Goal: Transaction & Acquisition: Purchase product/service

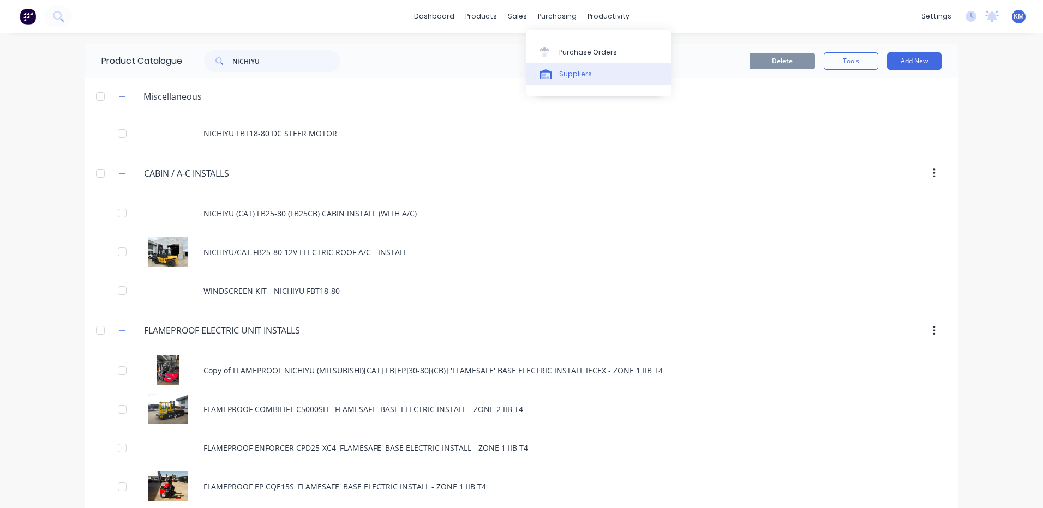
click at [561, 68] on link "Suppliers" at bounding box center [598, 74] width 145 height 22
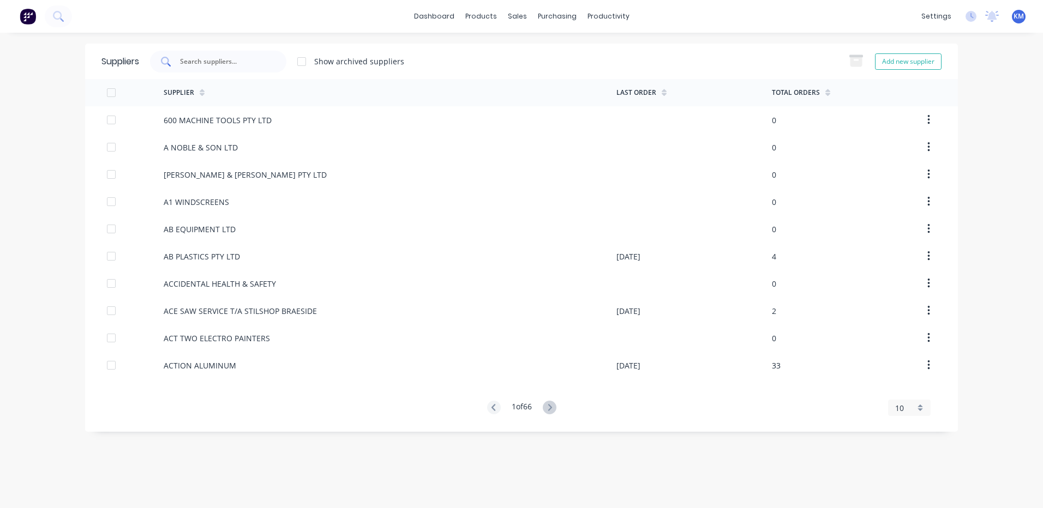
click at [241, 65] on input "text" at bounding box center [224, 61] width 91 height 11
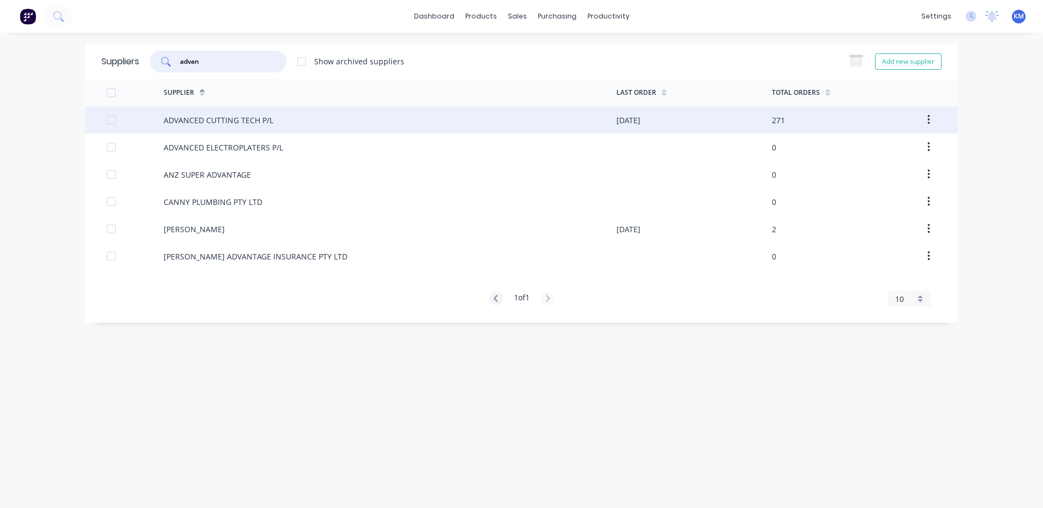
type input "advan"
click at [304, 115] on div "ADVANCED CUTTING TECH P/L" at bounding box center [390, 119] width 453 height 27
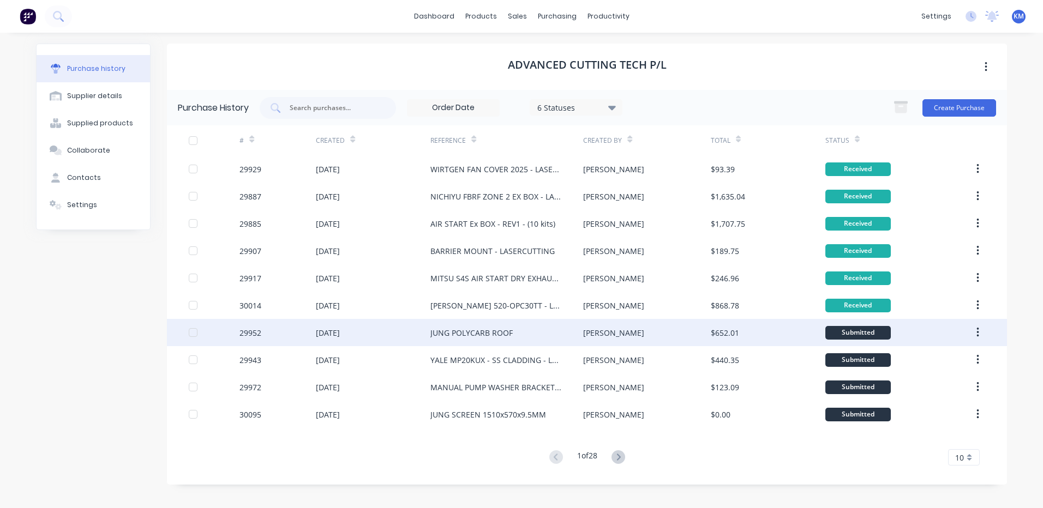
click at [576, 326] on div "JUNG POLYCARB ROOF" at bounding box center [506, 332] width 153 height 27
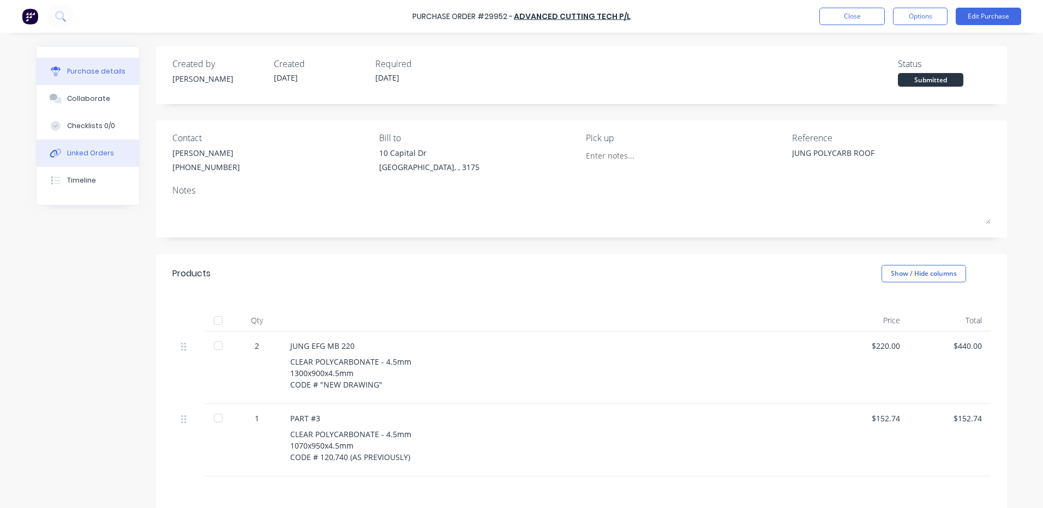
click at [112, 148] on button "Linked Orders" at bounding box center [88, 153] width 103 height 27
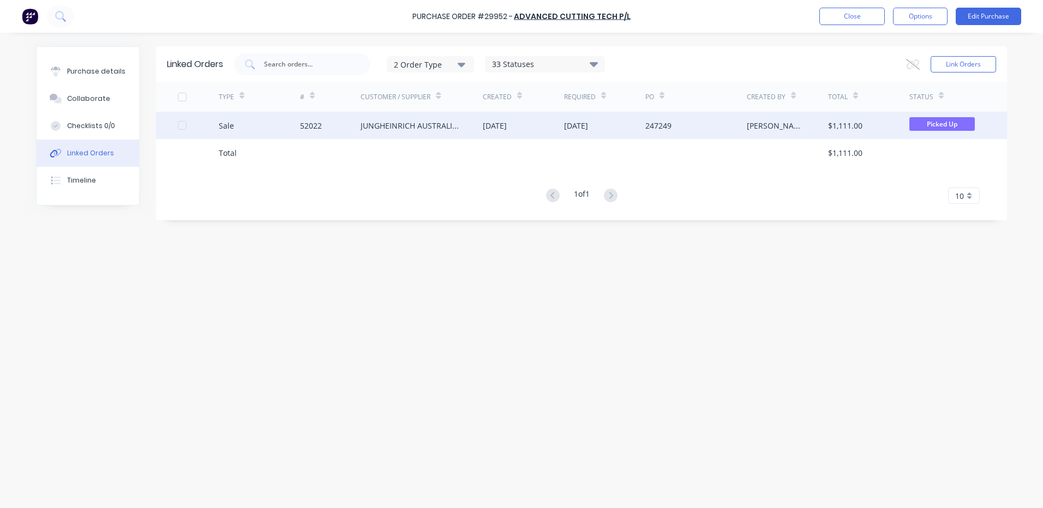
click at [376, 125] on div "JUNGHEINRICH AUSTRALIA PTY LTD - [GEOGRAPHIC_DATA]" at bounding box center [410, 125] width 100 height 11
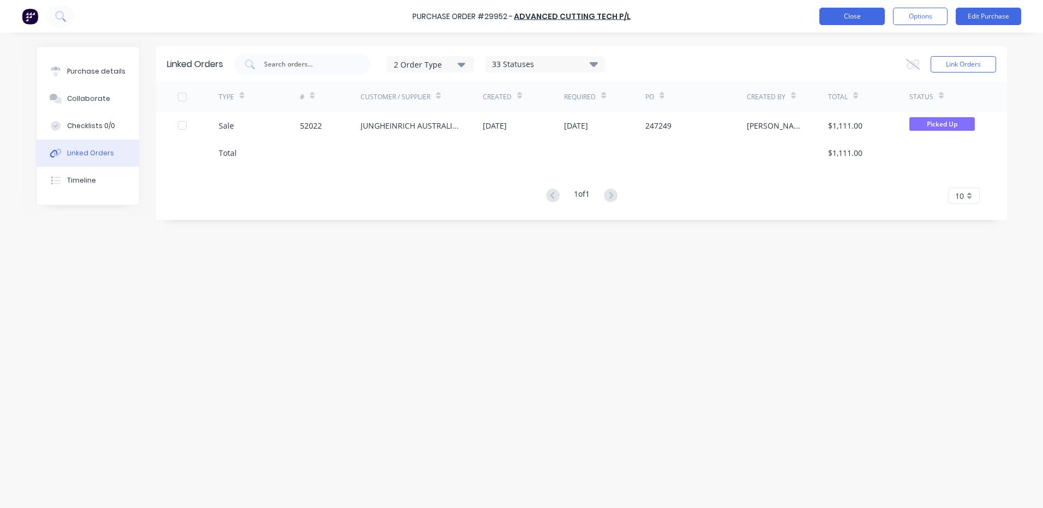
click at [872, 8] on button "Close" at bounding box center [851, 16] width 65 height 17
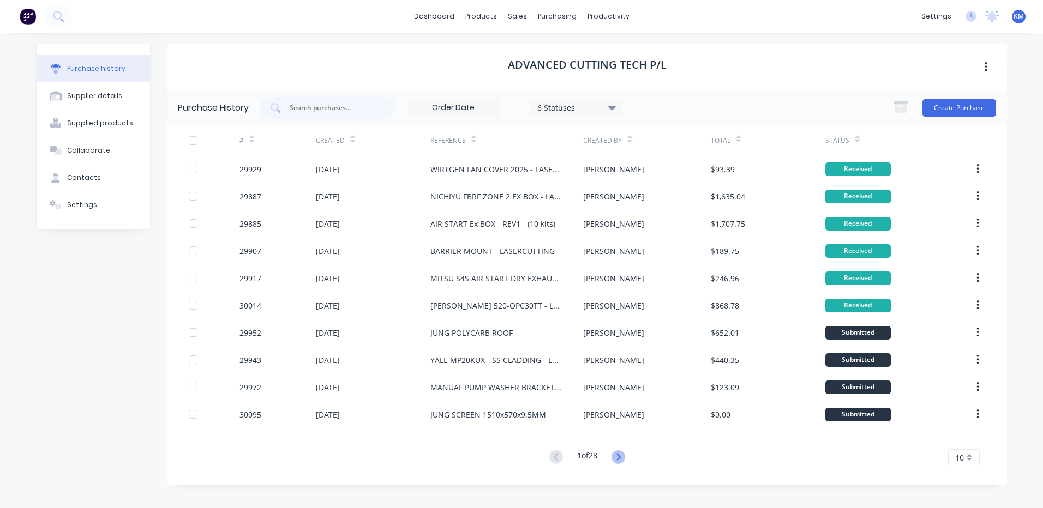
click at [618, 453] on icon at bounding box center [618, 457] width 14 height 14
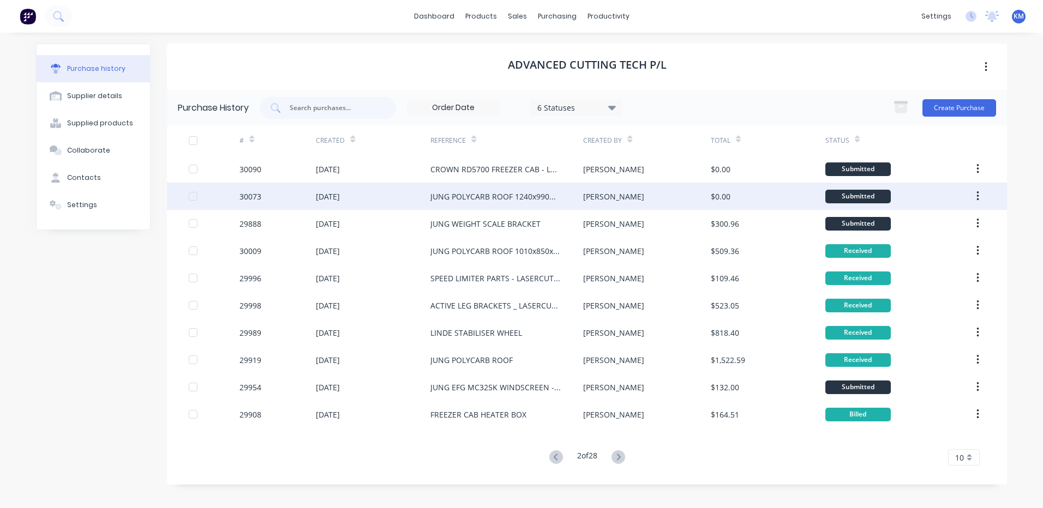
click at [648, 201] on div "[PERSON_NAME]" at bounding box center [646, 196] width 127 height 27
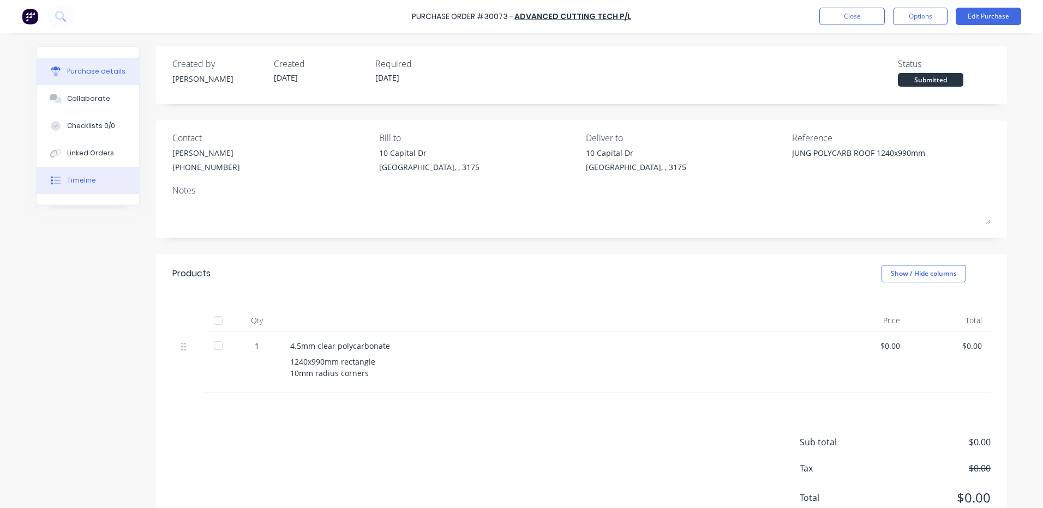
click at [84, 179] on div "Timeline" at bounding box center [81, 181] width 29 height 10
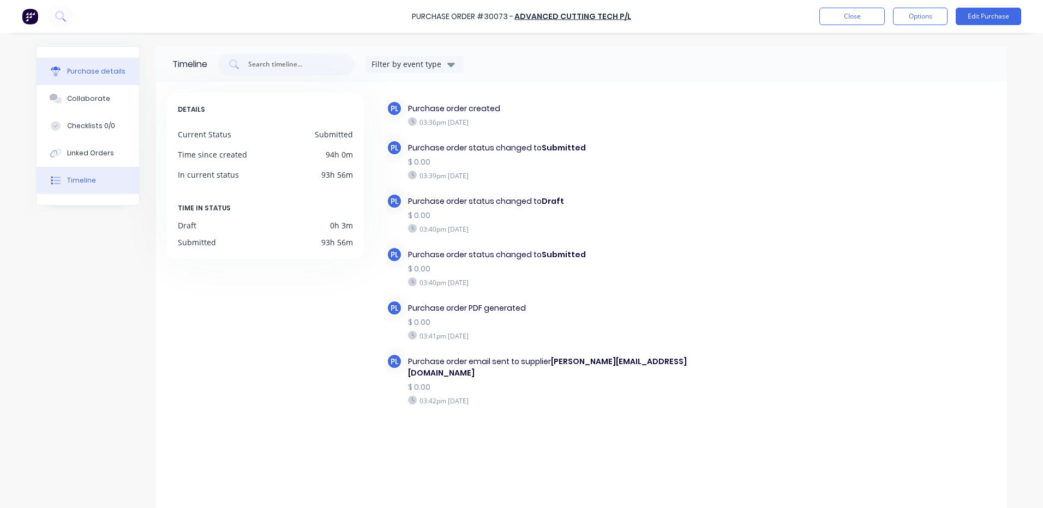
click at [93, 71] on div "Purchase details" at bounding box center [96, 72] width 58 height 10
type textarea "x"
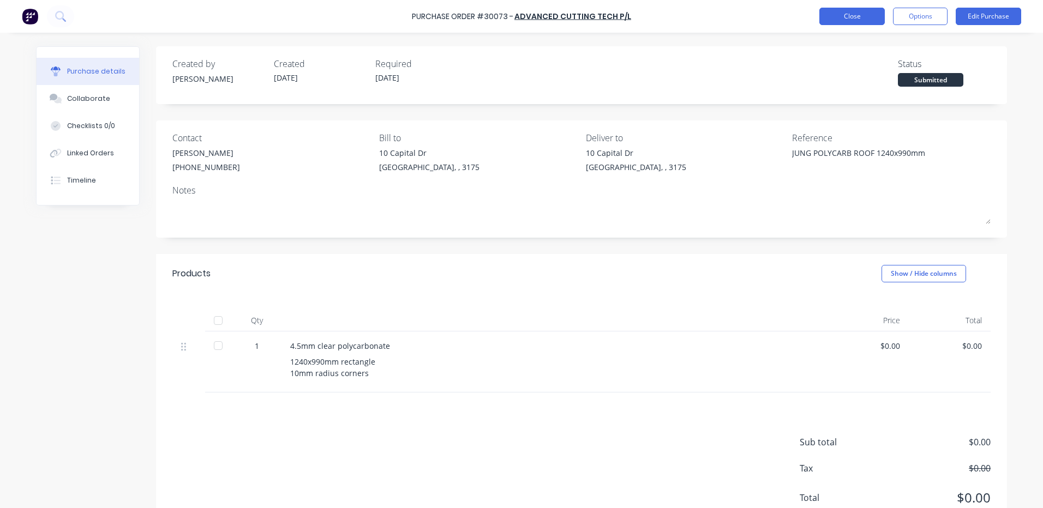
click at [866, 20] on button "Close" at bounding box center [851, 16] width 65 height 17
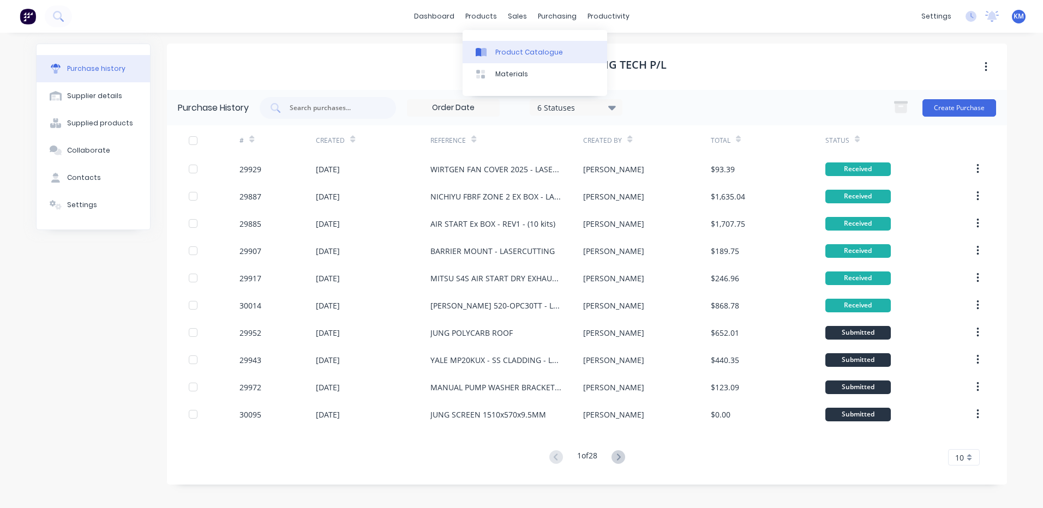
click at [498, 51] on div "Product Catalogue" at bounding box center [529, 52] width 68 height 10
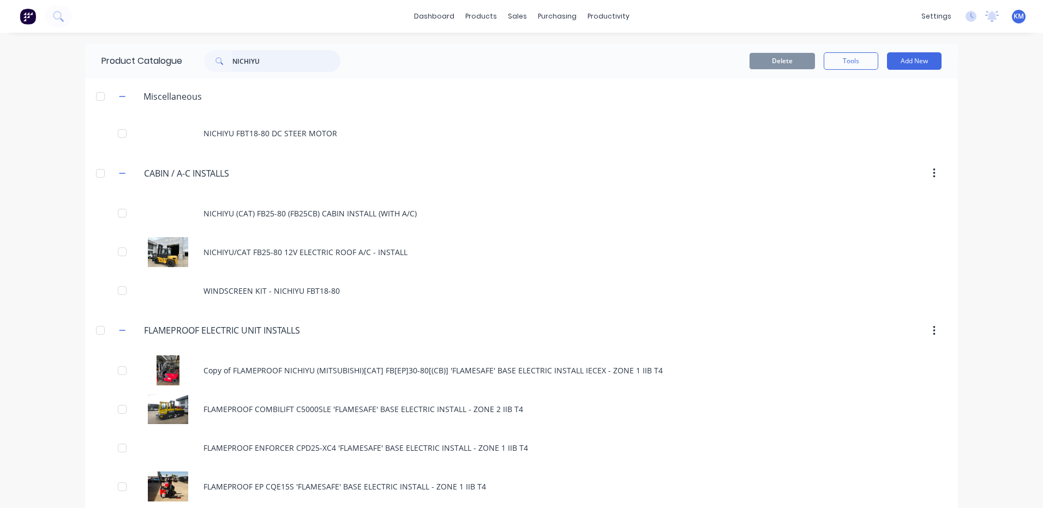
click at [261, 61] on input "NICHIYU" at bounding box center [286, 61] width 108 height 22
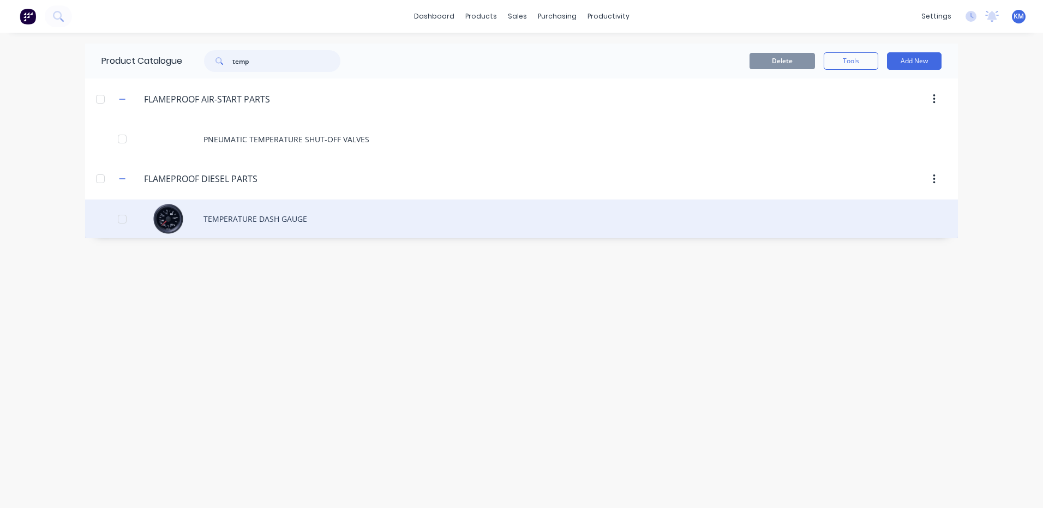
type input "temp"
click at [316, 227] on div "TEMPERATURE DASH GAUGE" at bounding box center [521, 219] width 873 height 39
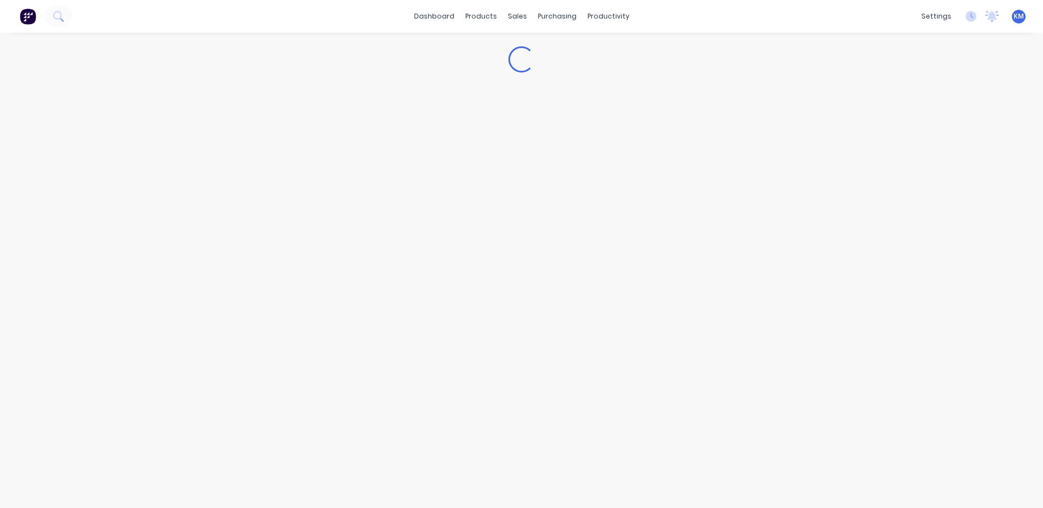
type textarea "x"
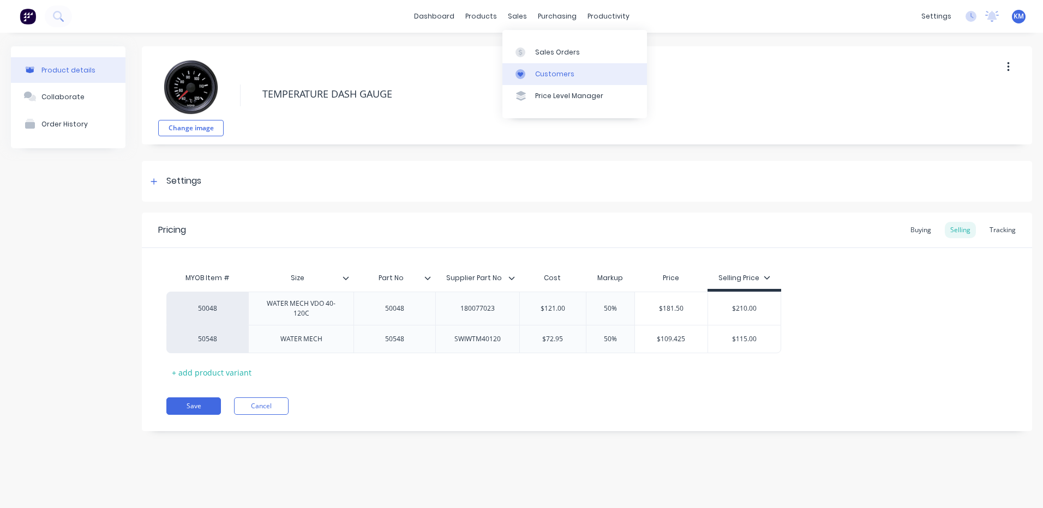
click at [531, 76] on div at bounding box center [523, 74] width 16 height 10
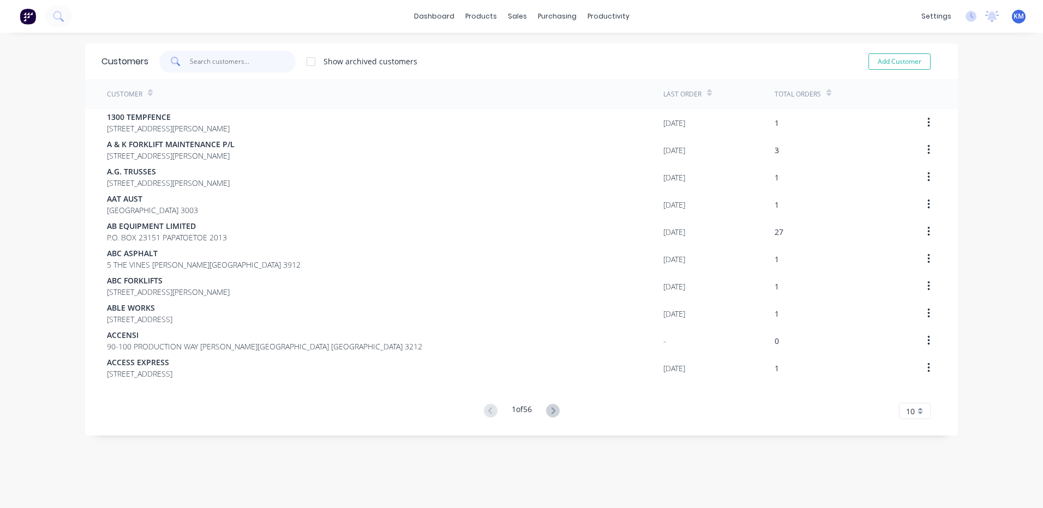
click at [244, 62] on input "text" at bounding box center [243, 62] width 106 height 22
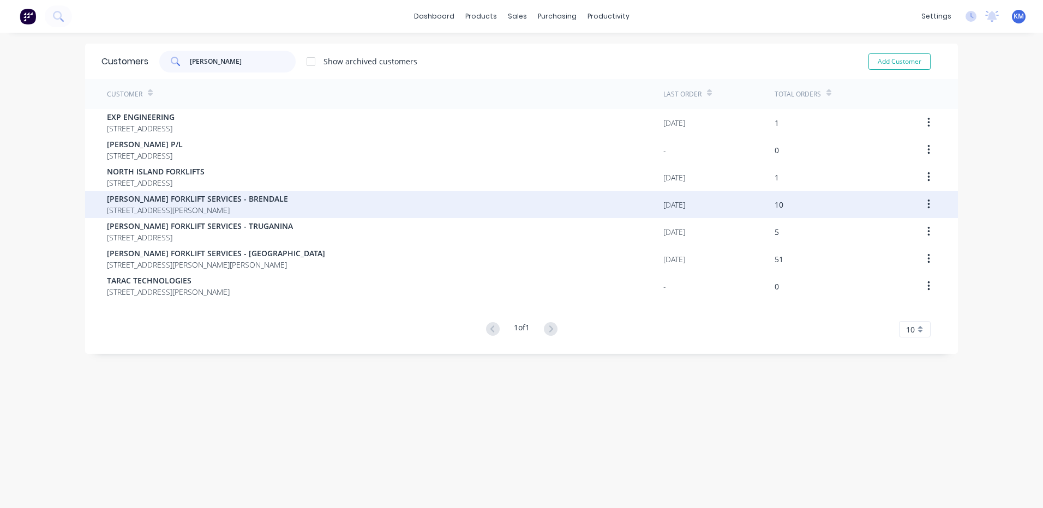
type input "[PERSON_NAME]"
click at [310, 204] on div "[PERSON_NAME] FORKLIFT SERVICES - BRENDALE [STREET_ADDRESS][PERSON_NAME]" at bounding box center [385, 204] width 556 height 27
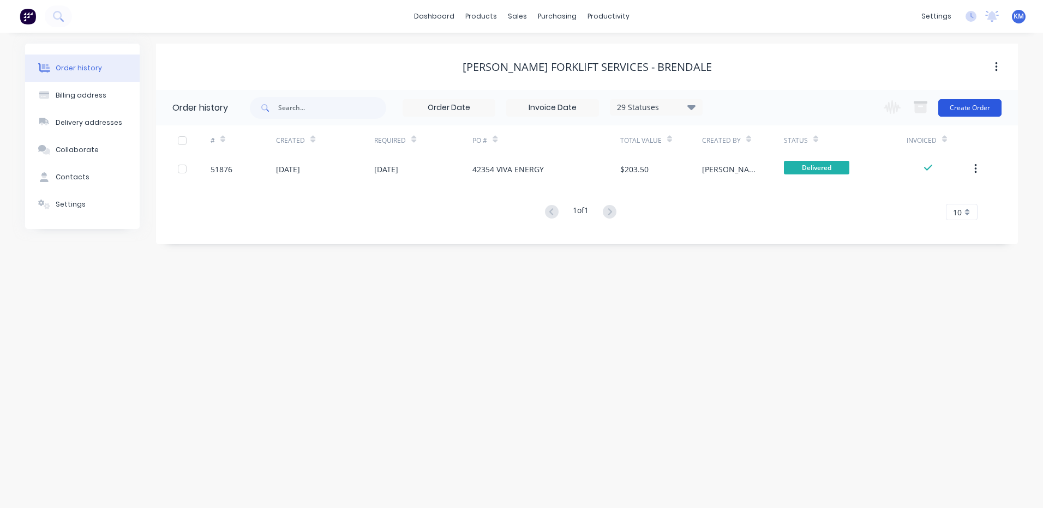
click at [985, 110] on button "Create Order" at bounding box center [969, 107] width 63 height 17
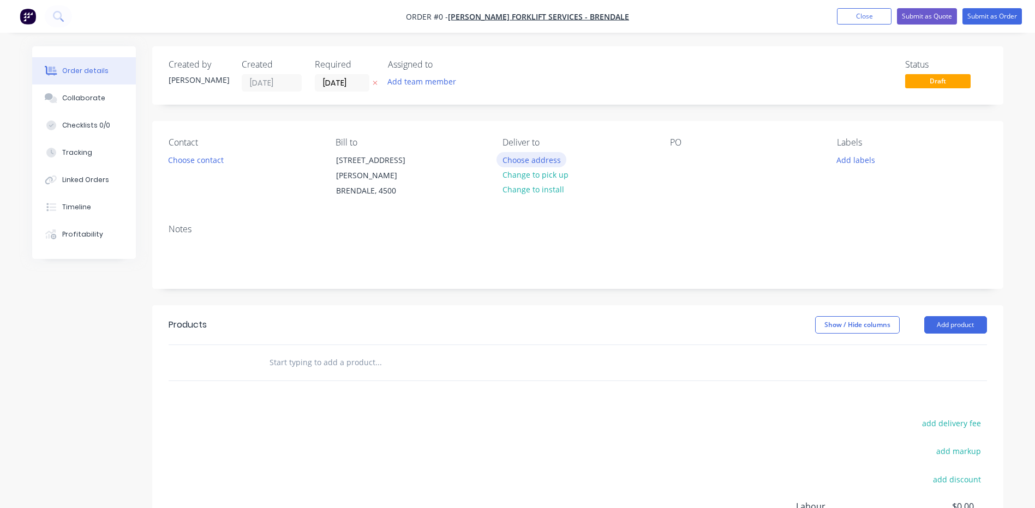
click at [552, 160] on button "Choose address" at bounding box center [531, 159] width 70 height 15
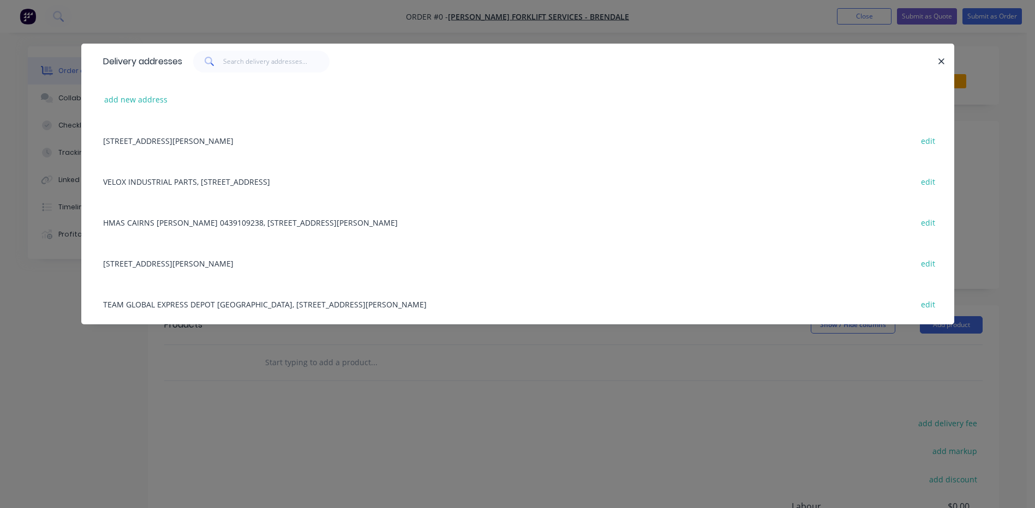
click at [258, 143] on div "[STREET_ADDRESS][PERSON_NAME] edit" at bounding box center [518, 140] width 840 height 41
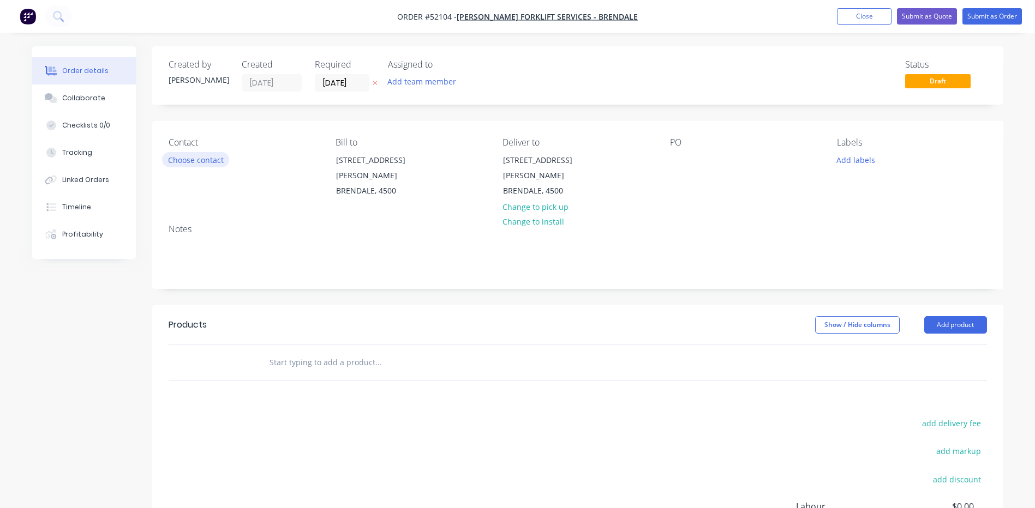
click at [215, 161] on button "Choose contact" at bounding box center [195, 159] width 67 height 15
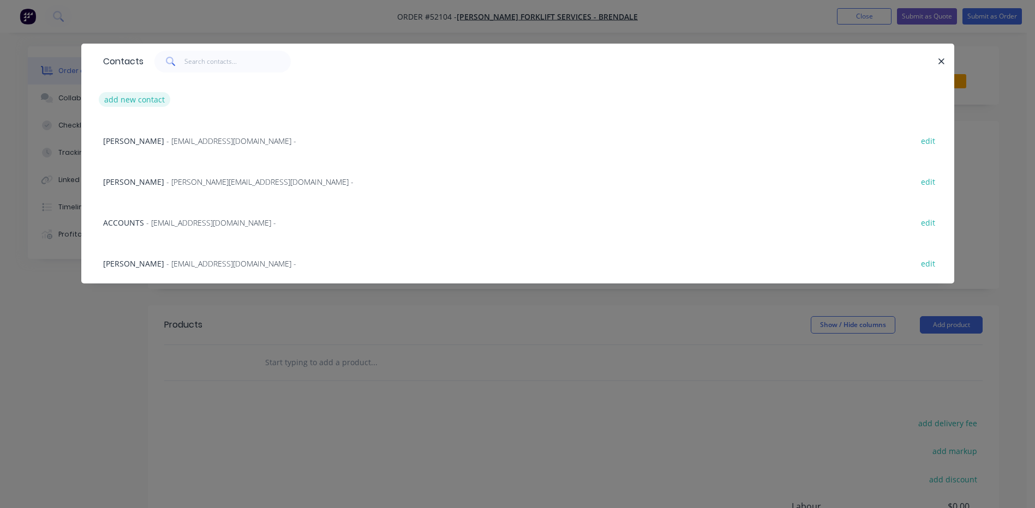
click at [160, 101] on button "add new contact" at bounding box center [135, 99] width 72 height 15
select select "AU"
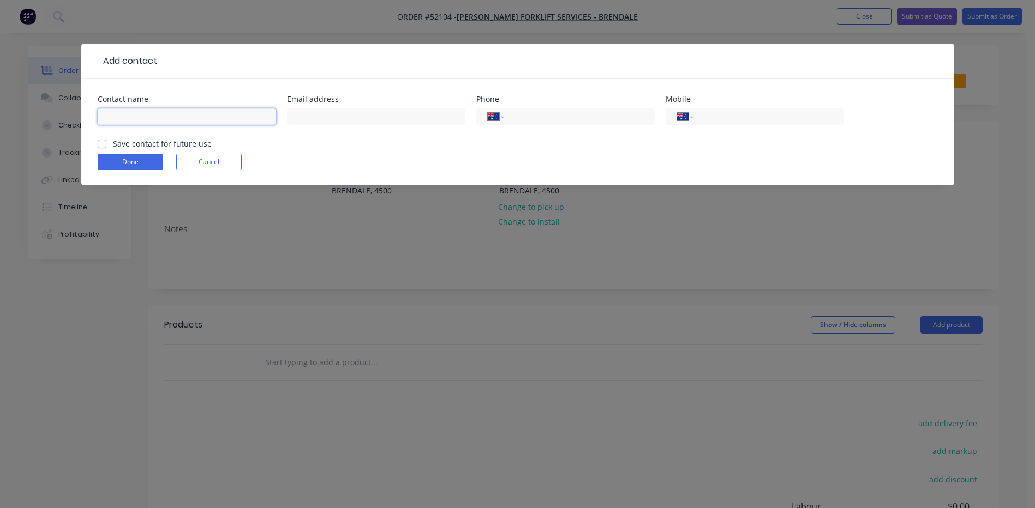
click at [176, 113] on input "text" at bounding box center [187, 117] width 178 height 16
type input "[PERSON_NAME]"
type input "[EMAIL_ADDRESS][DOMAIN_NAME]"
type input "1300 653 326"
type input "0434 146 115"
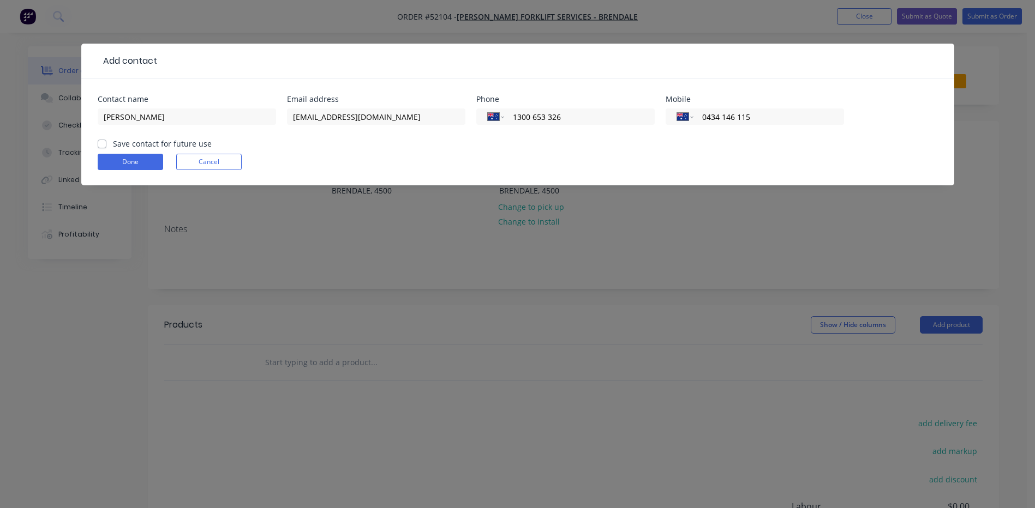
click at [113, 141] on label "Save contact for future use" at bounding box center [162, 143] width 99 height 11
click at [105, 141] on input "Save contact for future use" at bounding box center [102, 143] width 9 height 10
checkbox input "true"
click at [146, 157] on button "Done" at bounding box center [130, 162] width 65 height 16
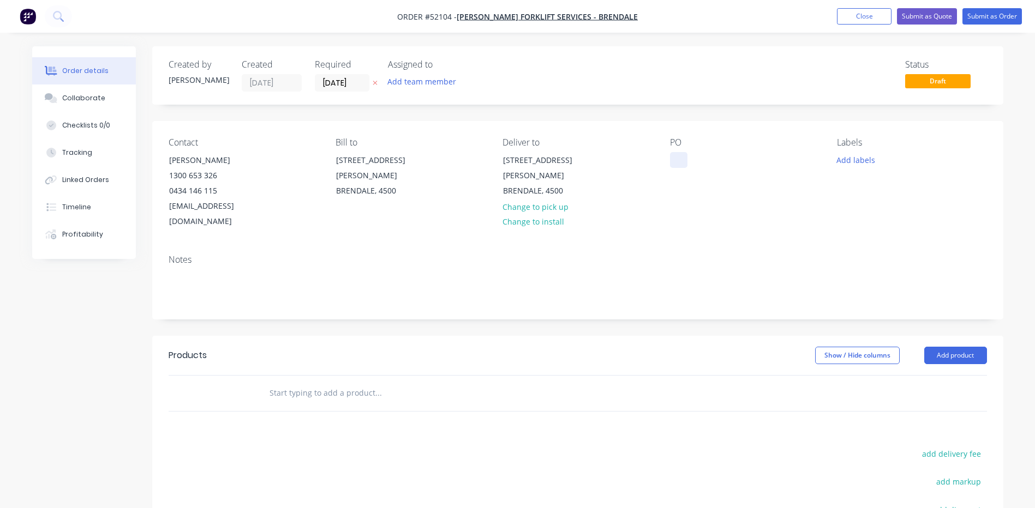
click at [675, 161] on div at bounding box center [678, 160] width 17 height 16
click at [343, 389] on div at bounding box center [452, 393] width 393 height 35
click at [344, 384] on input "text" at bounding box center [378, 393] width 218 height 22
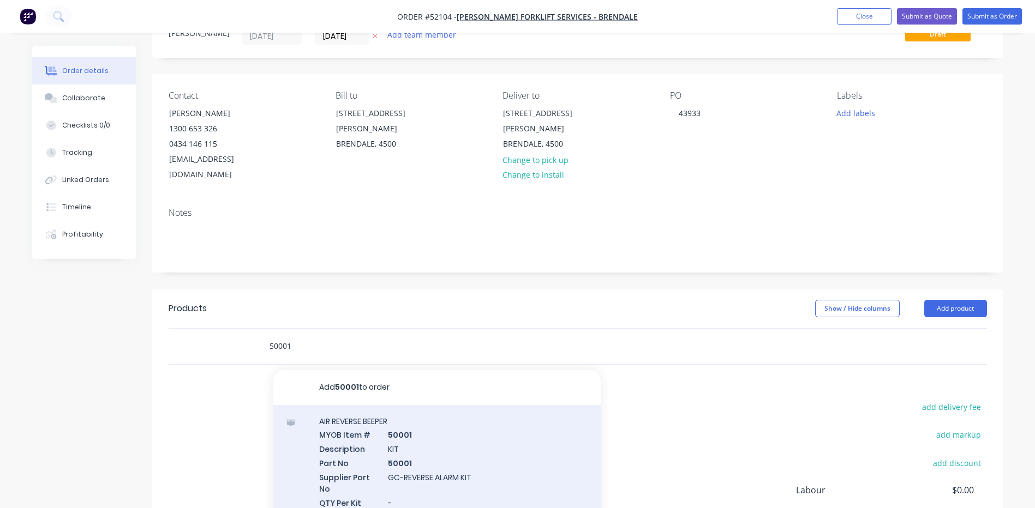
scroll to position [109, 0]
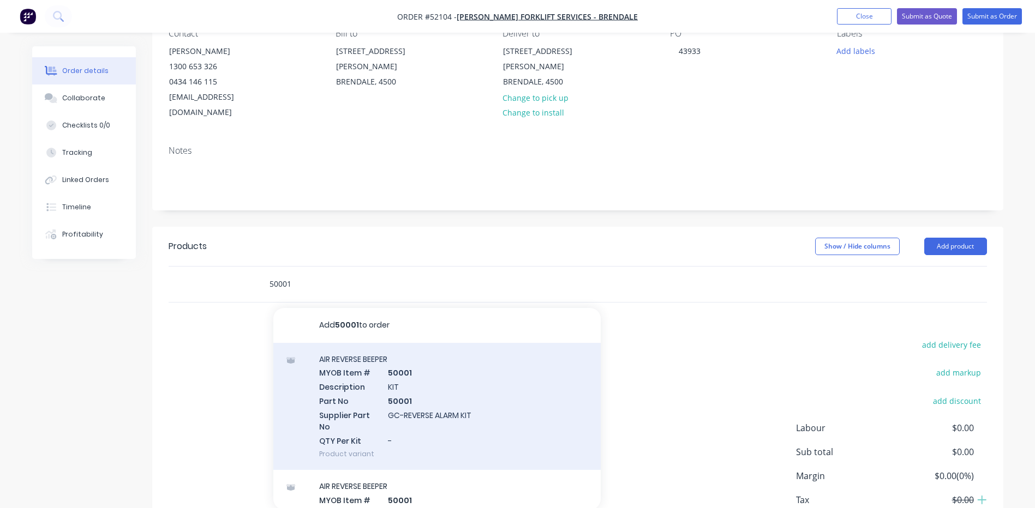
type input "50001"
click at [406, 362] on div "AIR REVERSE BEEPER MYOB Item # 50001 Description KIT Part No 50001 Supplier Par…" at bounding box center [436, 407] width 327 height 128
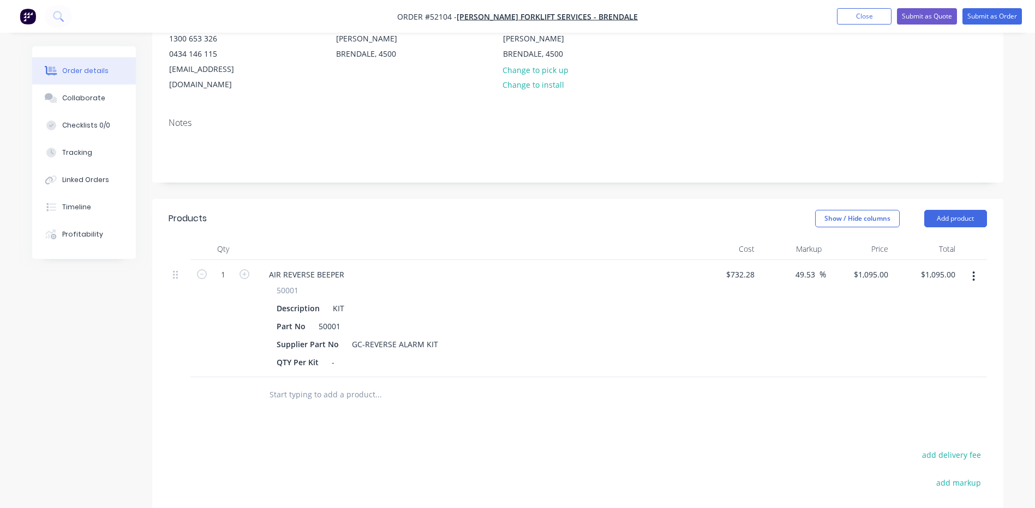
scroll to position [164, 0]
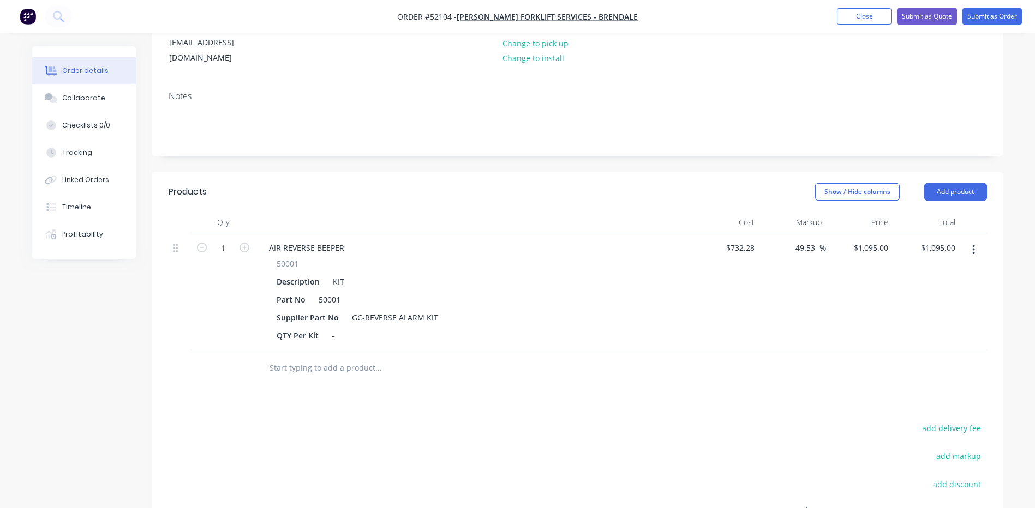
click at [306, 357] on input "text" at bounding box center [378, 368] width 218 height 22
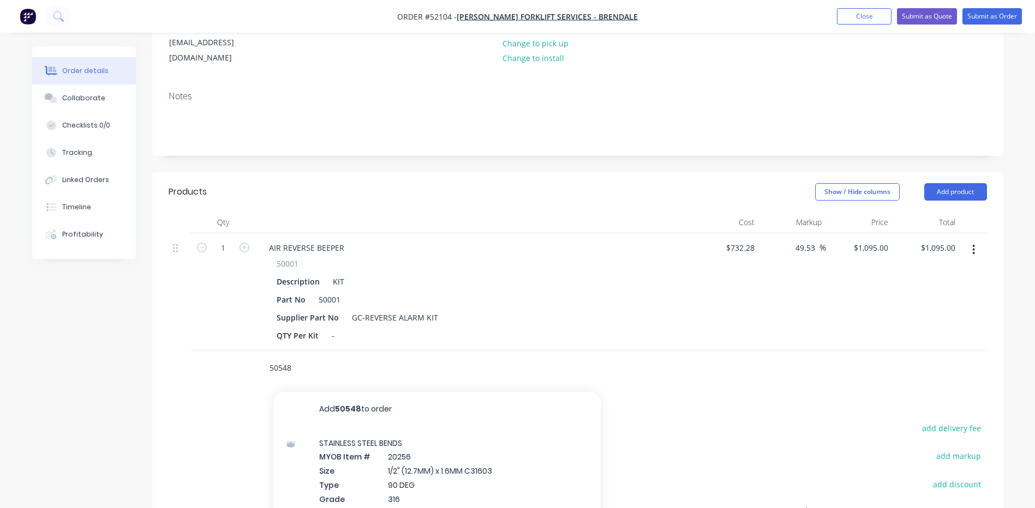
click at [306, 357] on input "50548" at bounding box center [378, 368] width 218 height 22
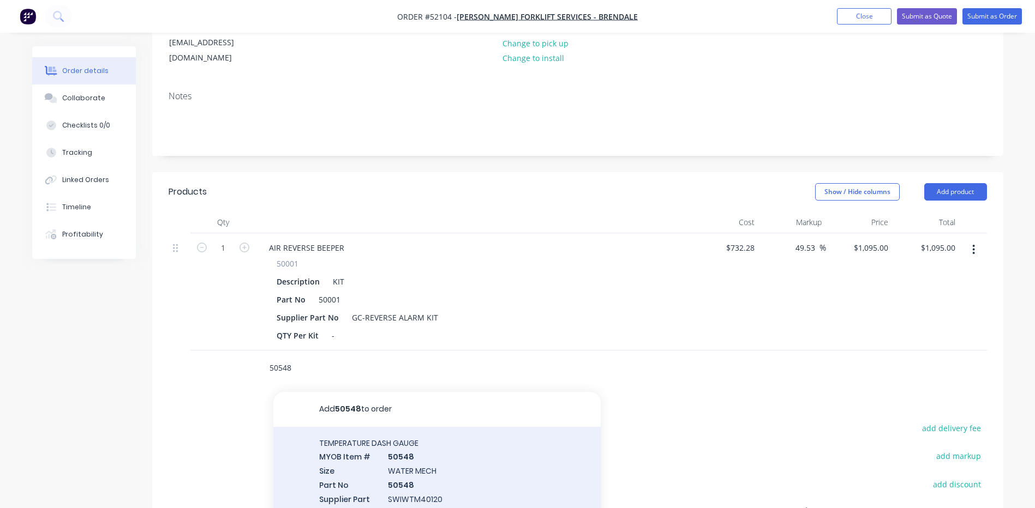
type input "50548"
click at [409, 435] on div "TEMPERATURE DASH GAUGE MYOB Item # 50548 Size WATER MECH Part No 50548 Supplier…" at bounding box center [436, 483] width 327 height 113
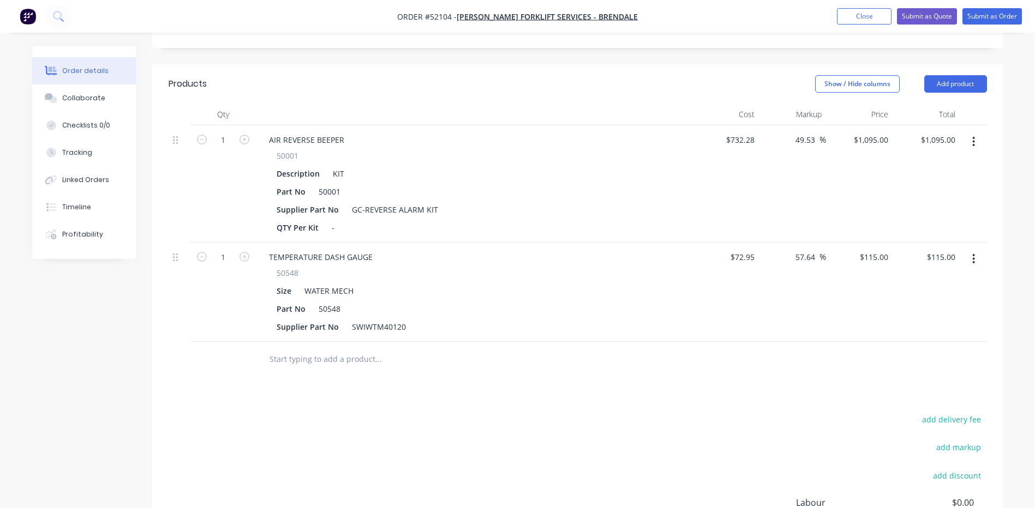
scroll to position [273, 0]
click at [330, 347] on input "text" at bounding box center [378, 358] width 218 height 22
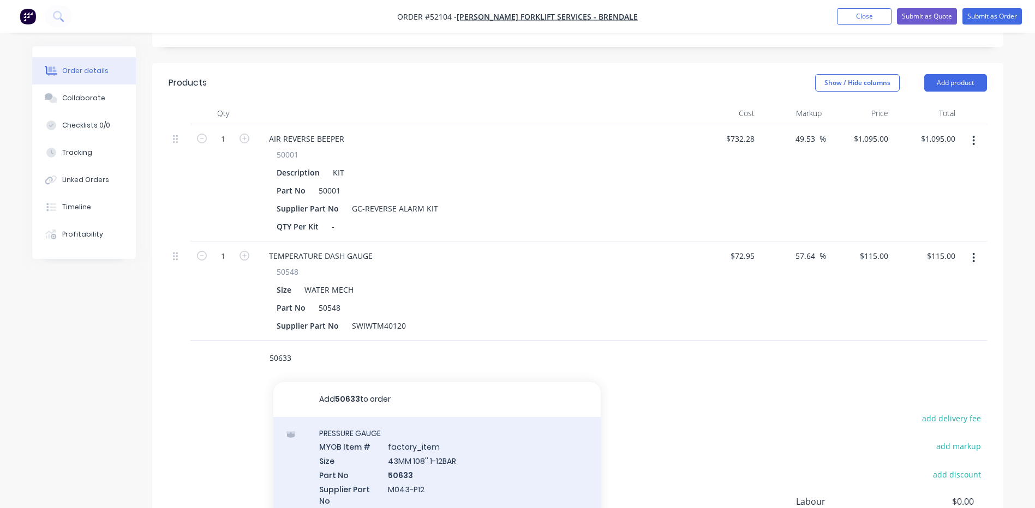
type input "50633"
click at [335, 437] on div "PRESSURE GAUGE MYOB Item # factory_item Size 43MM 108'' 1-12BAR Part No 50633 S…" at bounding box center [436, 473] width 327 height 113
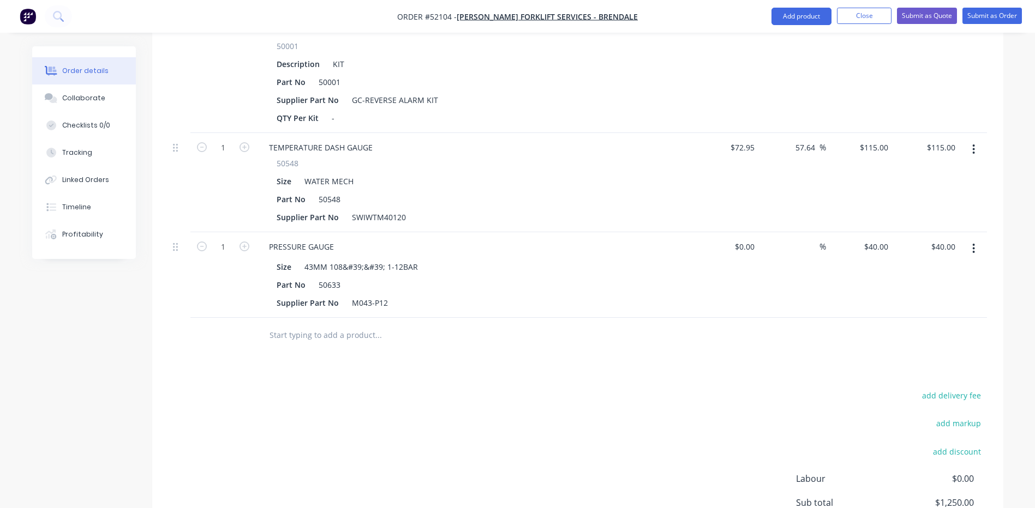
scroll to position [382, 0]
click at [489, 259] on div "Size 43MM 108&#39;&#39; 1-12BAR" at bounding box center [471, 267] width 399 height 16
click at [806, 23] on button "Add product" at bounding box center [801, 16] width 60 height 17
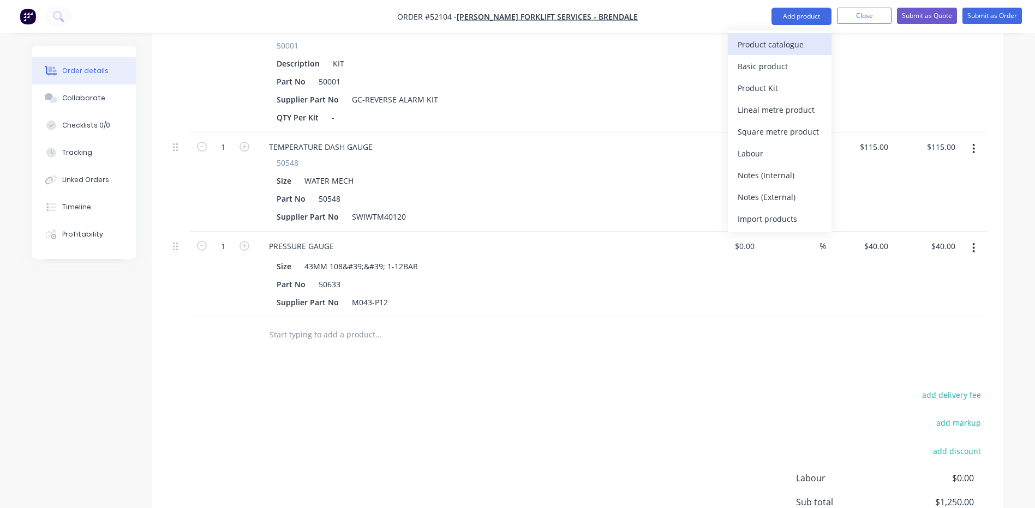
click at [731, 41] on button "Product catalogue" at bounding box center [780, 44] width 104 height 22
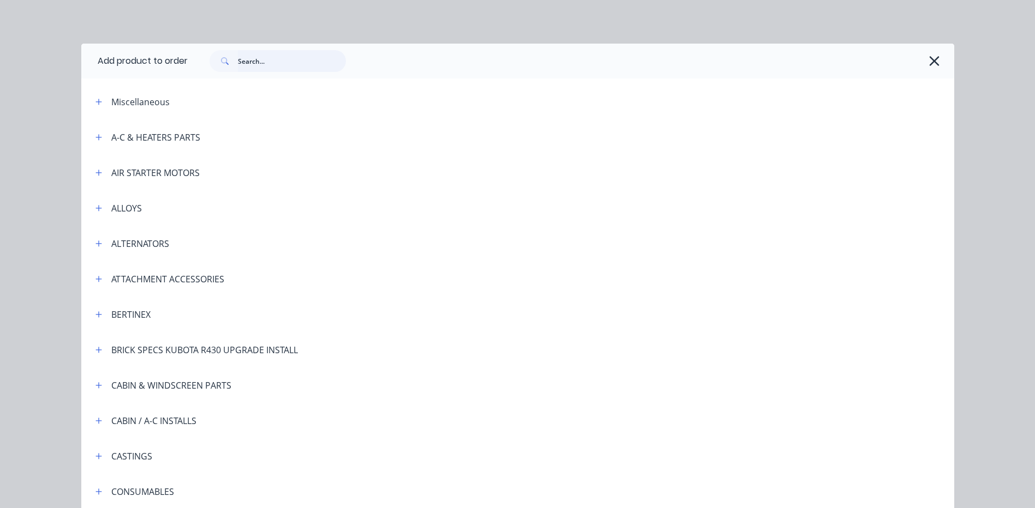
click at [251, 63] on input "text" at bounding box center [292, 61] width 108 height 22
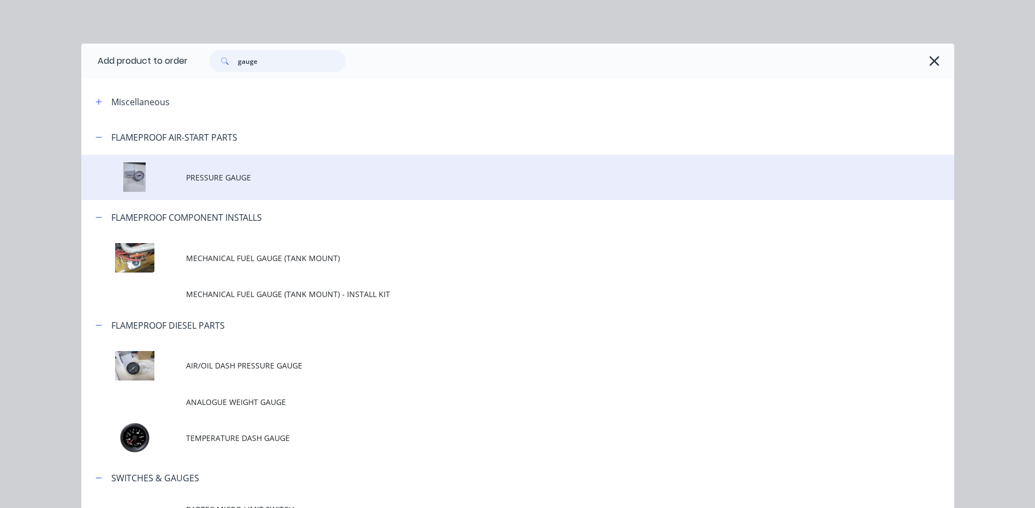
type input "gauge"
click at [299, 193] on td "PRESSURE GAUGE" at bounding box center [570, 177] width 768 height 45
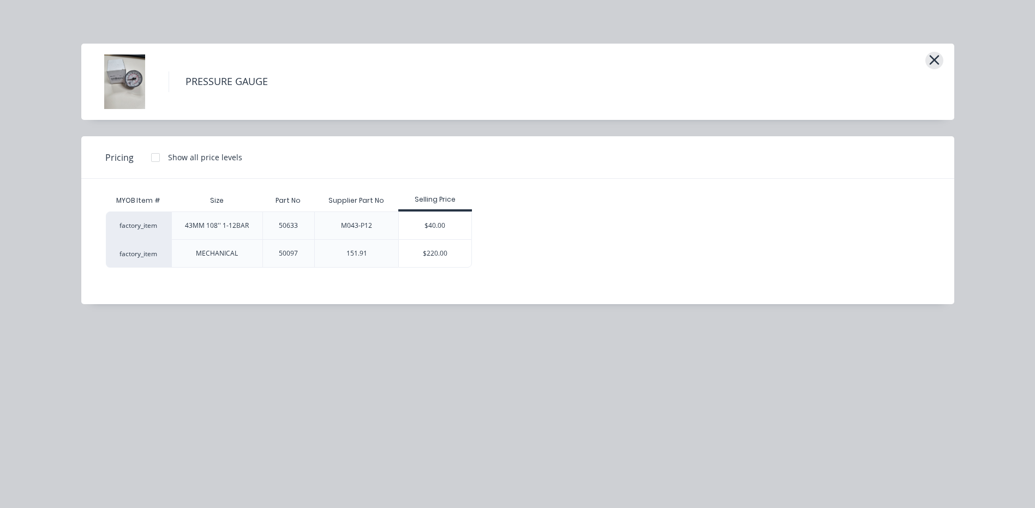
click at [932, 59] on icon "button" at bounding box center [934, 60] width 10 height 10
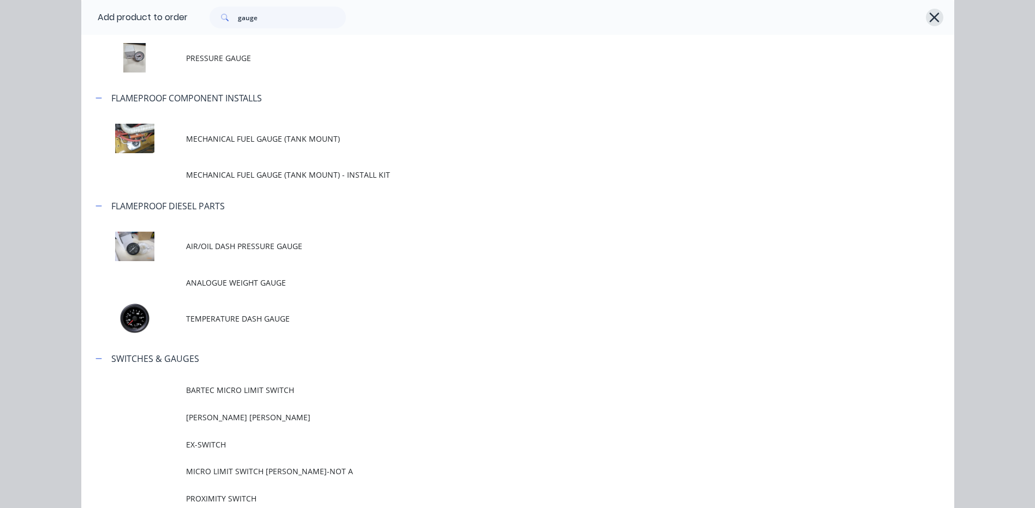
click at [929, 15] on icon "button" at bounding box center [934, 18] width 10 height 10
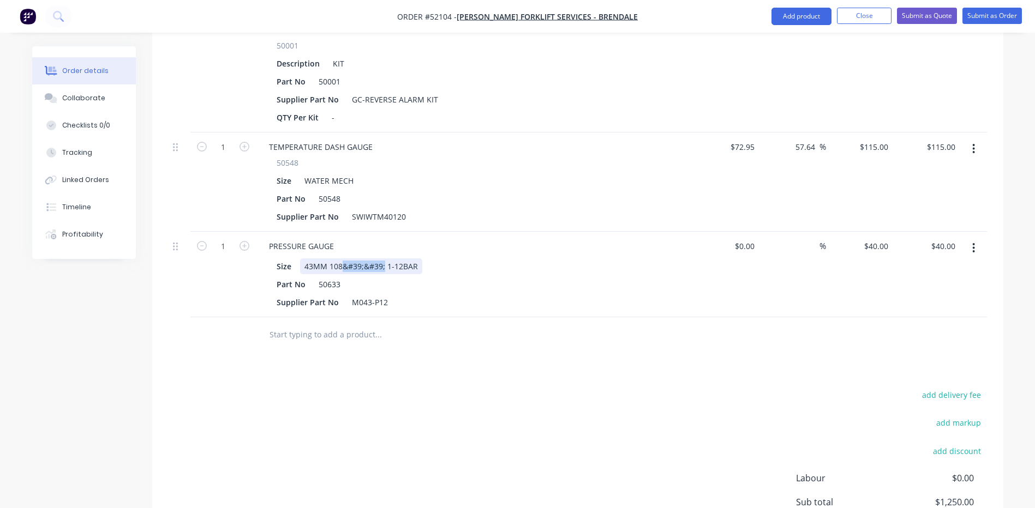
drag, startPoint x: 383, startPoint y: 251, endPoint x: 342, endPoint y: 250, distance: 40.4
click at [342, 259] on div "43MM 108&#39;&#39; 1-12BAR" at bounding box center [361, 267] width 122 height 16
click at [406, 389] on div "add delivery fee add markup add discount Labour $0.00 Sub total $1,250.00 Margi…" at bounding box center [578, 493] width 818 height 211
click at [350, 324] on input "text" at bounding box center [378, 335] width 218 height 22
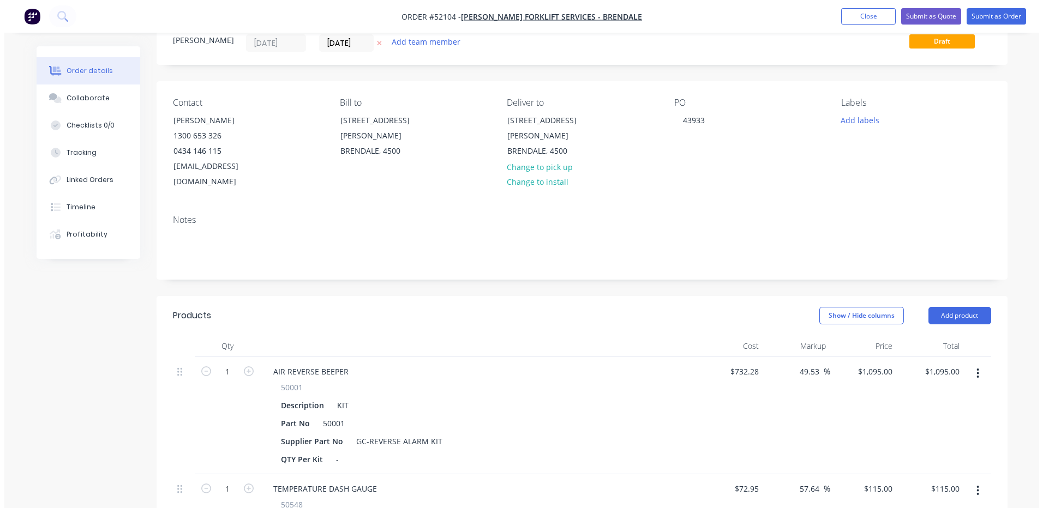
scroll to position [0, 0]
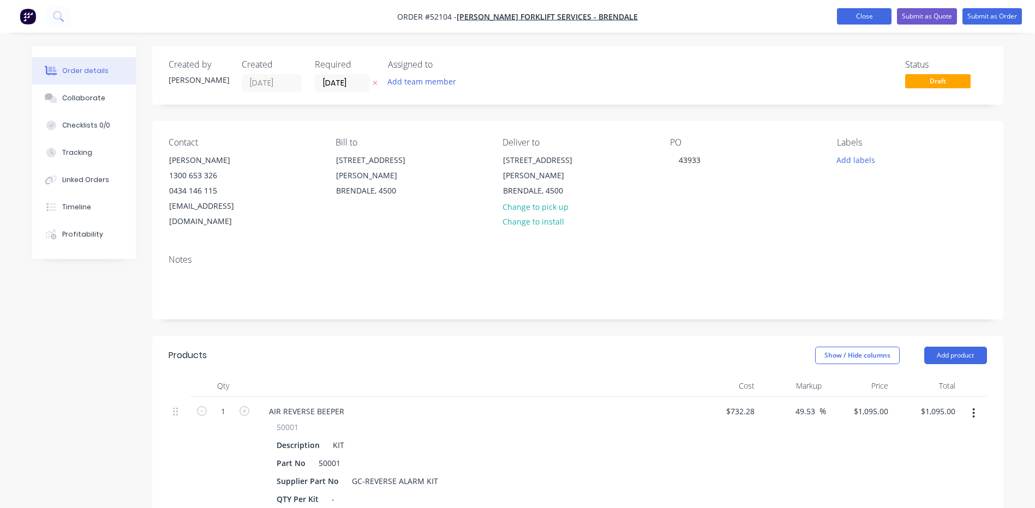
click at [864, 19] on button "Close" at bounding box center [864, 16] width 55 height 16
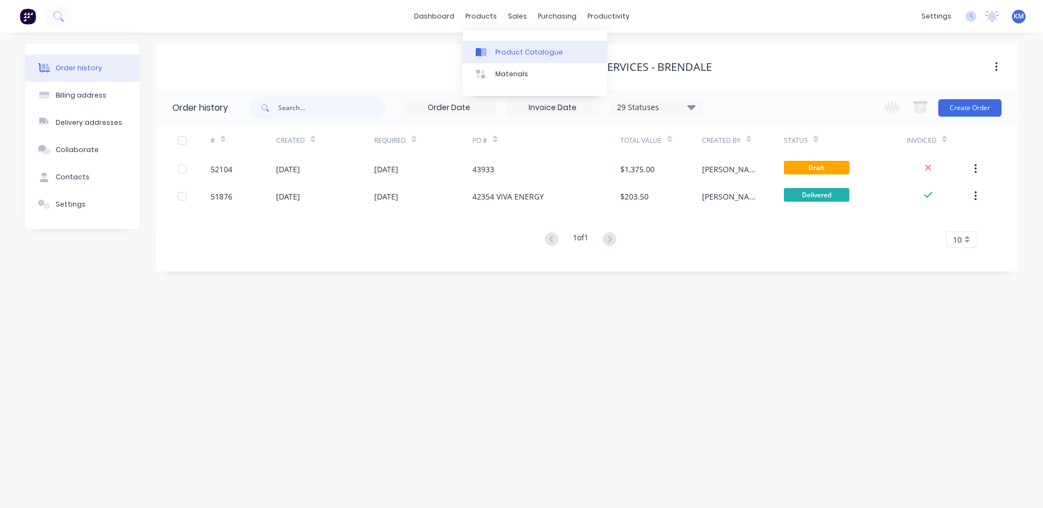
click at [484, 41] on link "Product Catalogue" at bounding box center [534, 52] width 145 height 22
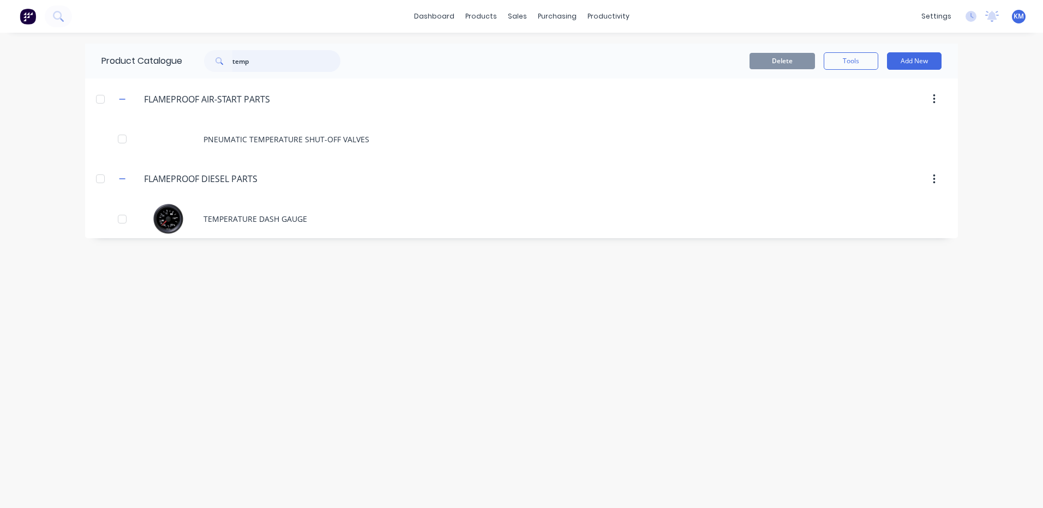
click at [283, 67] on input "temp" at bounding box center [286, 61] width 108 height 22
click at [283, 66] on input "temp" at bounding box center [286, 61] width 108 height 22
type input "h"
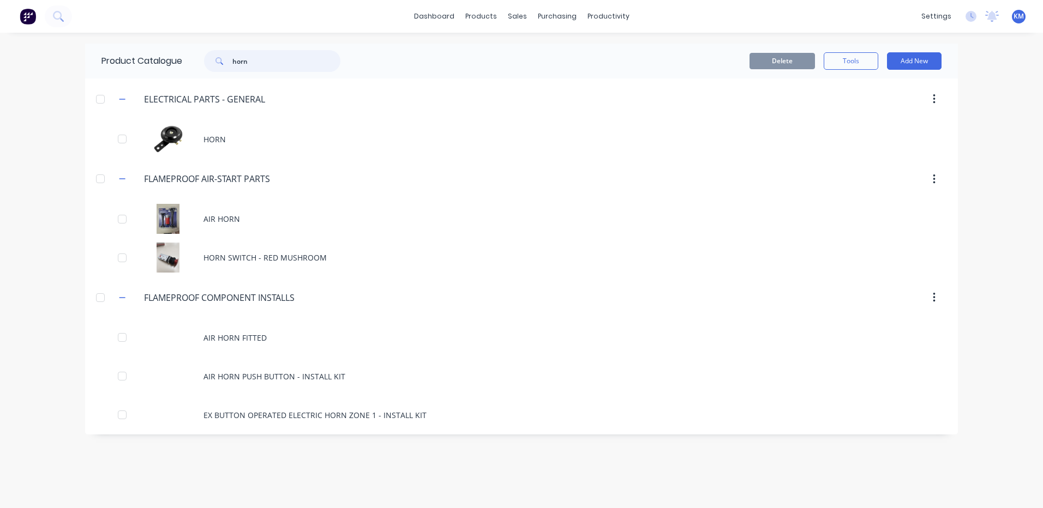
type input "horn"
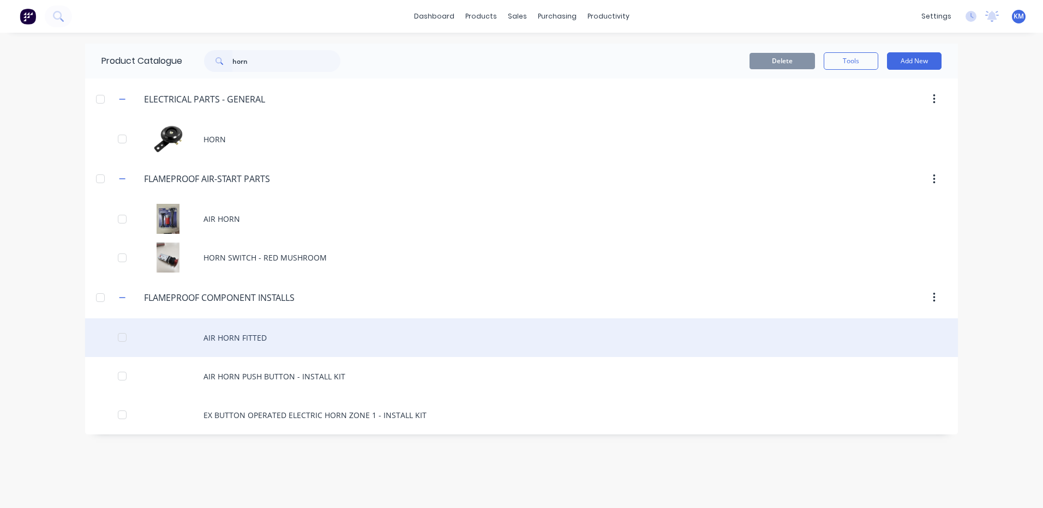
click at [352, 347] on div "AIR HORN FITTED" at bounding box center [521, 337] width 873 height 39
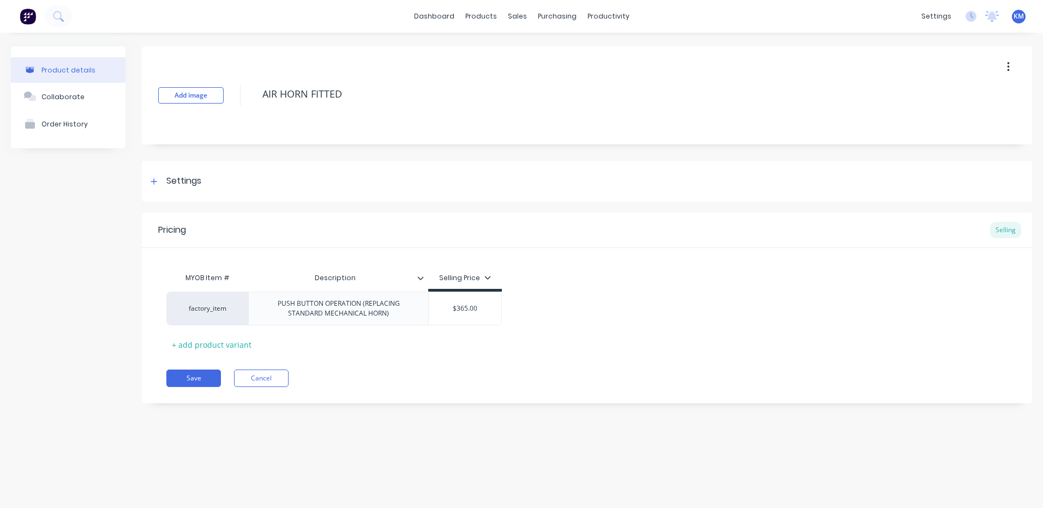
type textarea "x"
click at [282, 375] on button "Cancel" at bounding box center [261, 378] width 55 height 17
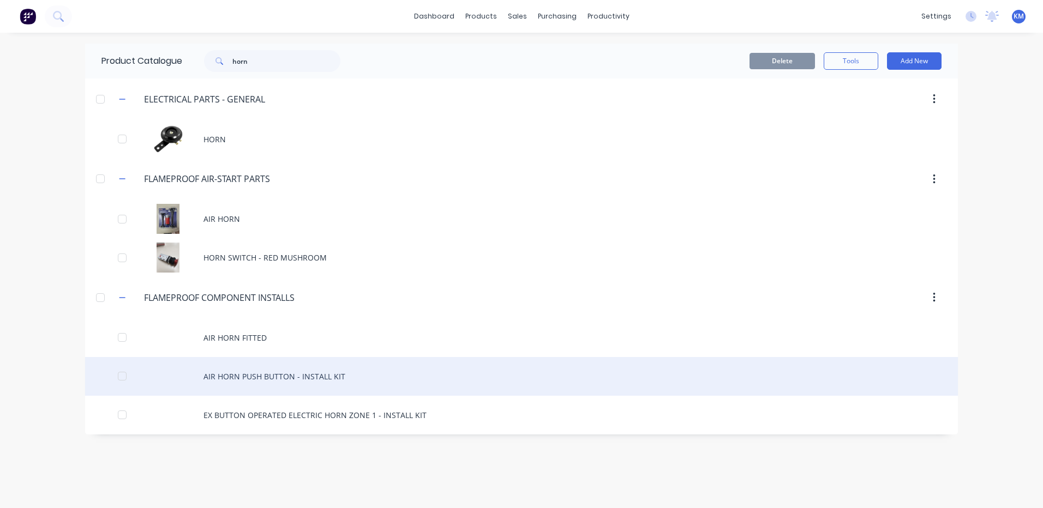
click at [377, 380] on div "AIR HORN PUSH BUTTON - INSTALL KIT" at bounding box center [521, 376] width 873 height 39
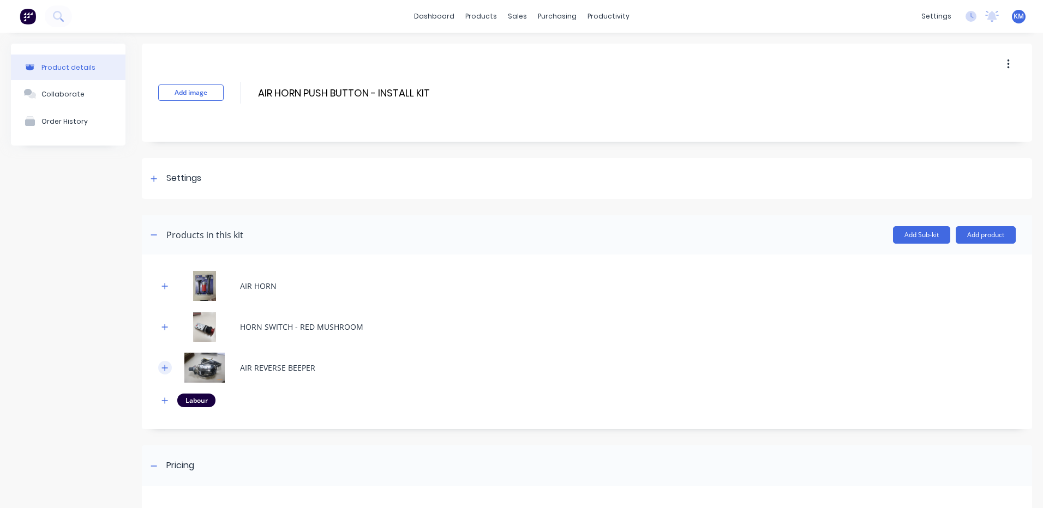
click at [164, 369] on icon "button" at bounding box center [164, 368] width 7 height 8
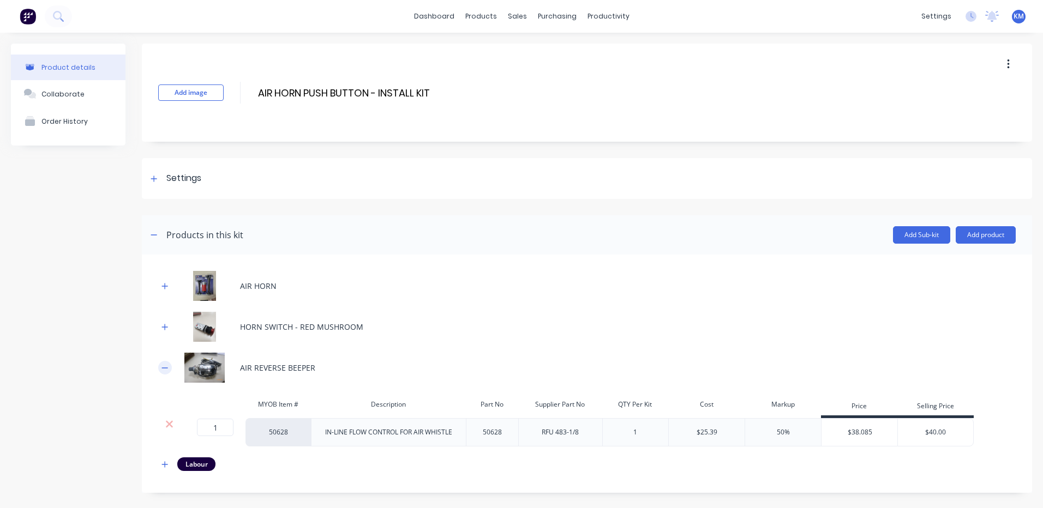
click at [164, 364] on icon "button" at bounding box center [164, 368] width 7 height 8
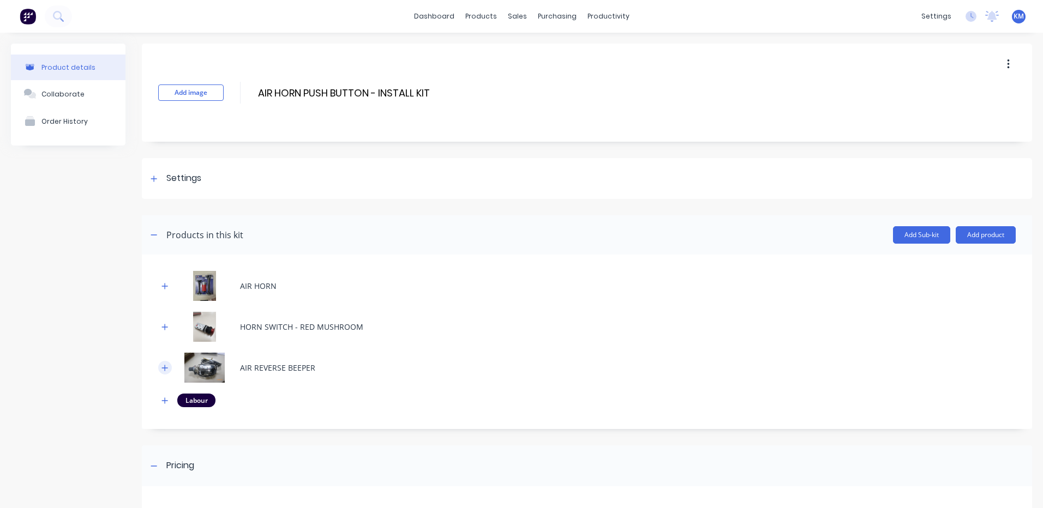
click at [164, 364] on icon "button" at bounding box center [164, 368] width 7 height 8
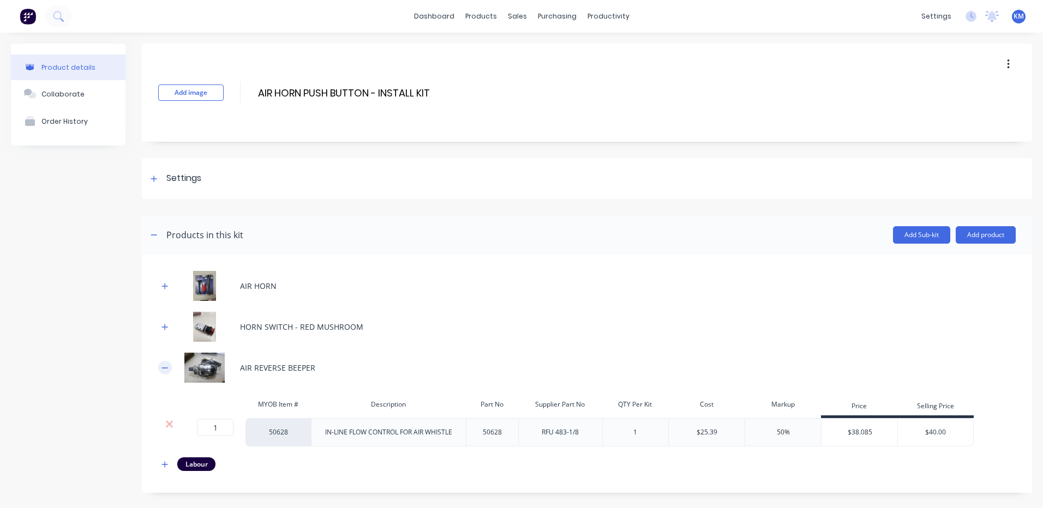
click at [165, 365] on icon "button" at bounding box center [164, 368] width 7 height 8
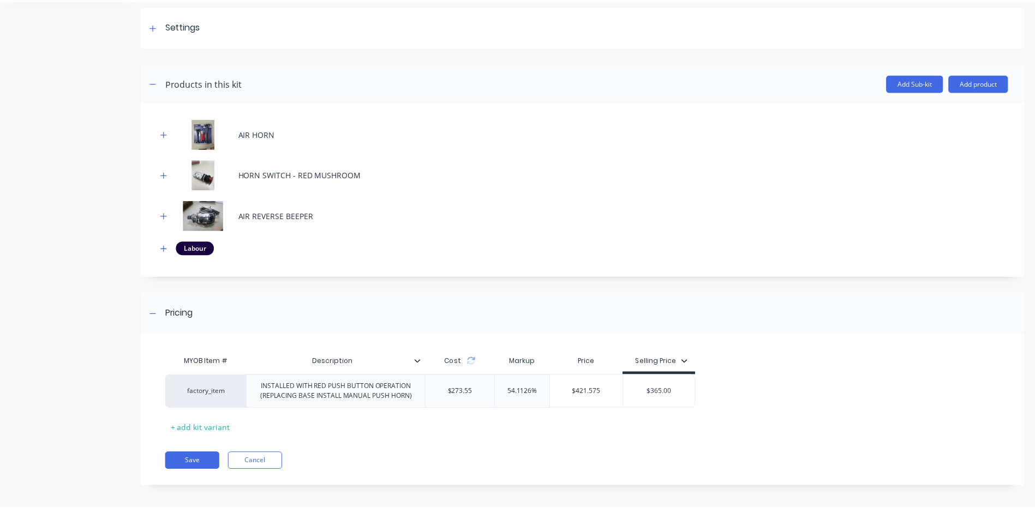
scroll to position [158, 0]
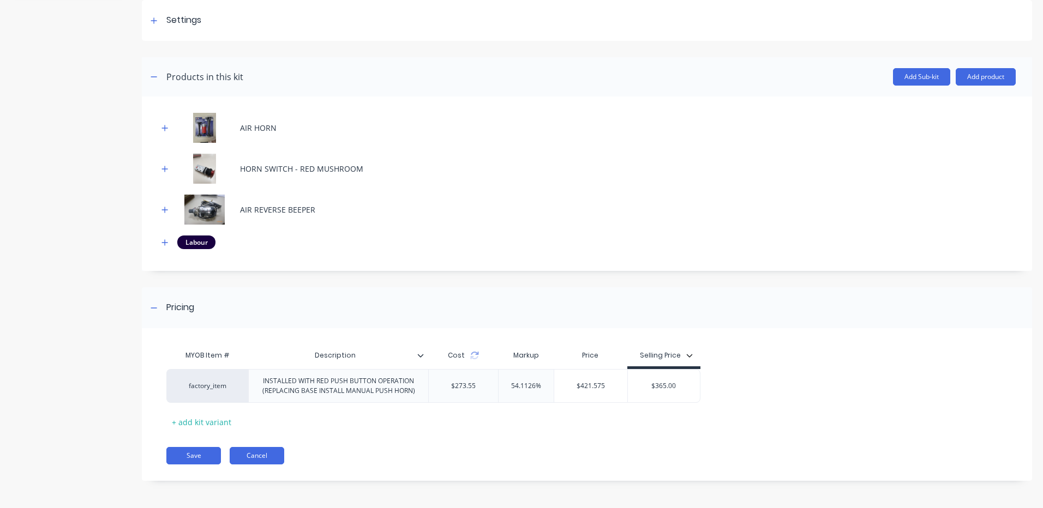
click at [248, 453] on button "Cancel" at bounding box center [257, 455] width 55 height 17
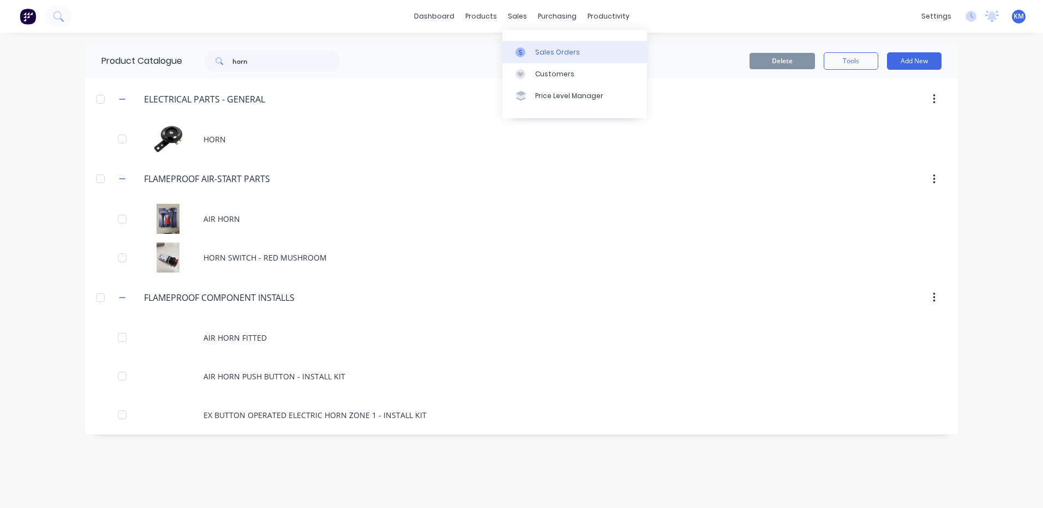
click at [526, 56] on div at bounding box center [523, 52] width 16 height 10
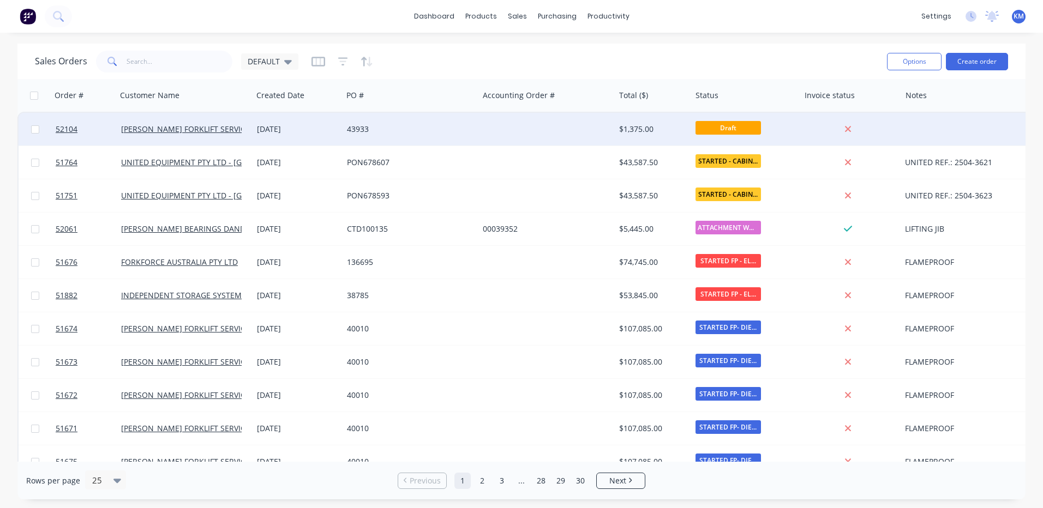
click at [387, 127] on div "43933" at bounding box center [407, 129] width 121 height 11
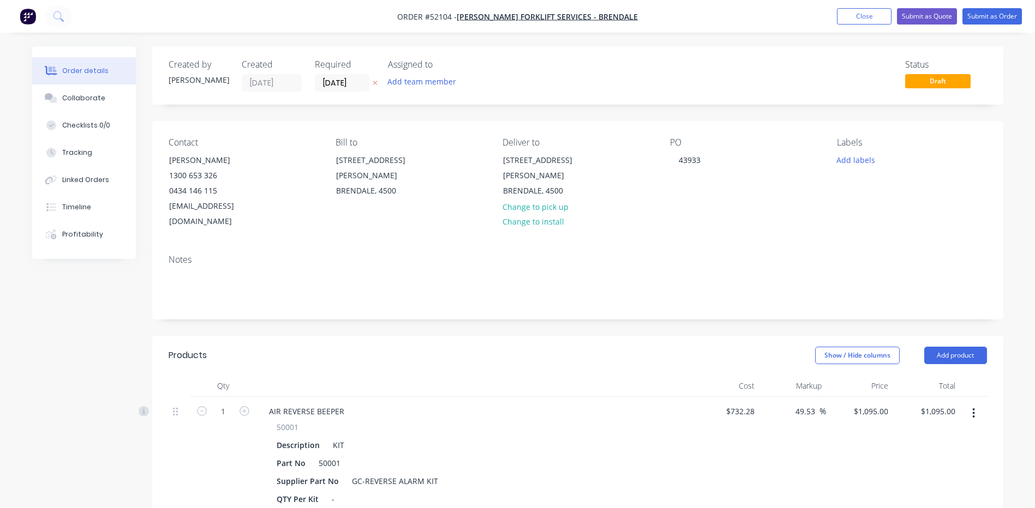
click at [958, 350] on header "Products Show / Hide columns Add product" at bounding box center [577, 355] width 851 height 39
click at [958, 347] on button "Add product" at bounding box center [955, 355] width 63 height 17
click at [948, 375] on div "Product catalogue" at bounding box center [935, 383] width 84 height 16
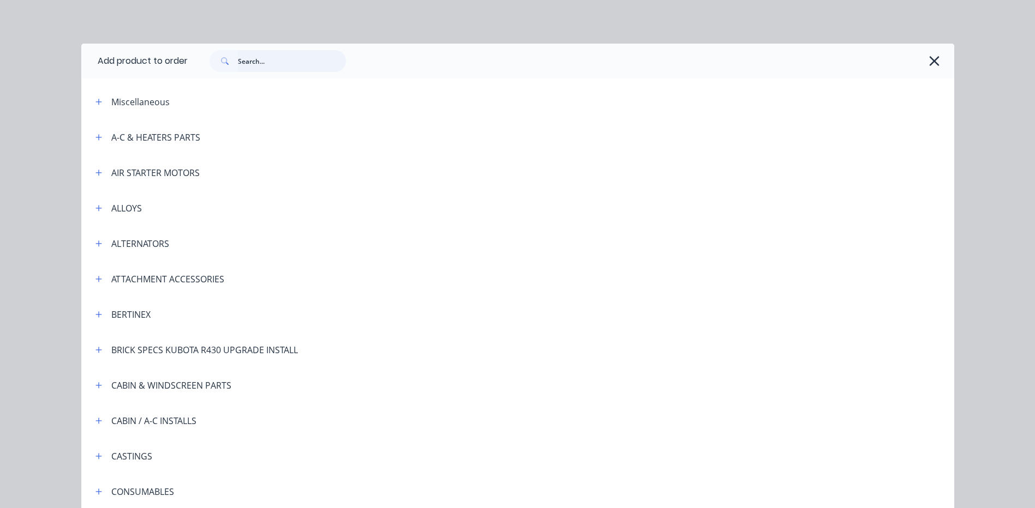
click at [283, 69] on input "text" at bounding box center [292, 61] width 108 height 22
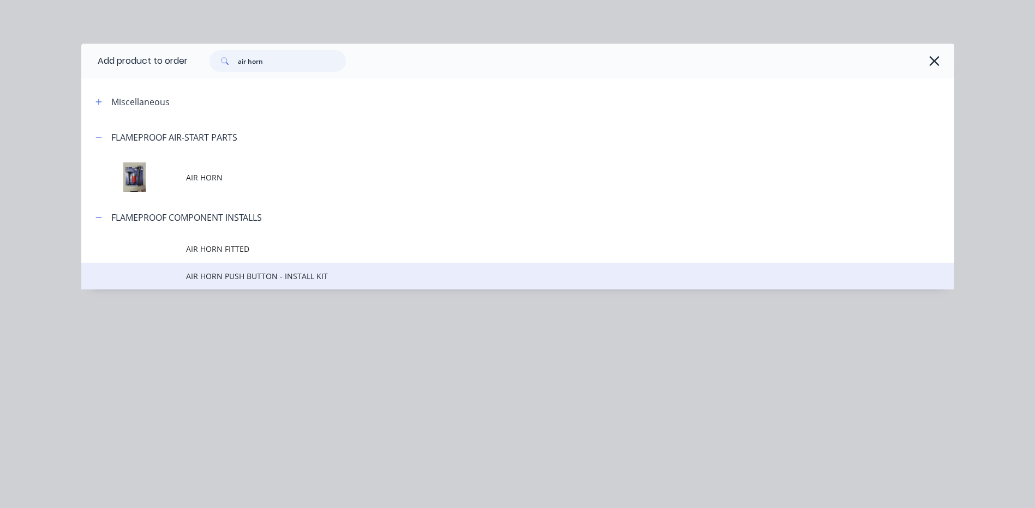
type input "air horn"
click at [329, 271] on span "AIR HORN PUSH BUTTON - INSTALL KIT" at bounding box center [493, 276] width 614 height 11
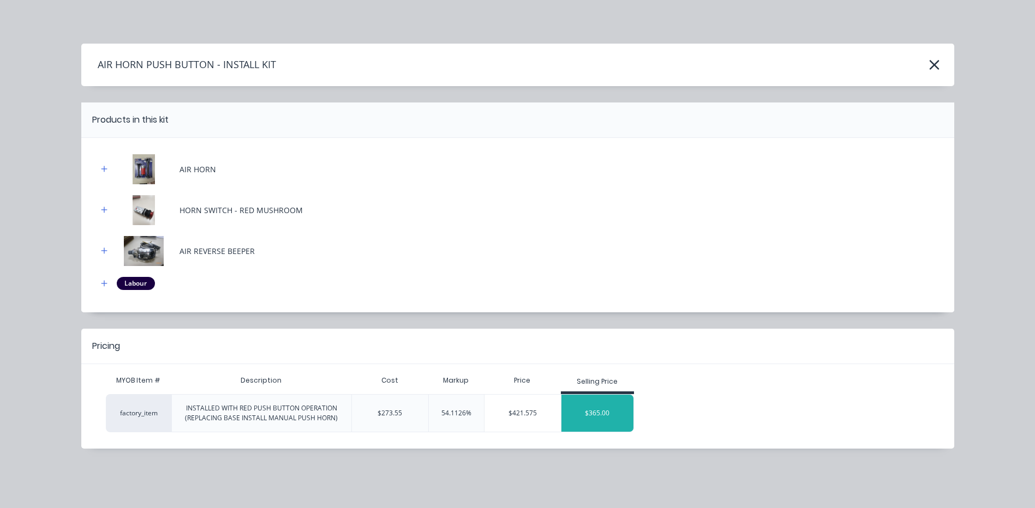
click at [584, 420] on div "$365.00" at bounding box center [597, 413] width 73 height 27
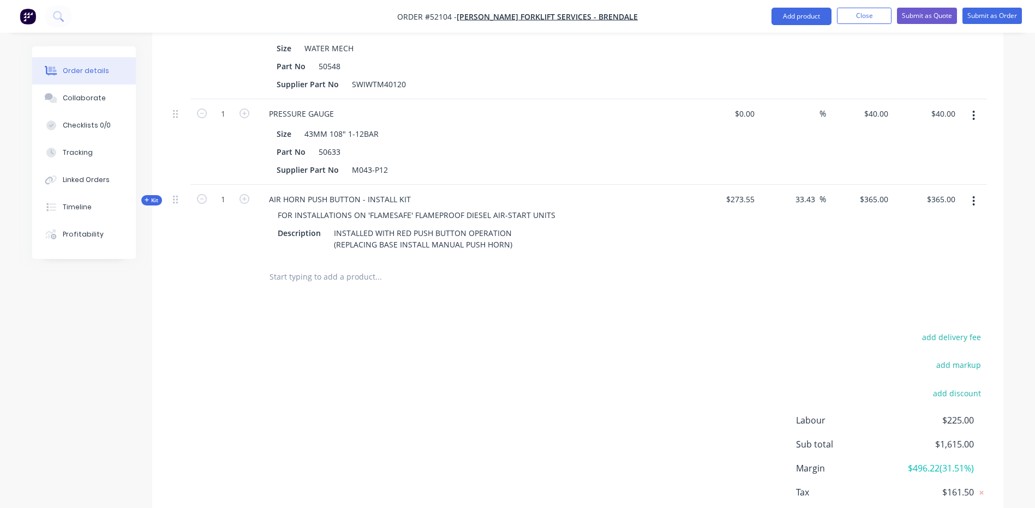
scroll to position [564, 0]
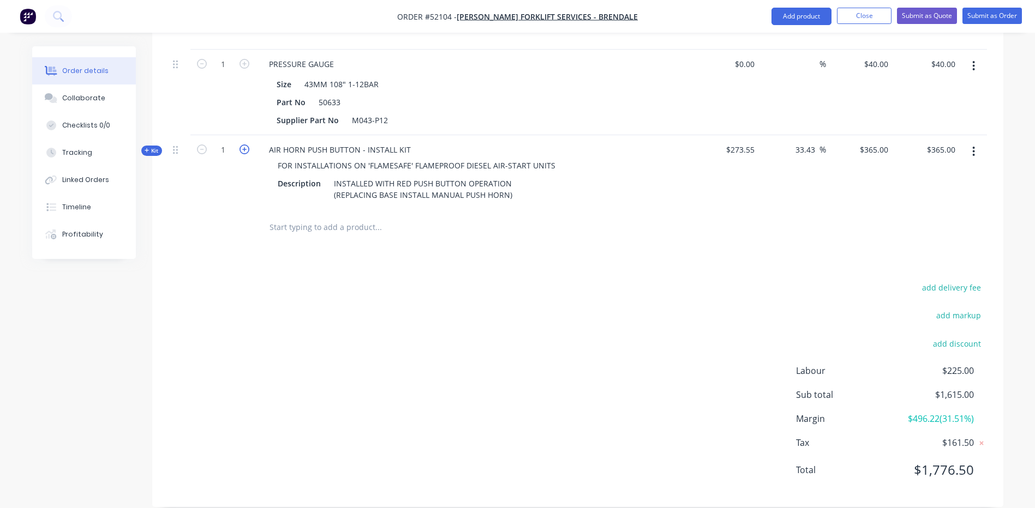
click at [242, 145] on icon "button" at bounding box center [244, 150] width 10 height 10
type input "2"
type input "$730.00"
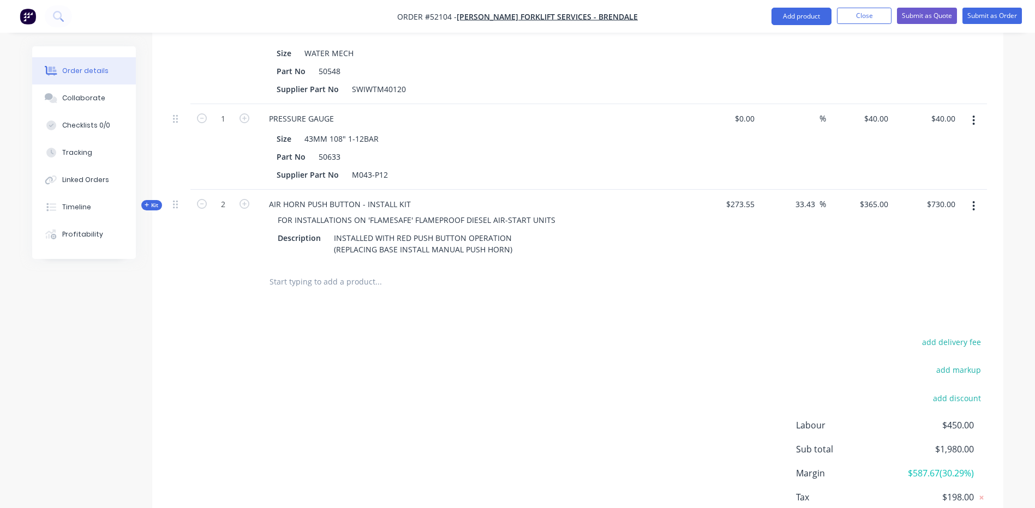
click at [158, 201] on span "Kit" at bounding box center [152, 205] width 14 height 8
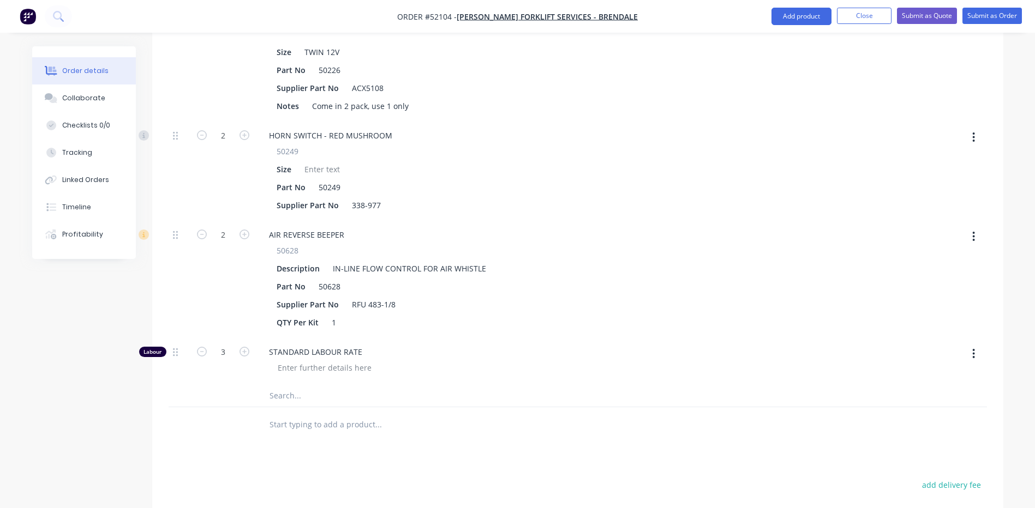
scroll to position [782, 0]
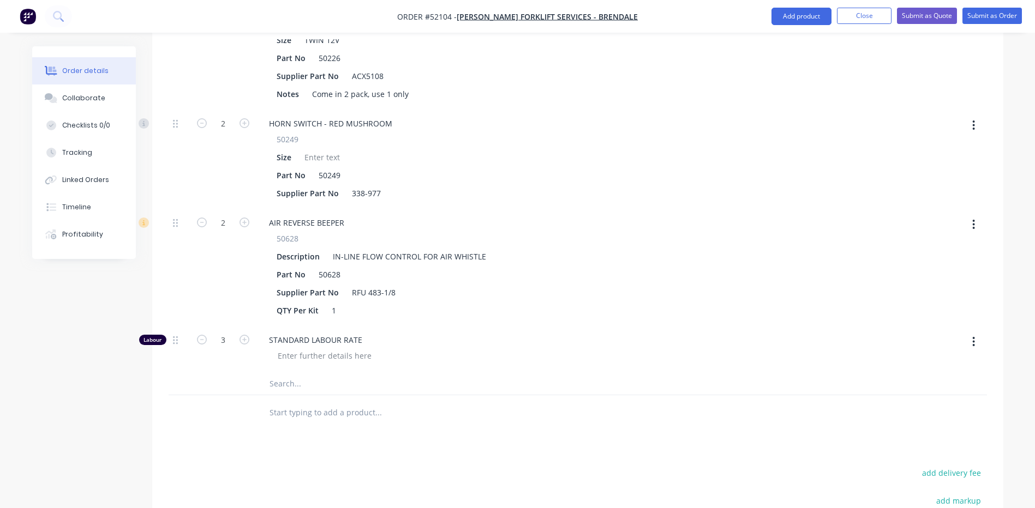
click at [979, 332] on button "button" at bounding box center [973, 342] width 26 height 20
click at [927, 406] on div "Delete" at bounding box center [935, 414] width 84 height 16
type input "$174.8611"
type input "$349.72"
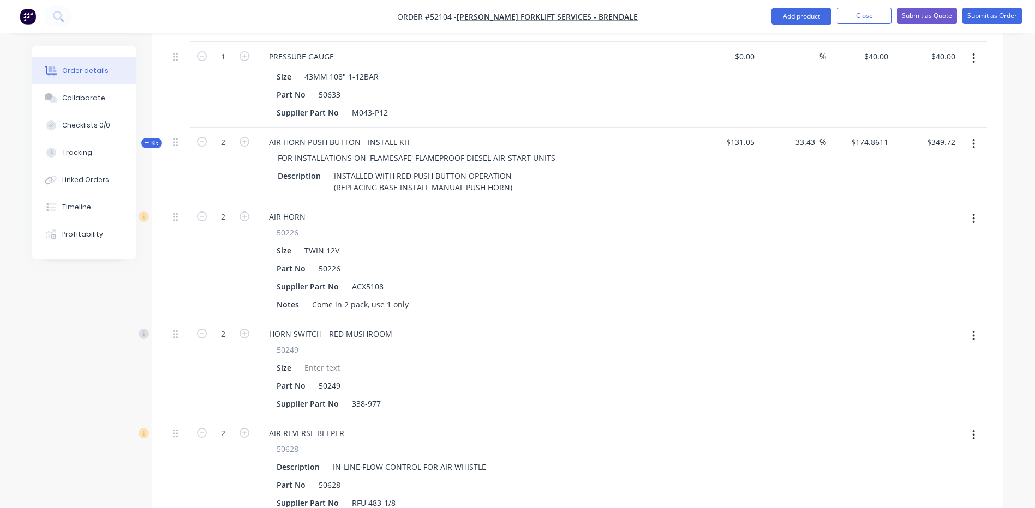
scroll to position [509, 0]
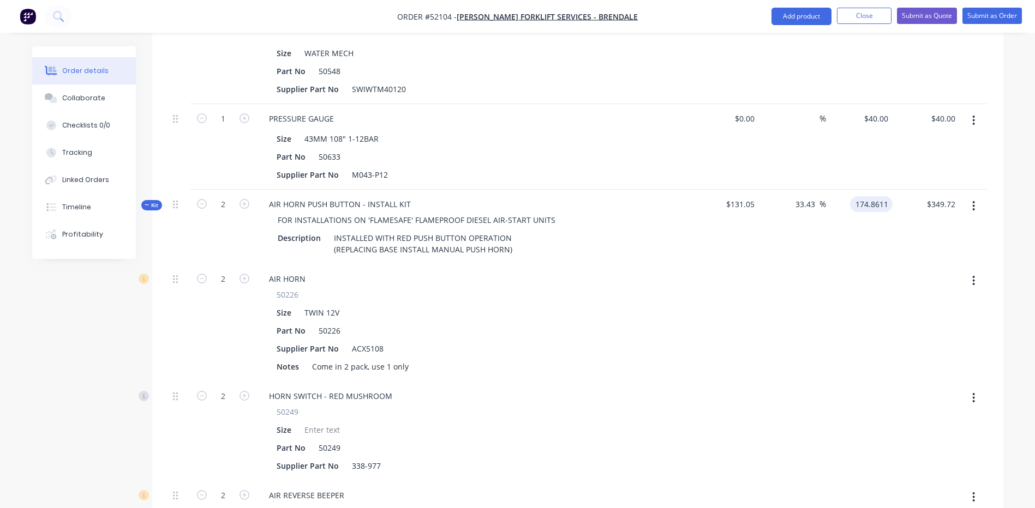
click at [871, 196] on input "174.8611" at bounding box center [873, 204] width 38 height 16
type input "365"
type input "178.52"
type input "$365.00"
type input "$730.00"
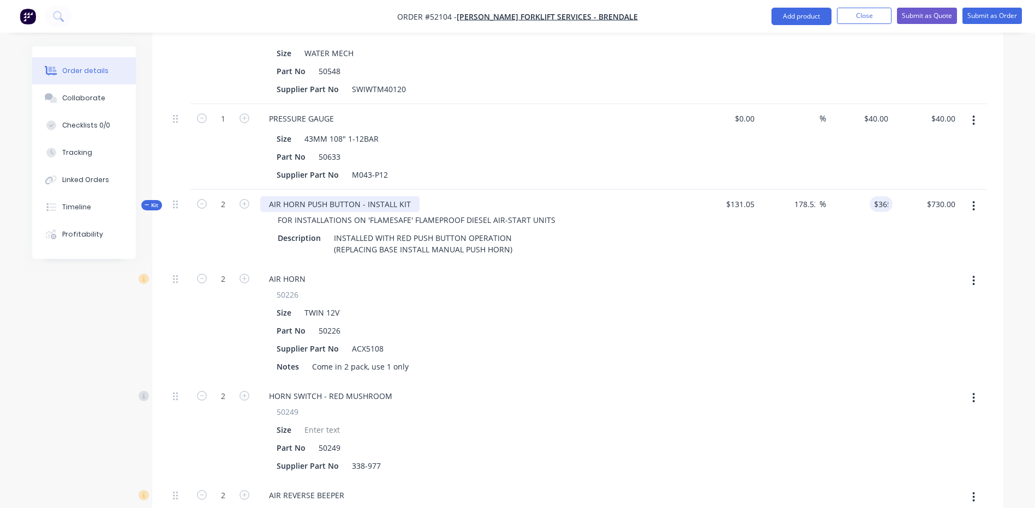
click at [379, 196] on div "AIR HORN PUSH BUTTON - INSTALL KIT" at bounding box center [339, 204] width 159 height 16
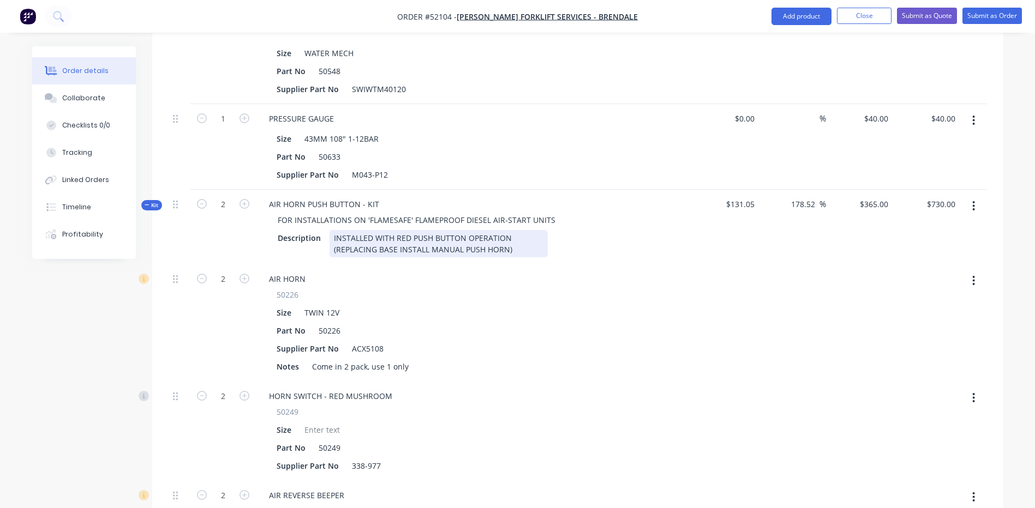
click at [341, 230] on div "INSTALLED WITH RED PUSH BUTTON OPERATION (REPLACING BASE INSTALL MANUAL PUSH HO…" at bounding box center [438, 243] width 218 height 27
drag, startPoint x: 525, startPoint y: 230, endPoint x: 327, endPoint y: 232, distance: 198.0
click at [327, 232] on div "Description SUPPLIED WITH RED PUSH BUTTON OPERATION (REPLACING BASE INSTALL MAN…" at bounding box center [473, 243] width 401 height 27
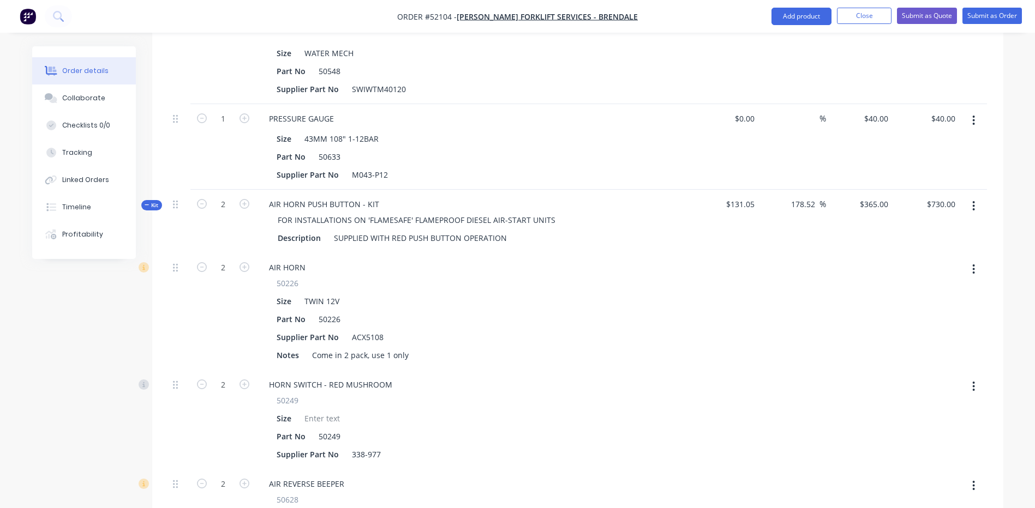
click at [603, 190] on div "AIR HORN PUSH BUTTON - KIT FOR INSTALLATIONS ON 'FLAMESAFE' FLAMEPROOF DIESEL A…" at bounding box center [474, 221] width 436 height 63
click at [612, 190] on div "AIR HORN PUSH BUTTON - KIT FOR INSTALLATIONS ON 'FLAMESAFE' FLAMEPROOF DIESEL A…" at bounding box center [474, 221] width 436 height 63
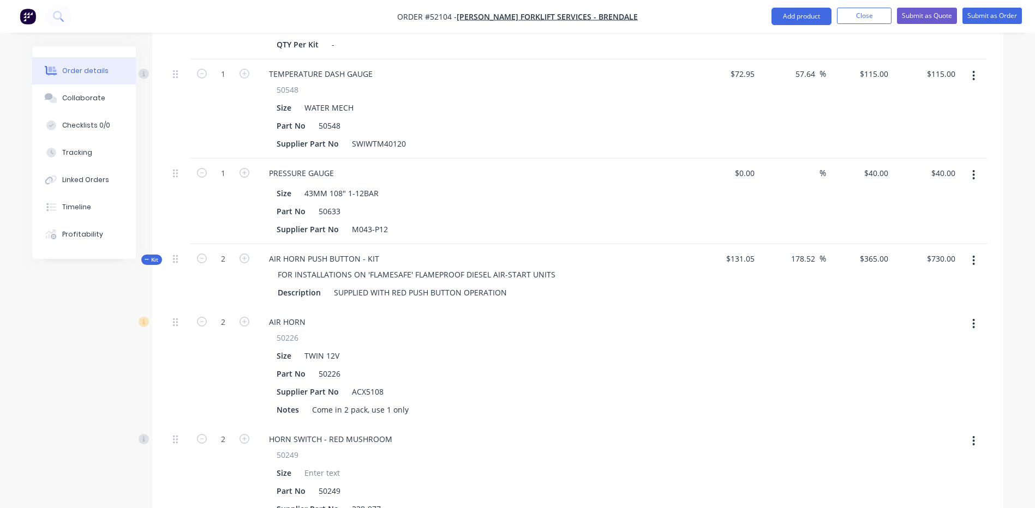
click at [154, 256] on span "Kit" at bounding box center [152, 260] width 14 height 8
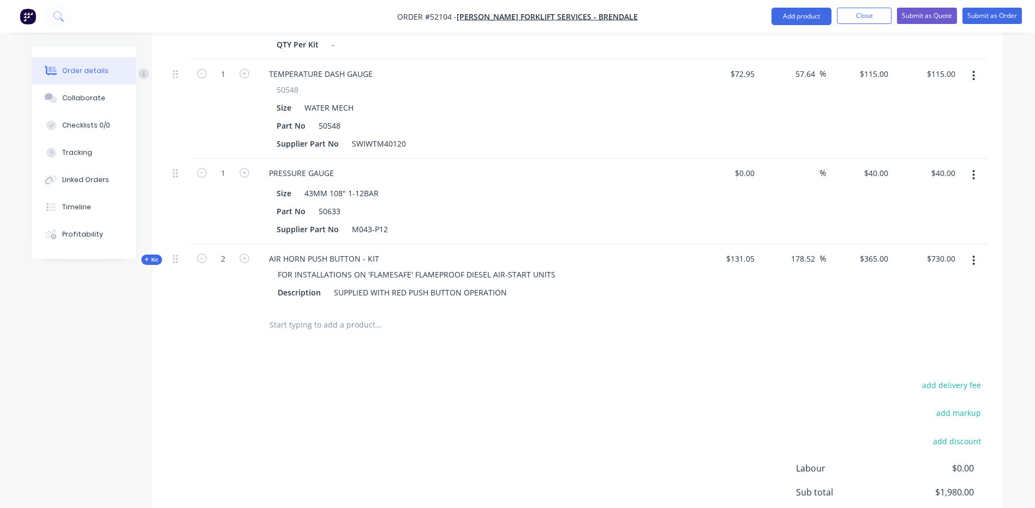
click at [327, 314] on input "text" at bounding box center [378, 325] width 218 height 22
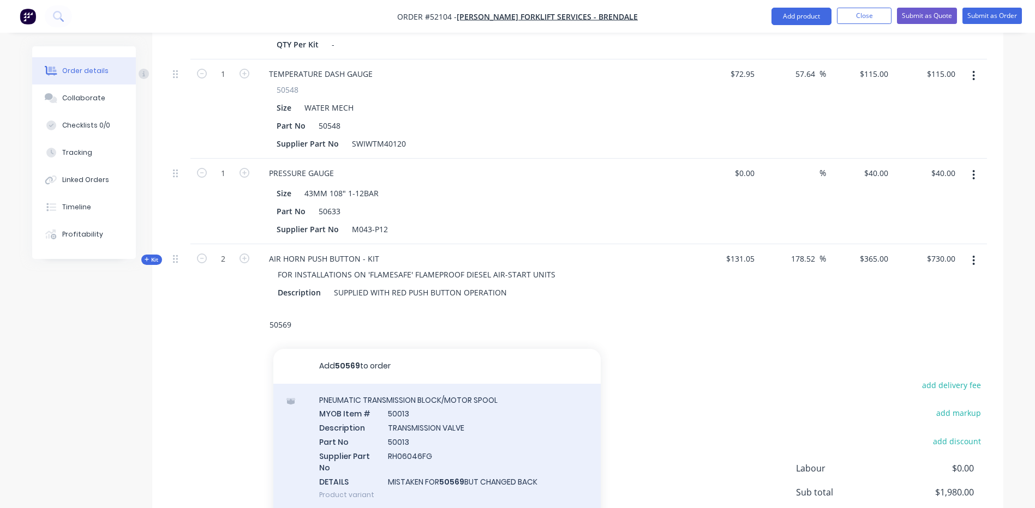
type input "50569"
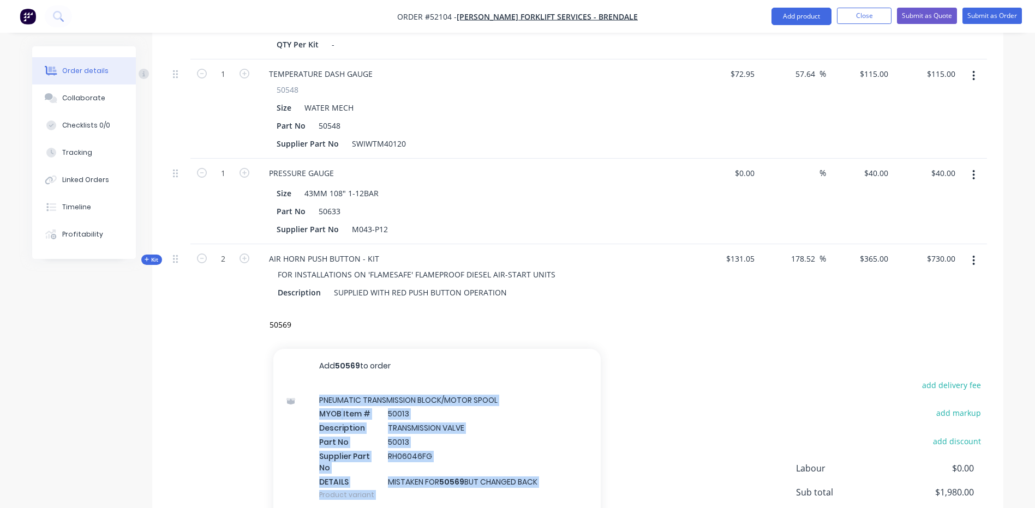
drag, startPoint x: 344, startPoint y: 395, endPoint x: 651, endPoint y: 361, distance: 309.0
click at [651, 361] on div "Products Show / Hide columns Add product Qty Cost Markup Price Total 1 AIR REVE…" at bounding box center [577, 243] width 851 height 724
click at [660, 354] on div "Products Show / Hide columns Add product Qty Cost Markup Price Total 1 AIR REVE…" at bounding box center [577, 243] width 851 height 724
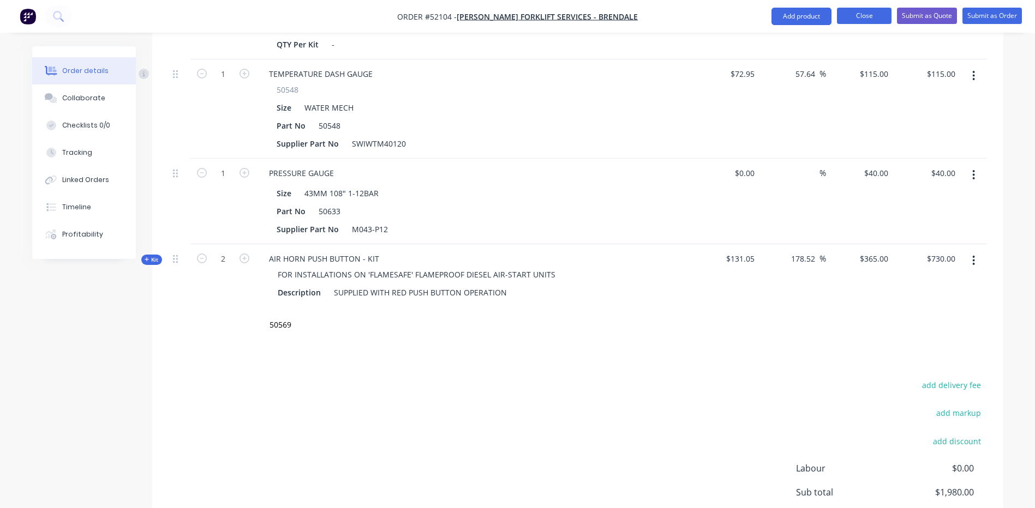
click at [874, 17] on button "Close" at bounding box center [864, 16] width 55 height 16
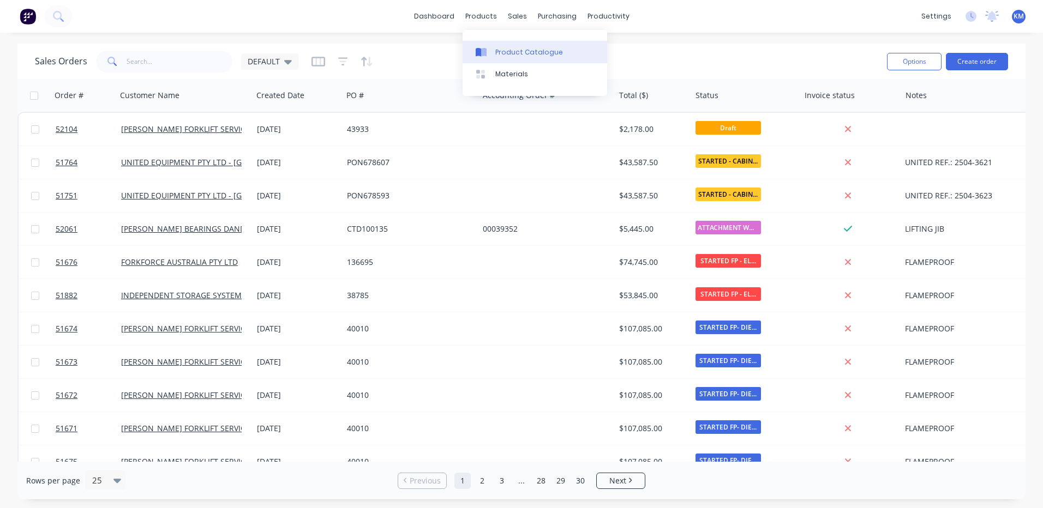
click at [496, 50] on div "Product Catalogue" at bounding box center [529, 52] width 68 height 10
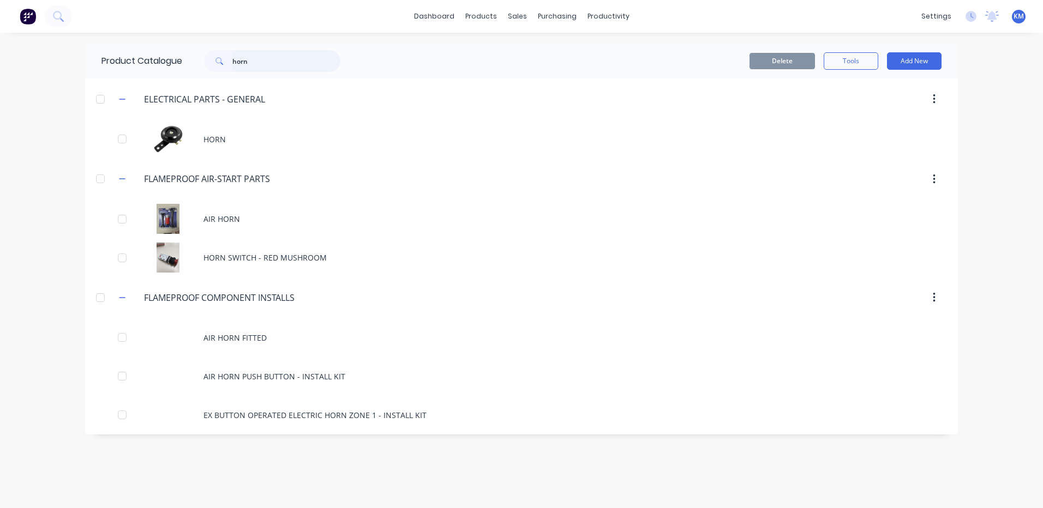
click at [272, 55] on input "horn" at bounding box center [286, 61] width 108 height 22
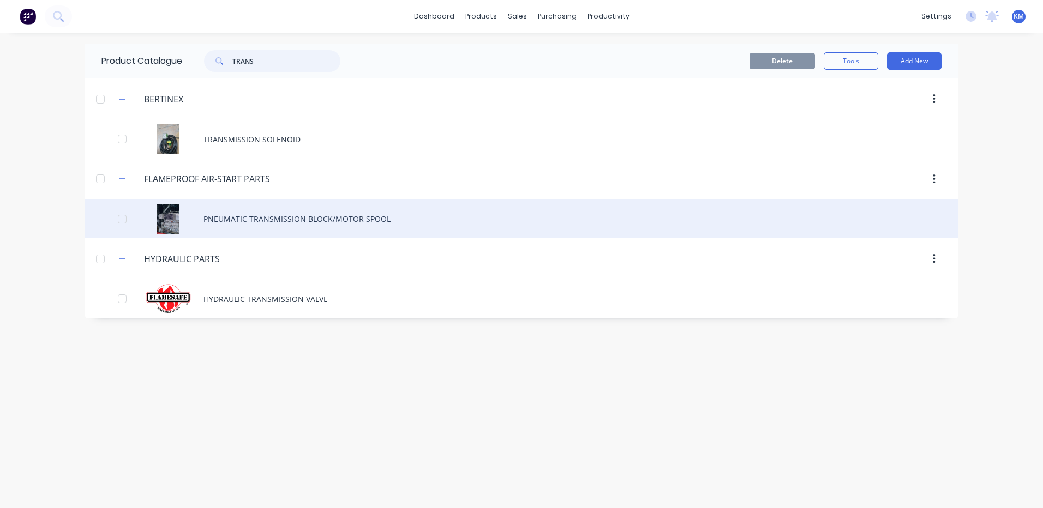
type input "TRANS"
click at [320, 207] on div "PNEUMATIC TRANSMISSION BLOCK/MOTOR SPOOL" at bounding box center [521, 219] width 873 height 39
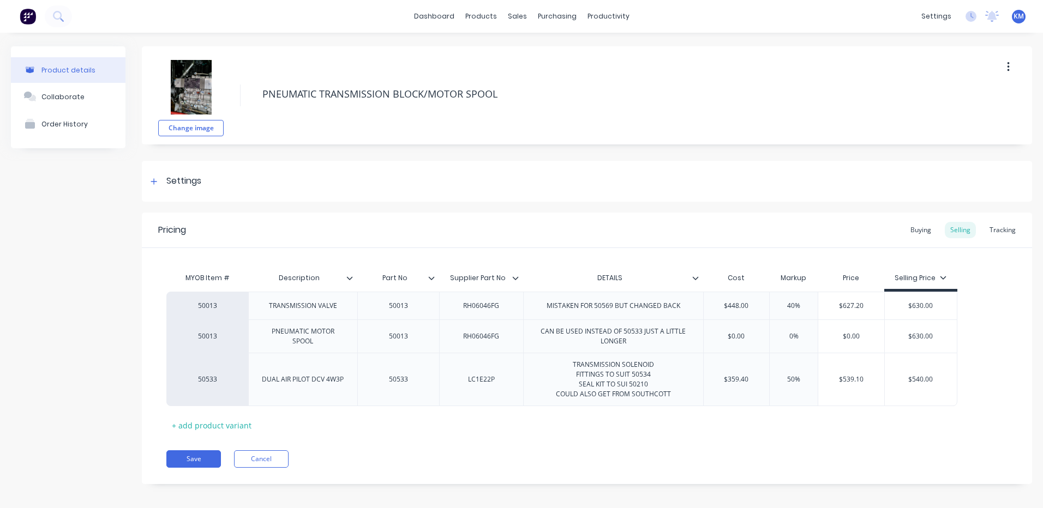
type textarea "x"
click at [284, 447] on div "Pricing Buying Selling Tracking MYOB Item # Description Part No Supplier Part N…" at bounding box center [587, 349] width 890 height 272
click at [255, 447] on div "Pricing Buying Selling Tracking MYOB Item # Description Part No Supplier Part N…" at bounding box center [587, 349] width 890 height 272
click at [267, 469] on div "Pricing Buying Selling Tracking MYOB Item # Description Part No Supplier Part N…" at bounding box center [587, 349] width 890 height 272
click at [267, 462] on button "Cancel" at bounding box center [261, 458] width 55 height 17
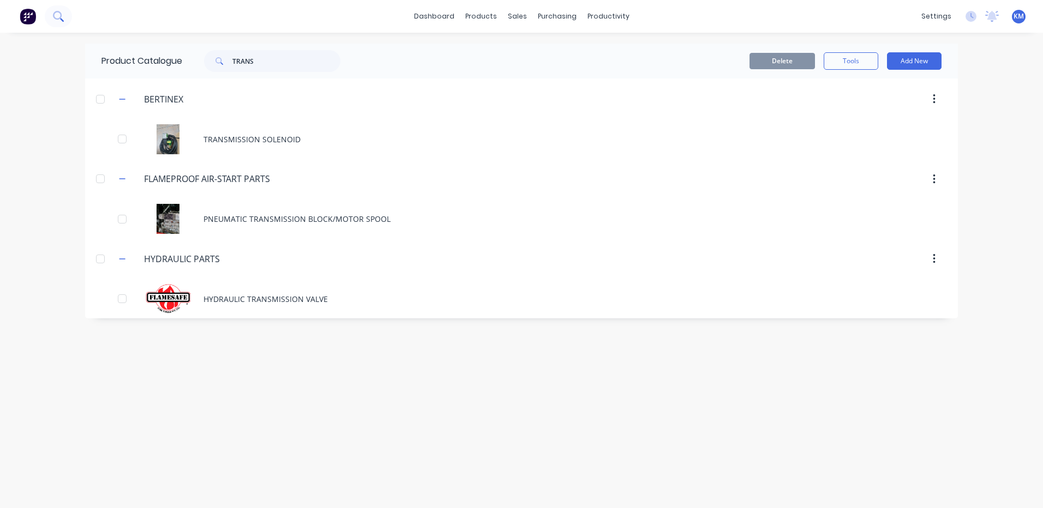
click at [64, 15] on button at bounding box center [58, 16] width 27 height 22
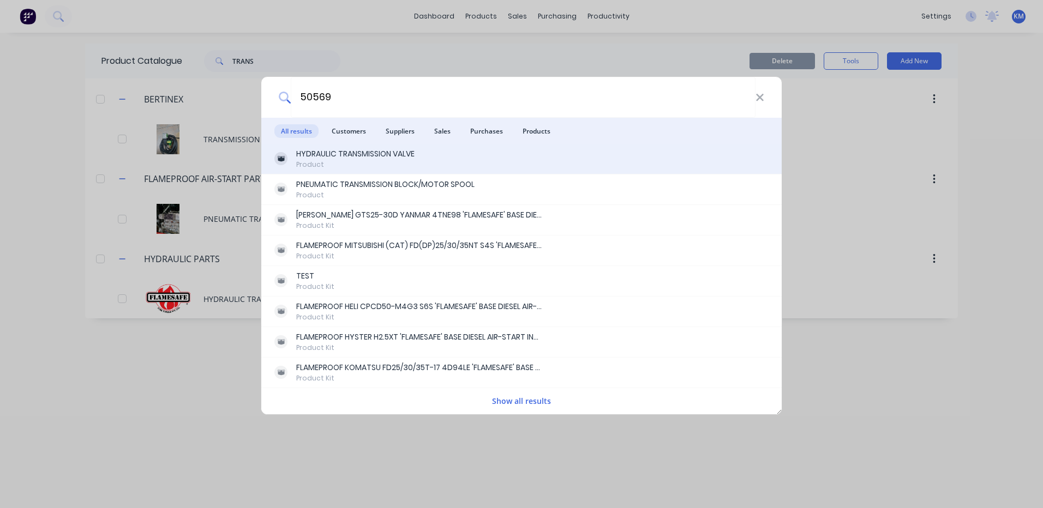
type input "50569"
click at [436, 159] on div "HYDRAULIC TRANSMISSION VALVE Product" at bounding box center [521, 158] width 494 height 21
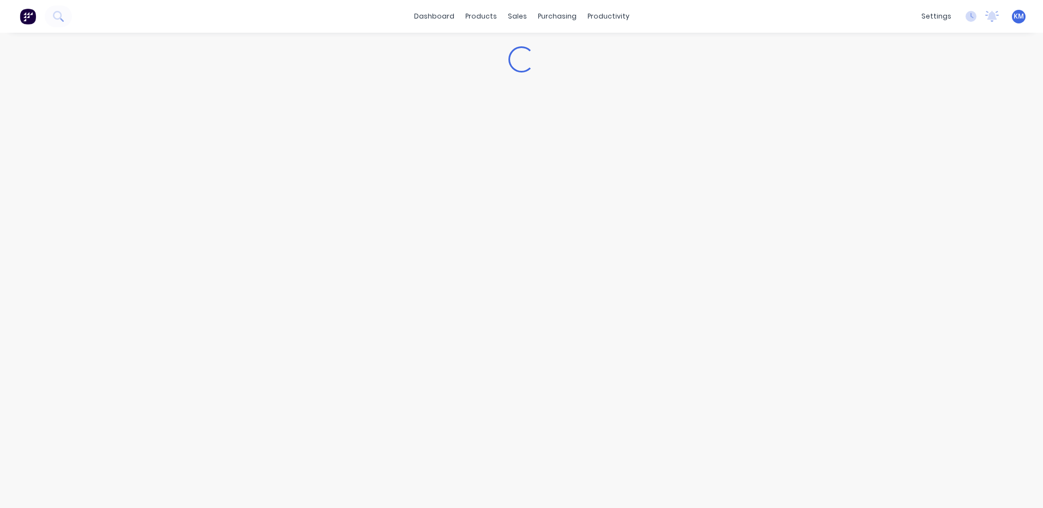
type textarea "x"
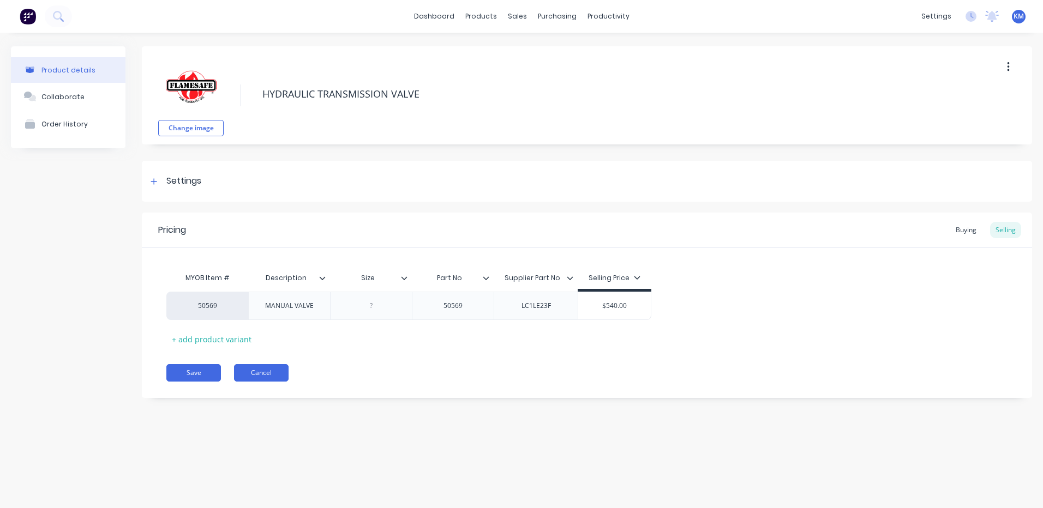
click at [257, 368] on button "Cancel" at bounding box center [261, 372] width 55 height 17
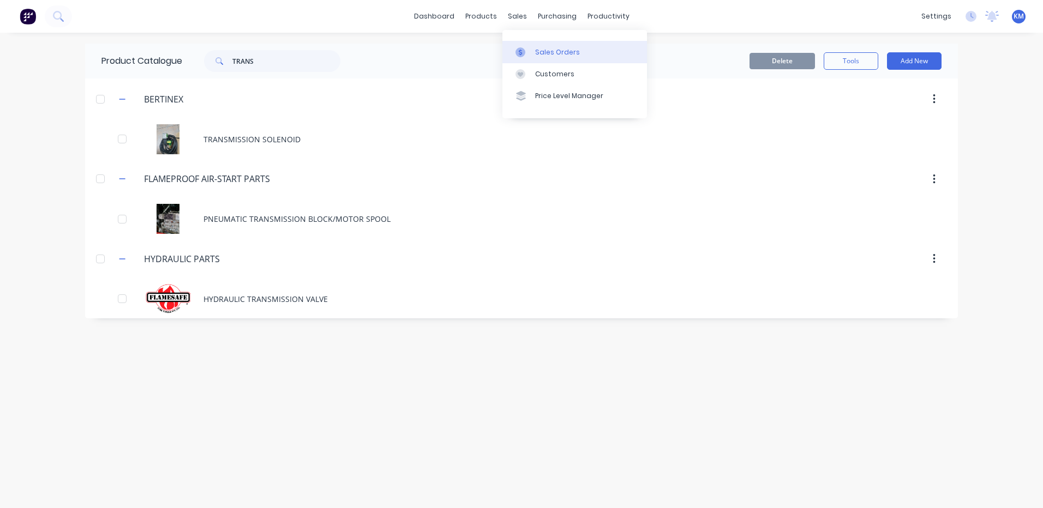
click at [527, 49] on div at bounding box center [523, 52] width 16 height 10
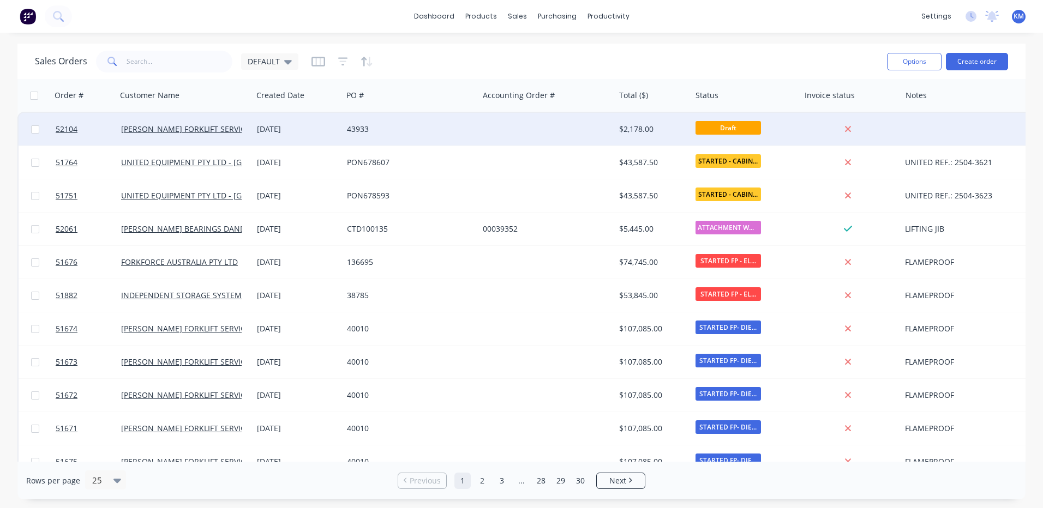
click at [344, 125] on div "43933" at bounding box center [410, 129] width 136 height 33
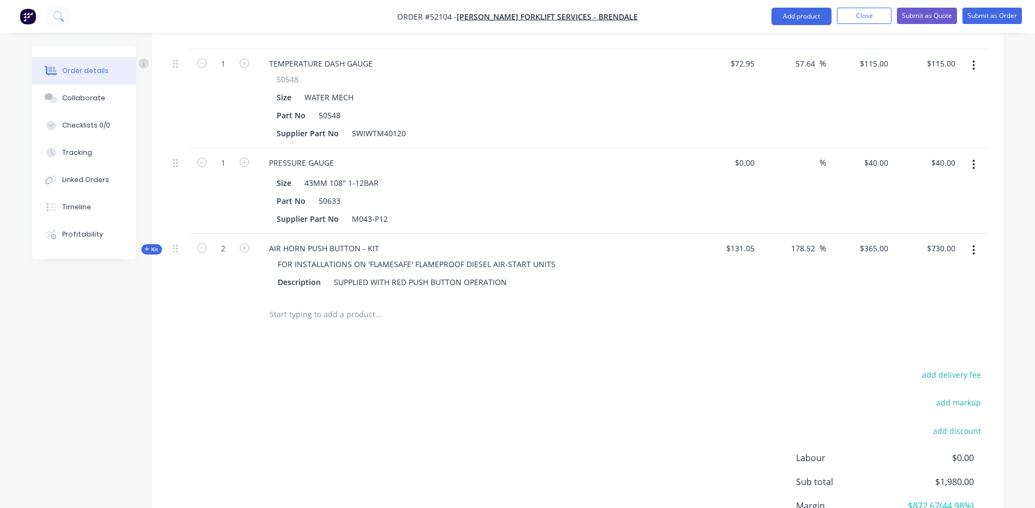
scroll to position [552, 0]
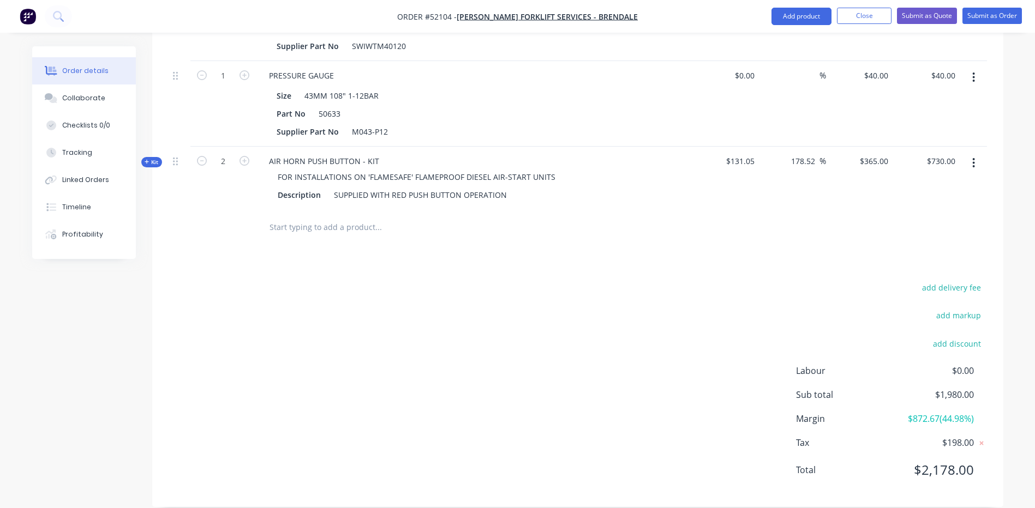
click at [338, 217] on input "text" at bounding box center [378, 228] width 218 height 22
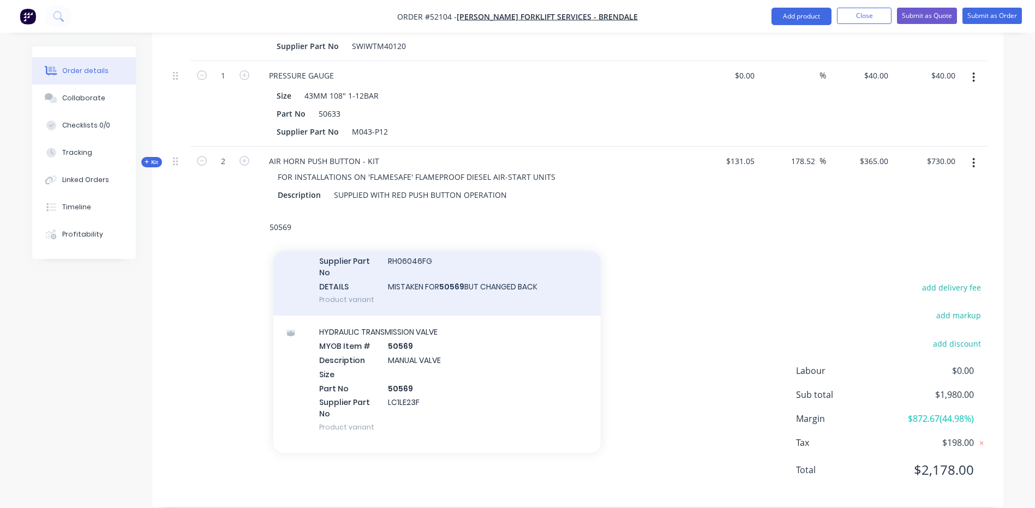
scroll to position [109, 0]
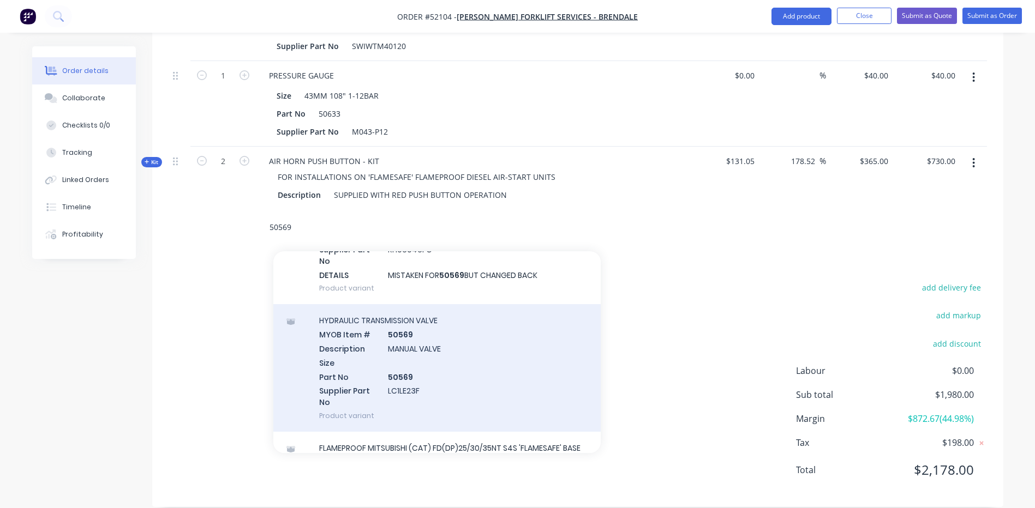
type input "50569"
click at [441, 335] on div "HYDRAULIC TRANSMISSION VALVE MYOB Item # 50569 Description MANUAL VALVE Size Pa…" at bounding box center [436, 368] width 327 height 128
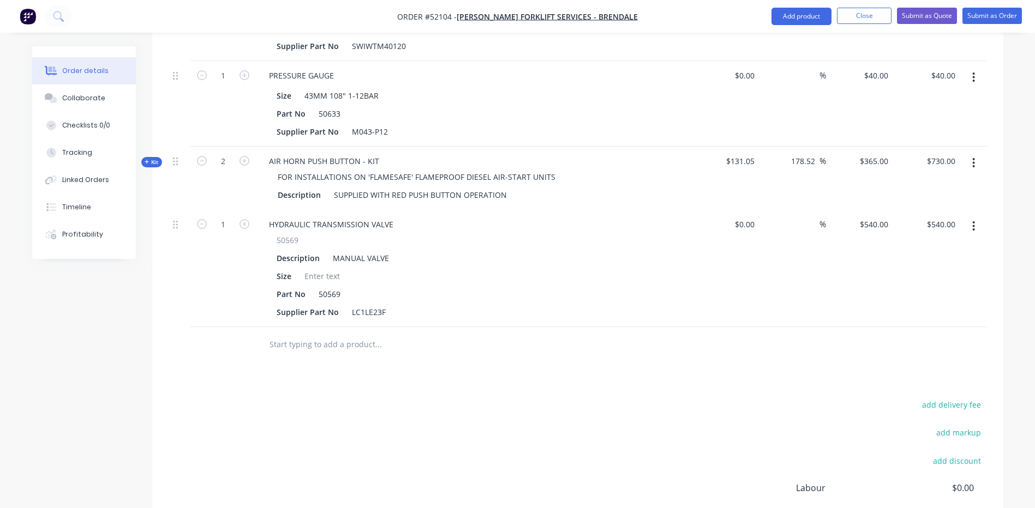
click at [329, 334] on input "text" at bounding box center [378, 345] width 218 height 22
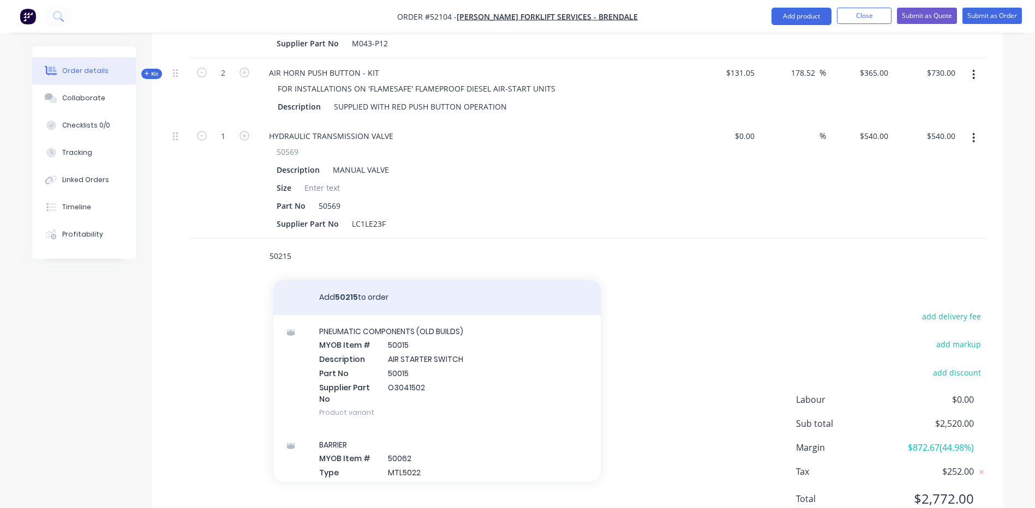
scroll to position [662, 0]
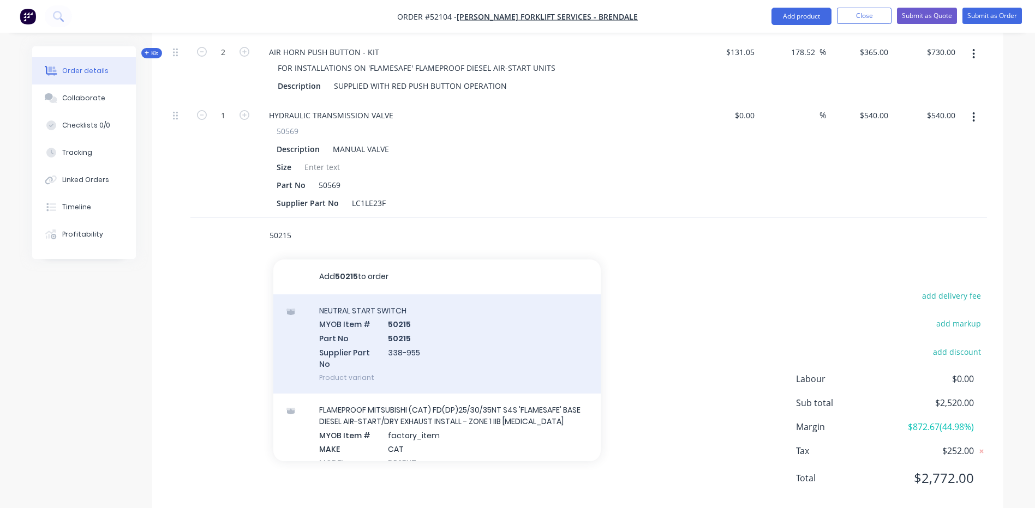
type input "50215"
click at [380, 335] on div "NEUTRAL START SWITCH MYOB Item # 50215 Part No 50215 Supplier Part No 338-955 P…" at bounding box center [436, 344] width 327 height 99
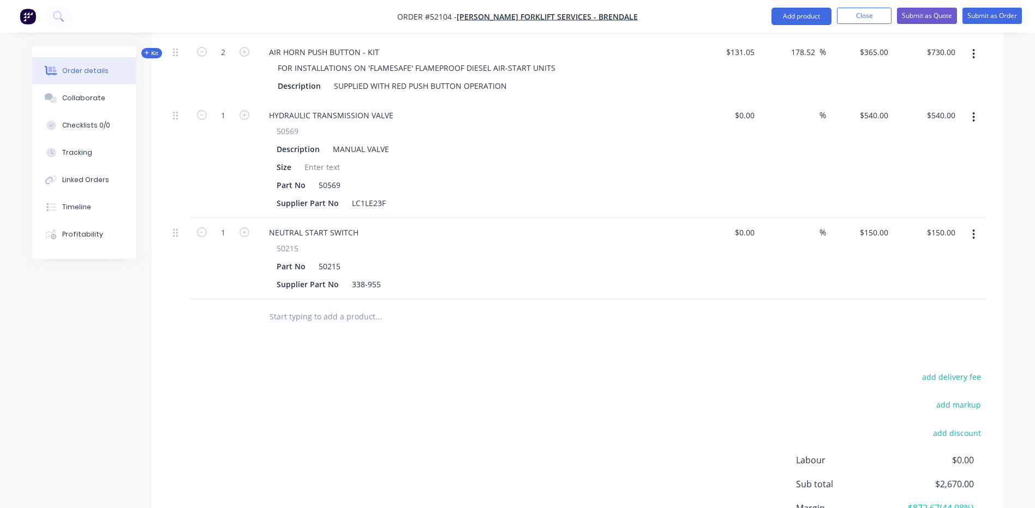
click at [670, 376] on div "add delivery fee add markup add discount Labour $0.00 Sub total $2,670.00 Margi…" at bounding box center [578, 475] width 818 height 211
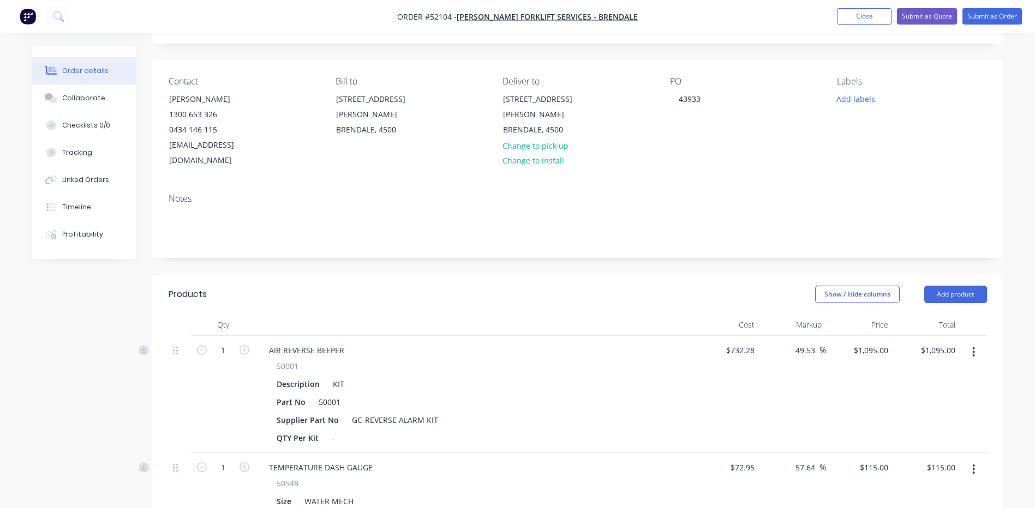
scroll to position [0, 0]
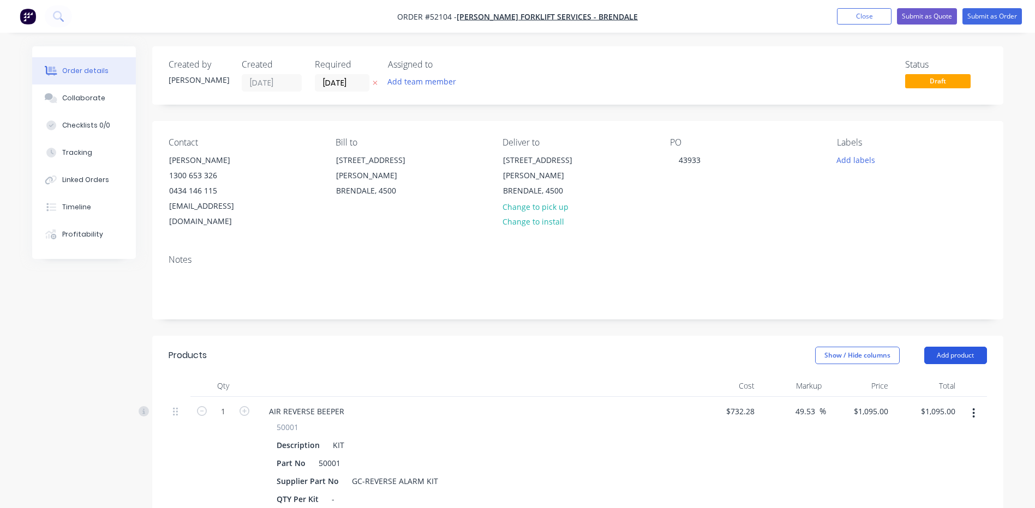
click at [958, 347] on button "Add product" at bounding box center [955, 355] width 63 height 17
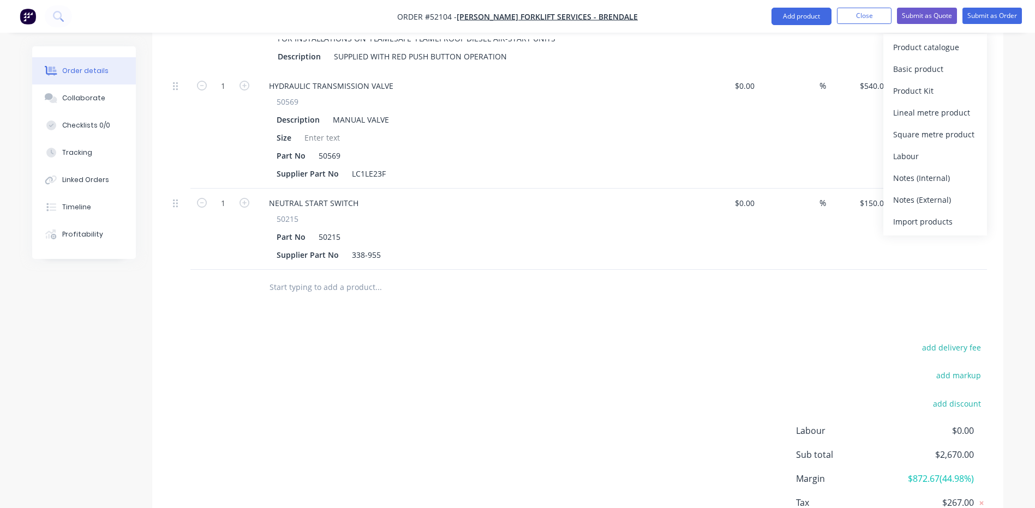
scroll to position [751, 0]
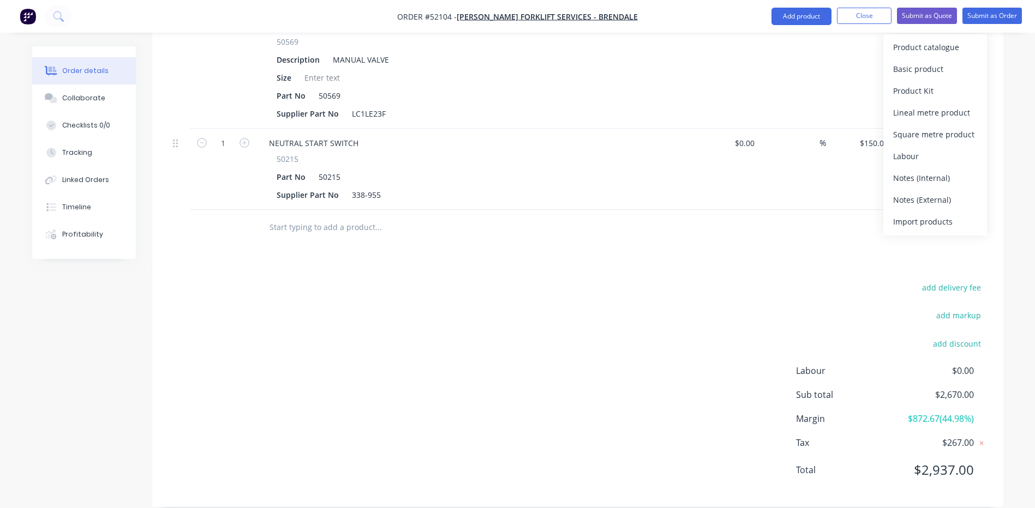
click at [310, 217] on input "text" at bounding box center [378, 228] width 218 height 22
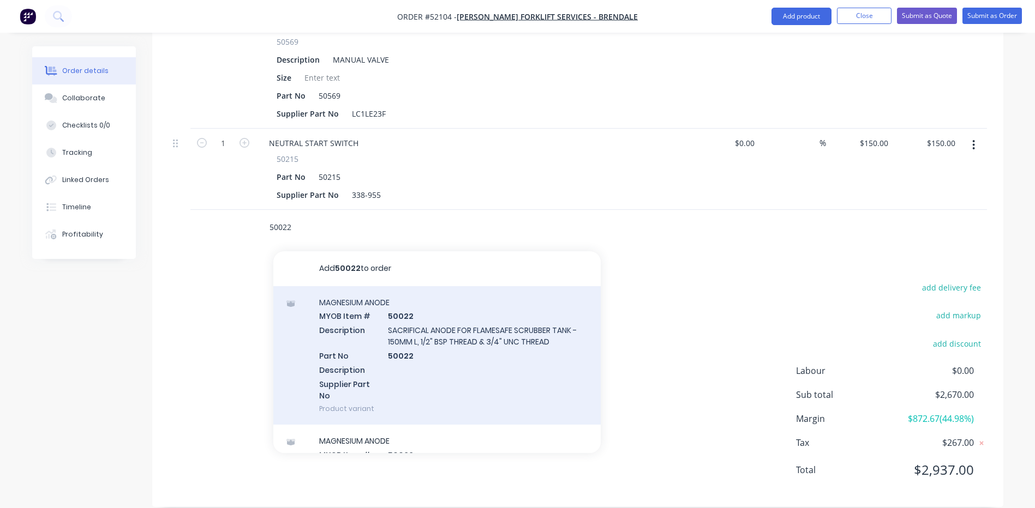
type input "50022"
click at [342, 293] on div "MAGNESIUM ANODE MYOB Item # 50022 Description SACRIFICAL ANODE FOR FLAMESAFE SC…" at bounding box center [436, 355] width 327 height 139
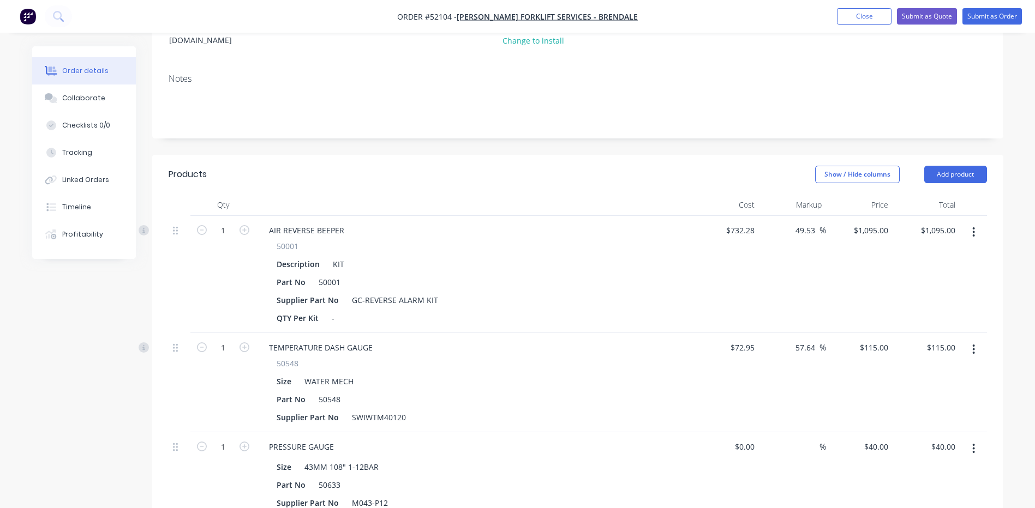
scroll to position [97, 0]
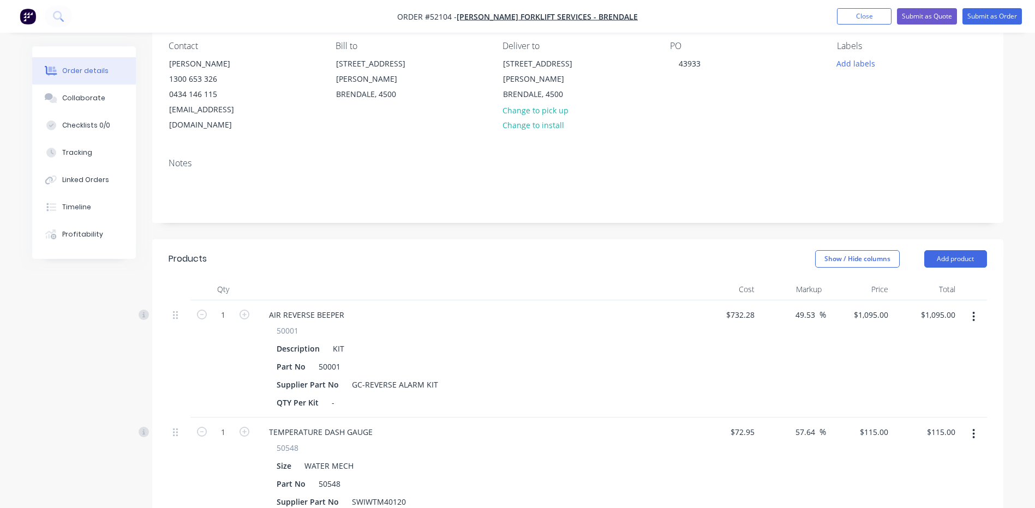
click at [468, 263] on header "Products Show / Hide columns Add product" at bounding box center [577, 258] width 851 height 39
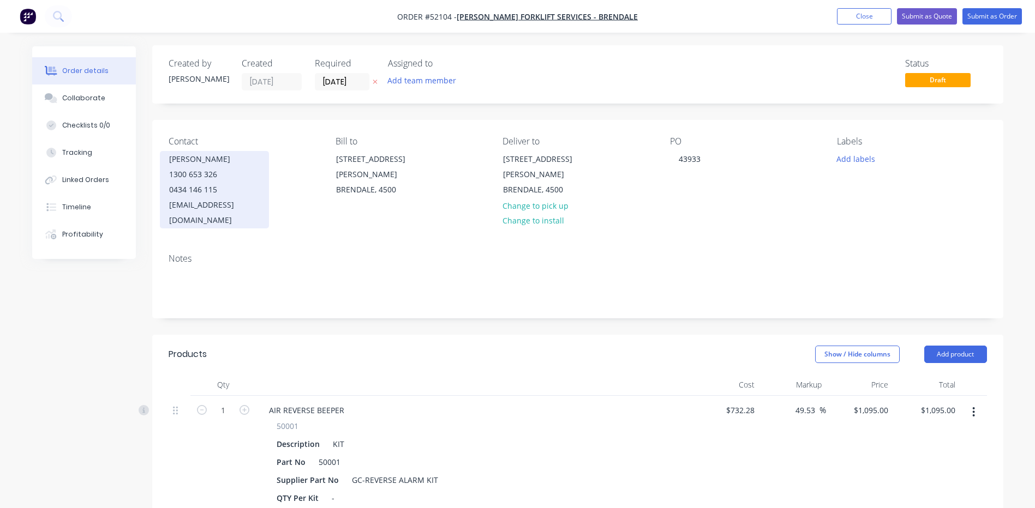
scroll to position [0, 0]
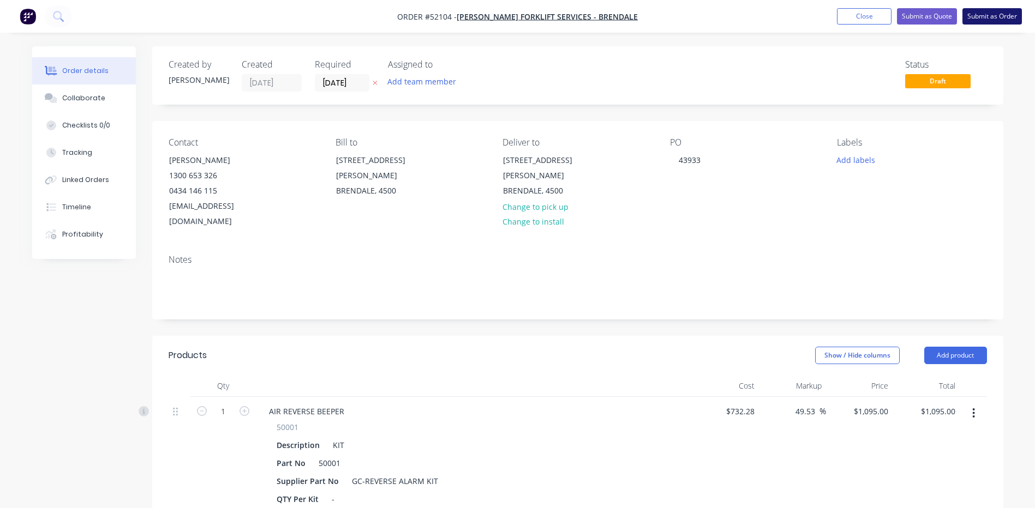
click at [995, 15] on button "Submit as Order" at bounding box center [991, 16] width 59 height 16
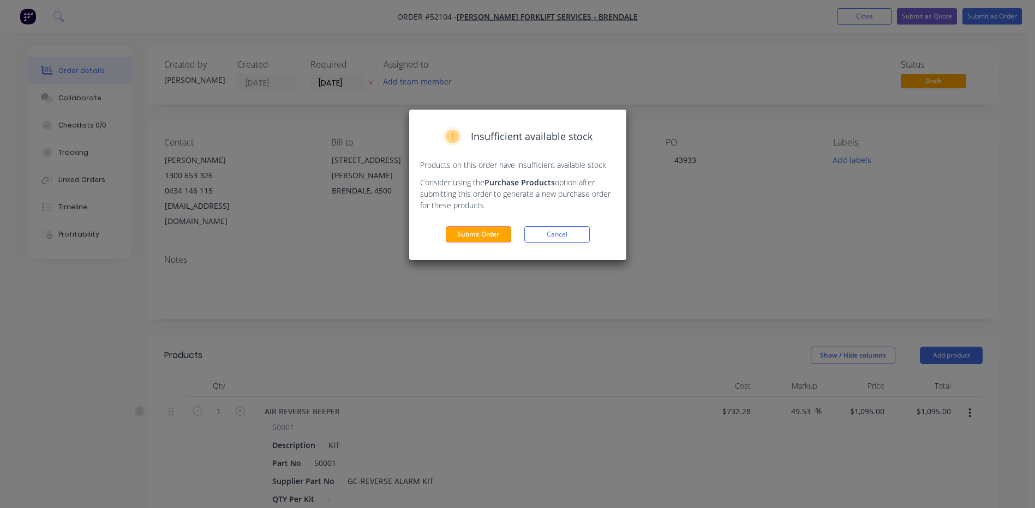
click at [474, 240] on button "Submit Order" at bounding box center [478, 234] width 65 height 16
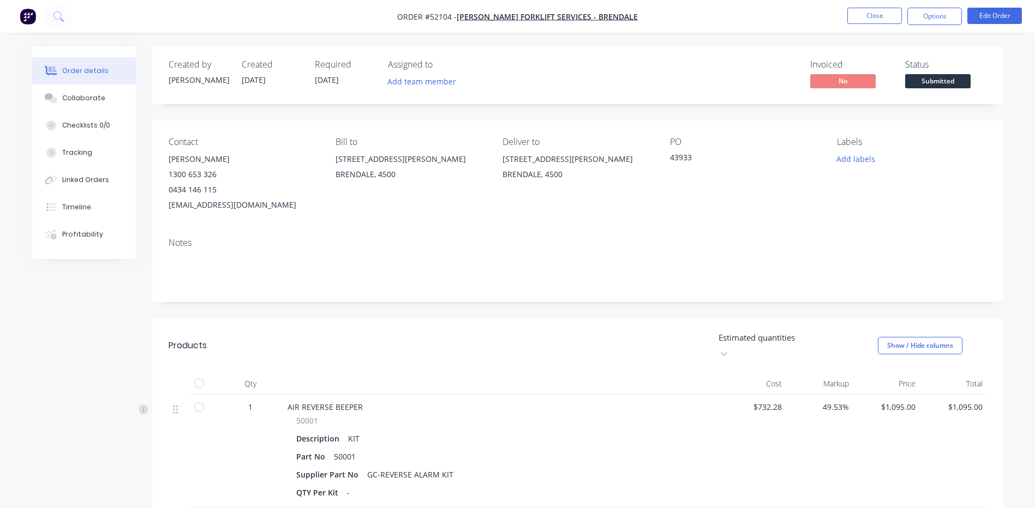
click at [958, 82] on span "Submitted" at bounding box center [937, 81] width 65 height 14
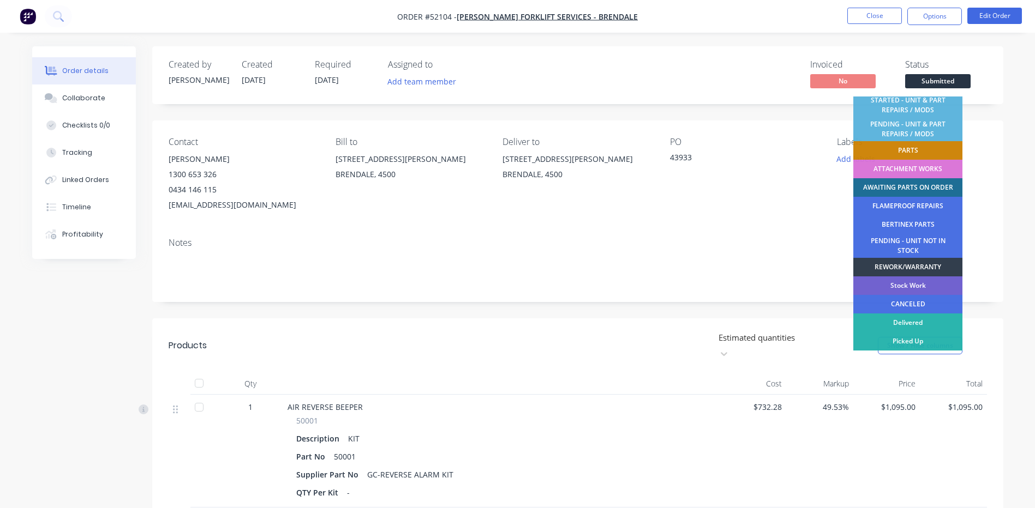
click at [922, 187] on div "AWAITING PARTS ON ORDER" at bounding box center [907, 187] width 109 height 19
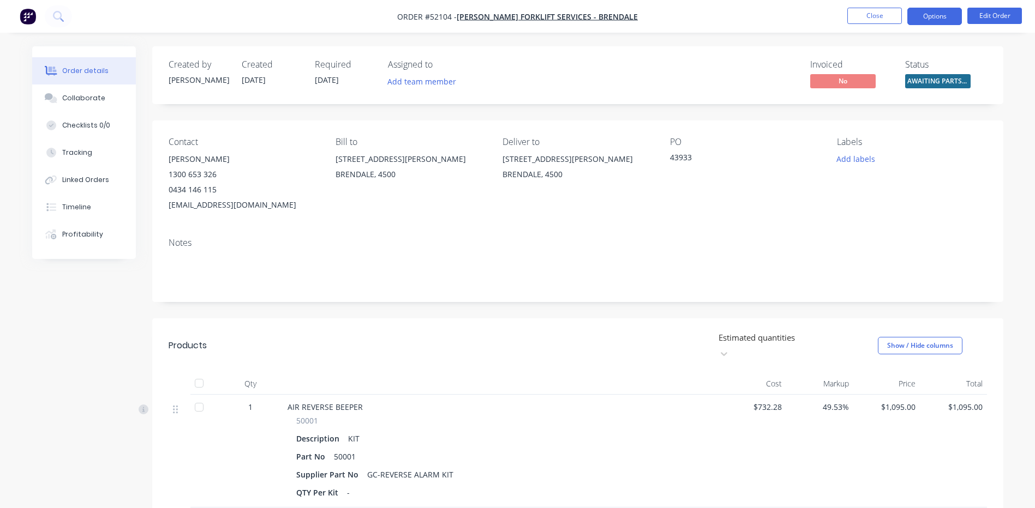
click at [930, 20] on button "Options" at bounding box center [934, 16] width 55 height 17
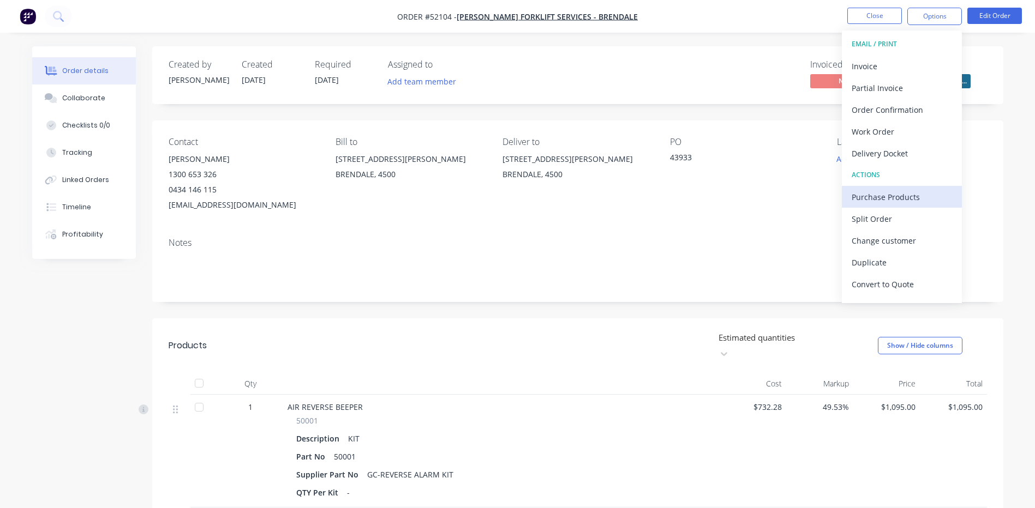
click at [885, 188] on button "Purchase Products" at bounding box center [902, 197] width 120 height 22
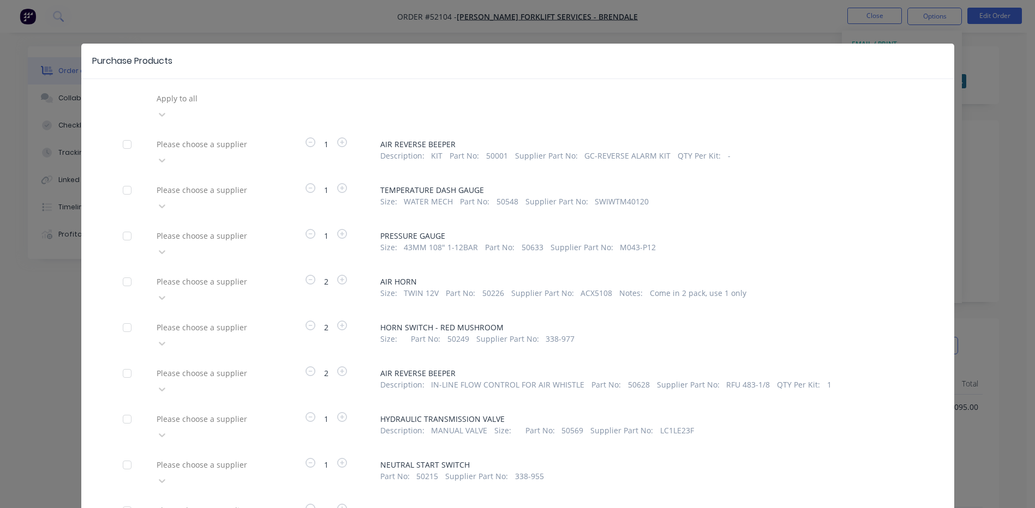
click at [256, 136] on div "Please choose a supplier" at bounding box center [234, 144] width 164 height 16
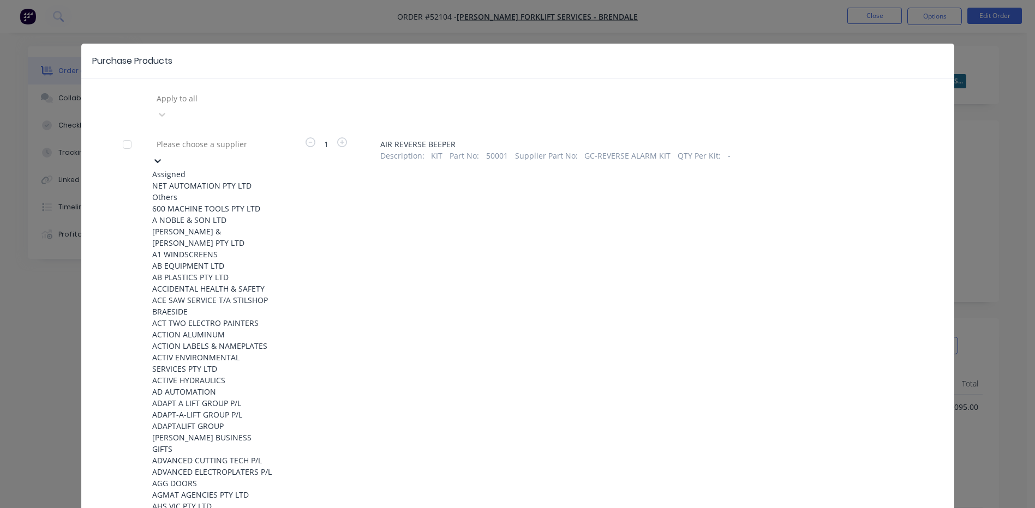
click at [220, 180] on div "NET AUTOMATION PTY LTD" at bounding box center [212, 185] width 120 height 11
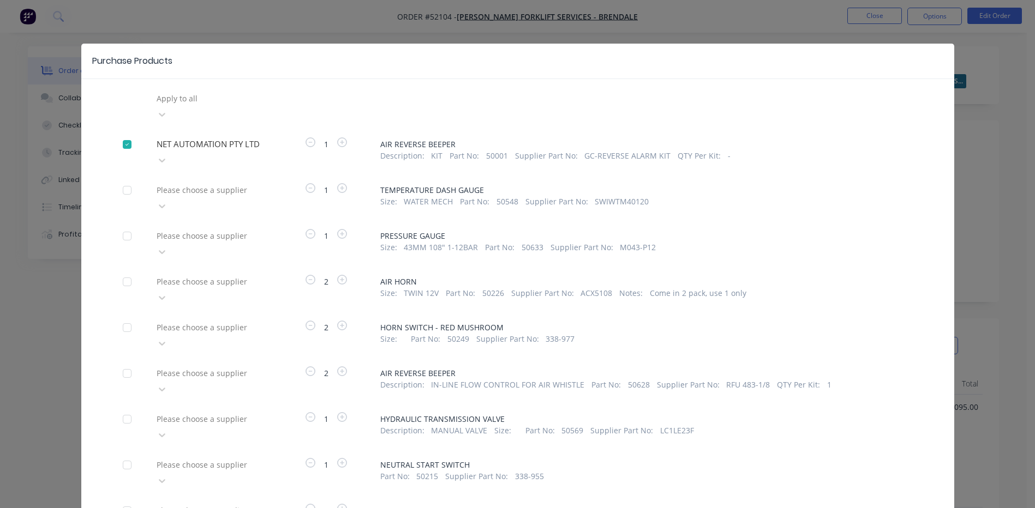
click at [225, 229] on div at bounding box center [233, 236] width 157 height 14
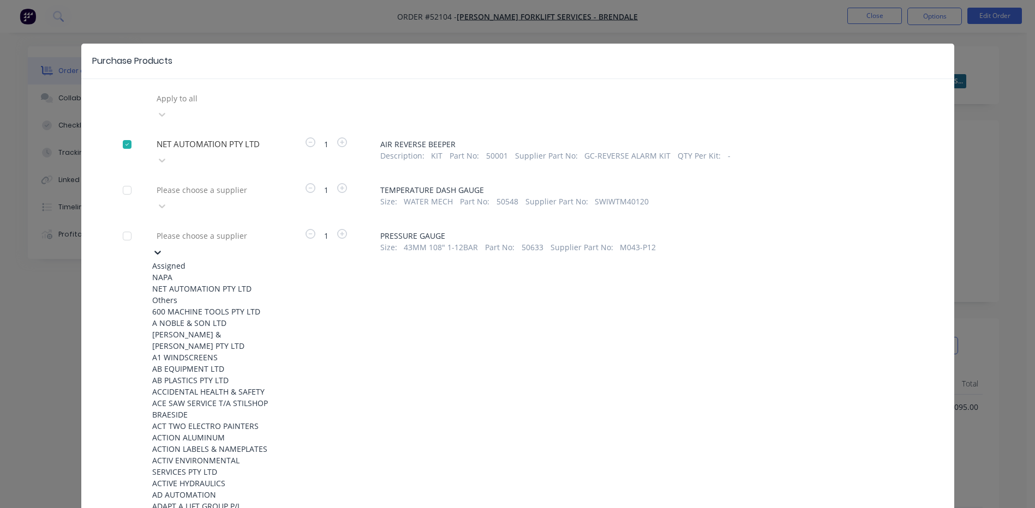
click at [235, 283] on div "NET AUTOMATION PTY LTD" at bounding box center [212, 288] width 120 height 11
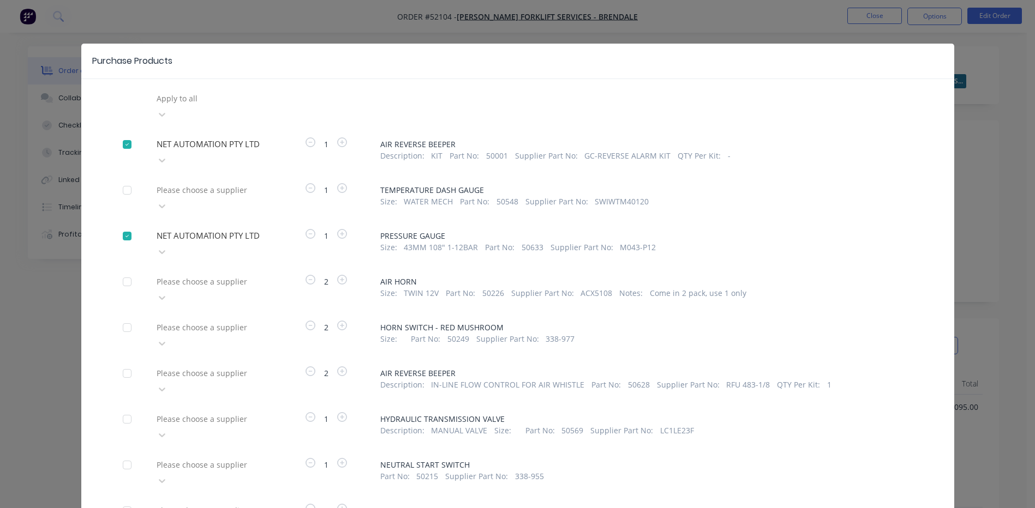
click at [245, 321] on div at bounding box center [233, 328] width 157 height 14
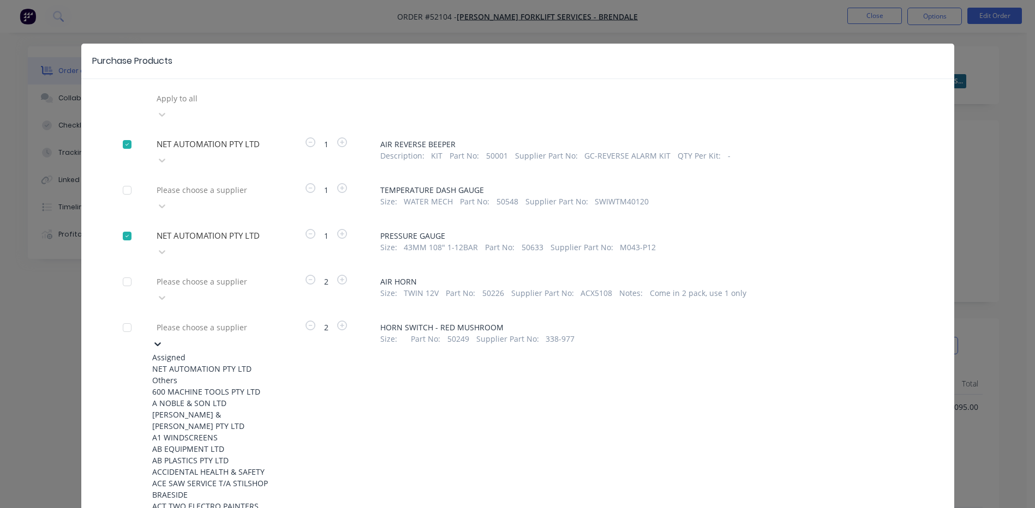
click at [247, 363] on div "NET AUTOMATION PTY LTD" at bounding box center [212, 368] width 120 height 11
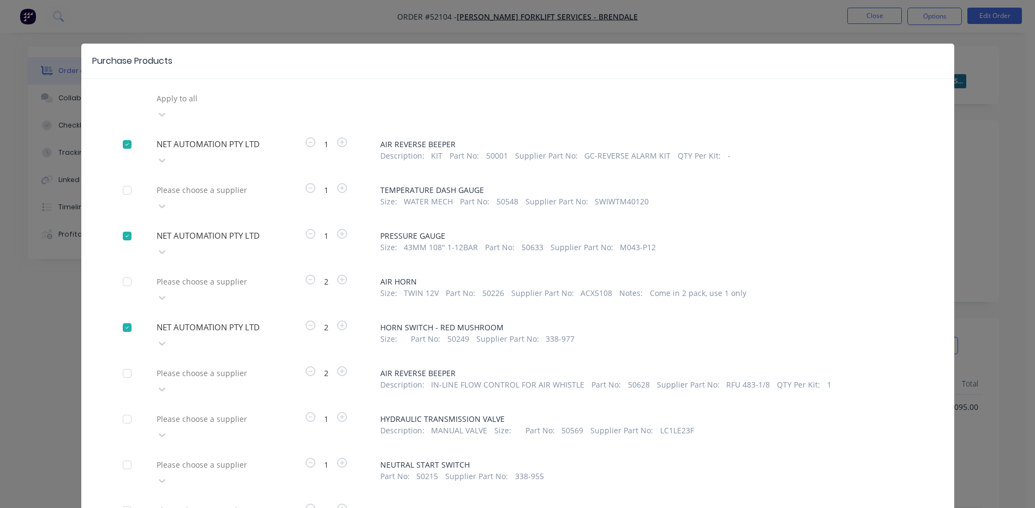
click at [250, 366] on div at bounding box center [233, 373] width 157 height 14
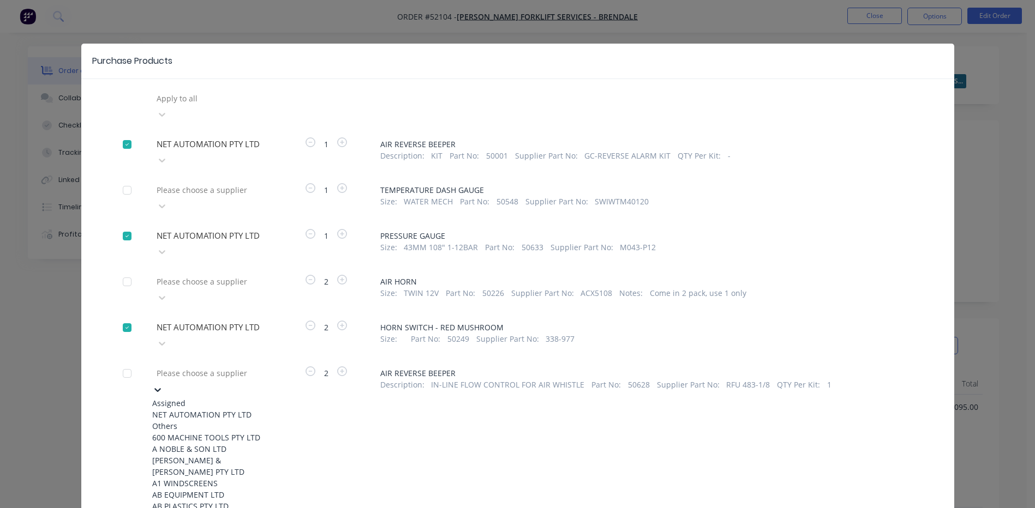
click at [244, 409] on div "NET AUTOMATION PTY LTD" at bounding box center [212, 414] width 120 height 11
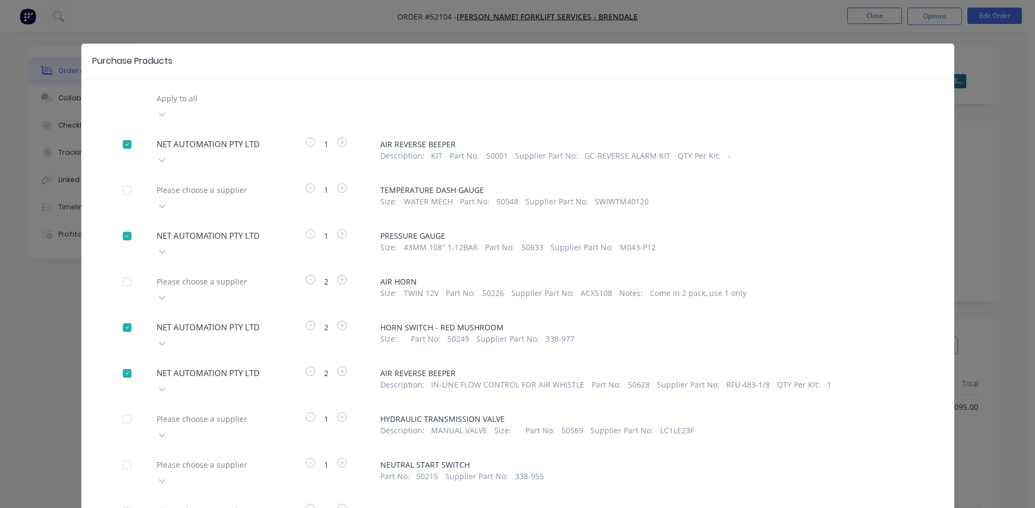
click at [256, 411] on div "Please choose a supplier" at bounding box center [212, 427] width 120 height 33
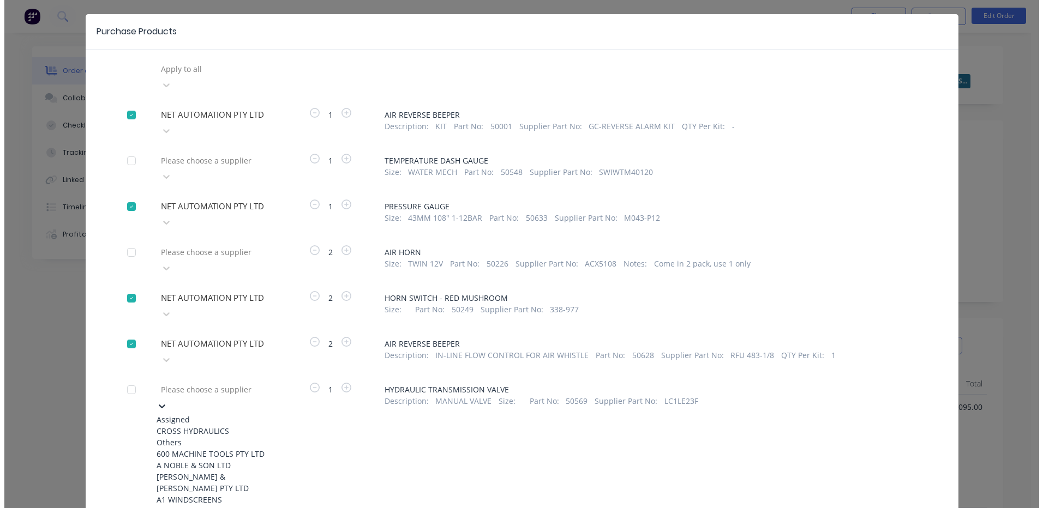
scroll to position [32, 0]
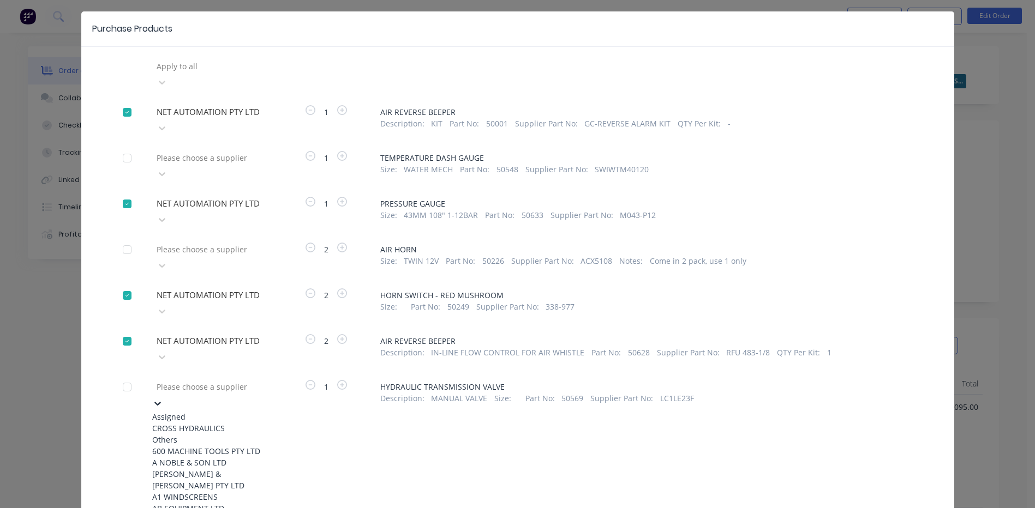
click at [242, 423] on div "CROSS HYDRAULICS" at bounding box center [212, 428] width 120 height 11
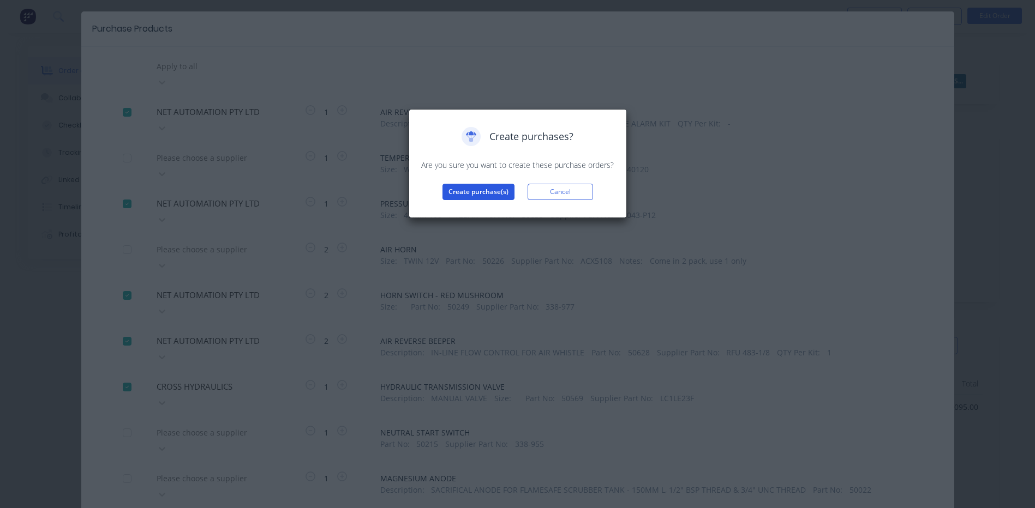
click at [479, 191] on button "Create purchase(s)" at bounding box center [478, 192] width 72 height 16
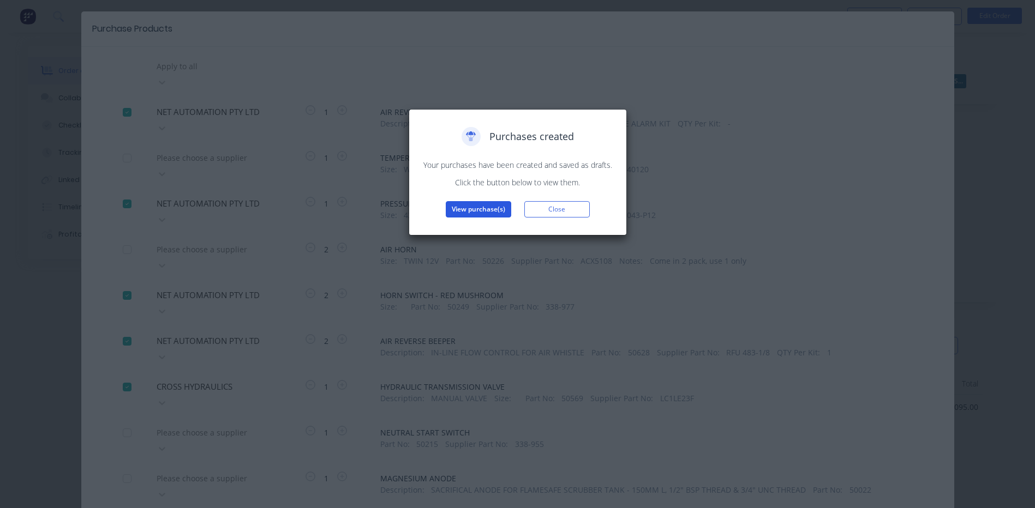
click at [492, 207] on button "View purchase(s)" at bounding box center [478, 209] width 65 height 16
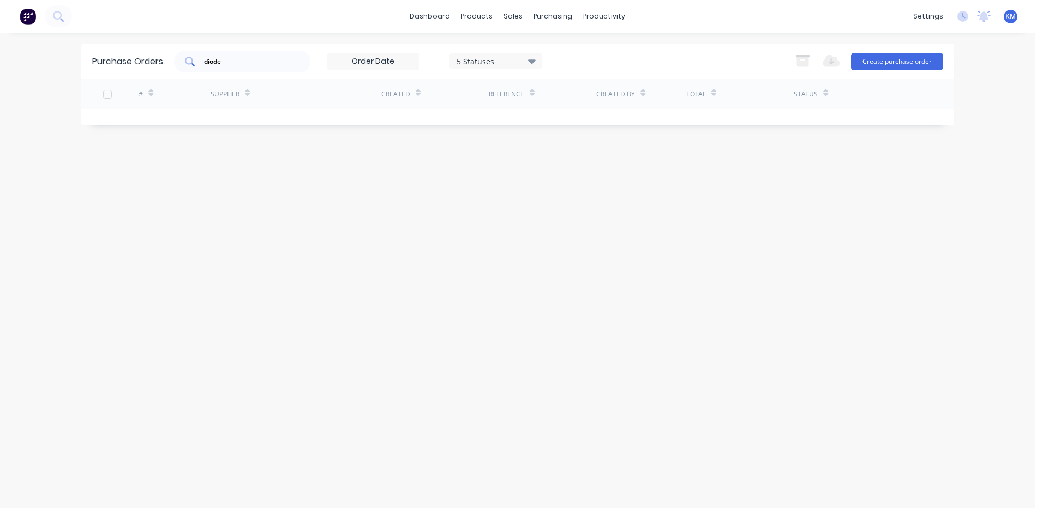
click at [248, 64] on input "diode" at bounding box center [248, 61] width 91 height 11
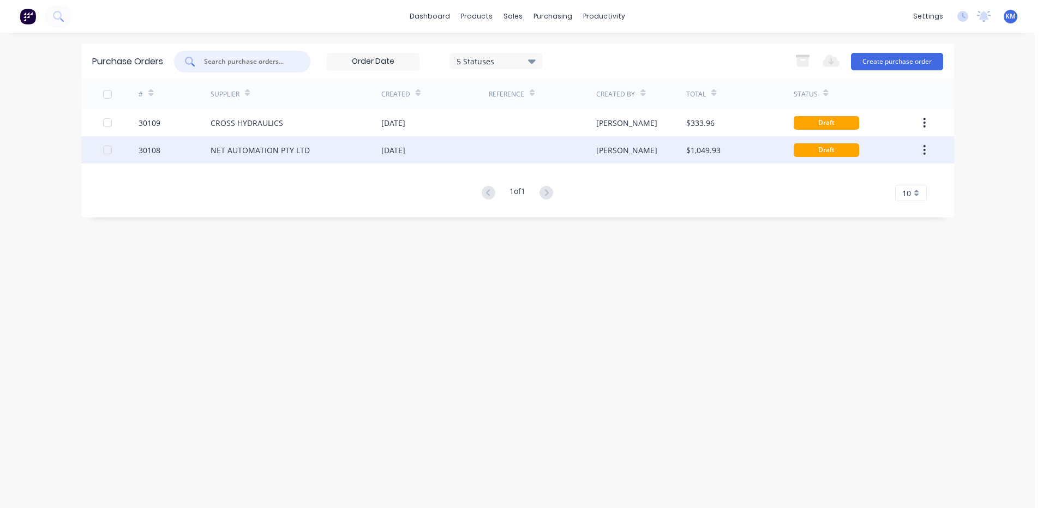
click at [546, 148] on div at bounding box center [542, 149] width 107 height 27
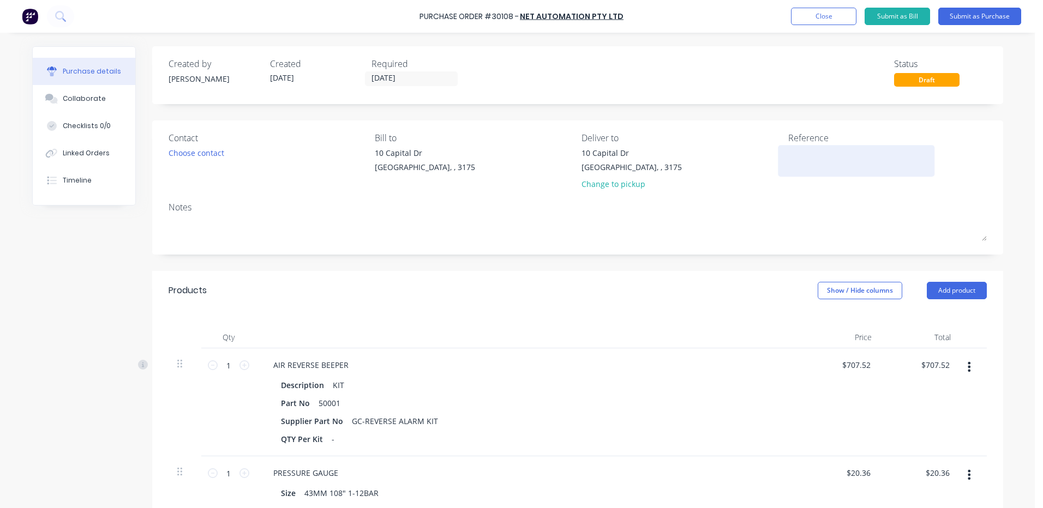
click at [839, 160] on textarea at bounding box center [856, 159] width 136 height 25
type textarea "REVERSE BEEPER & HORN PARTS - TA"
type textarea "x"
type textarea "REVERSE BEEPER & HORN PARTS - TAR"
type textarea "x"
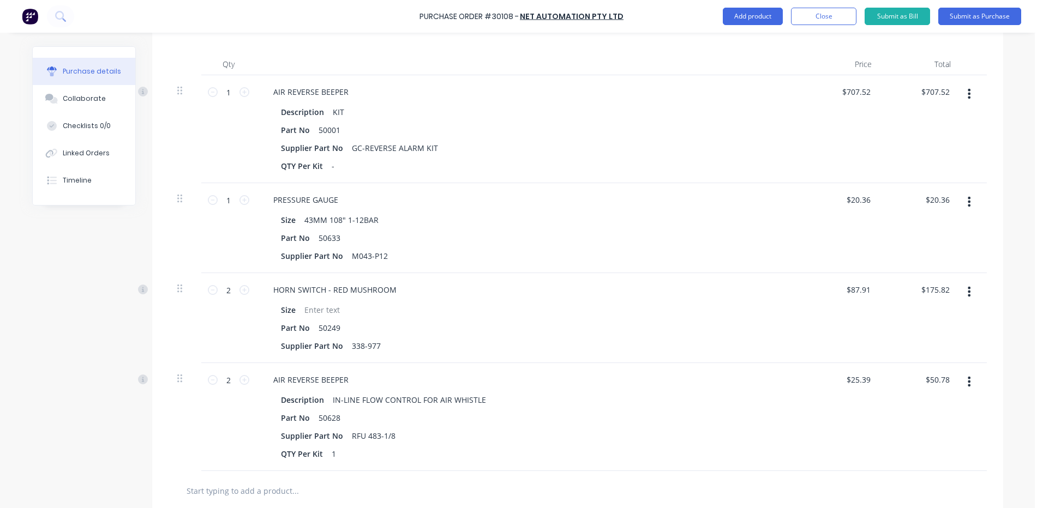
scroll to position [273, 0]
type textarea "REVERSE BEEPER & HORN PARTS - [PERSON_NAME]"
type textarea "x"
type textarea "REVERSE BEEPER & HORN PARTS - [PERSON_NAME]"
drag, startPoint x: 347, startPoint y: 375, endPoint x: 244, endPoint y: 372, distance: 103.1
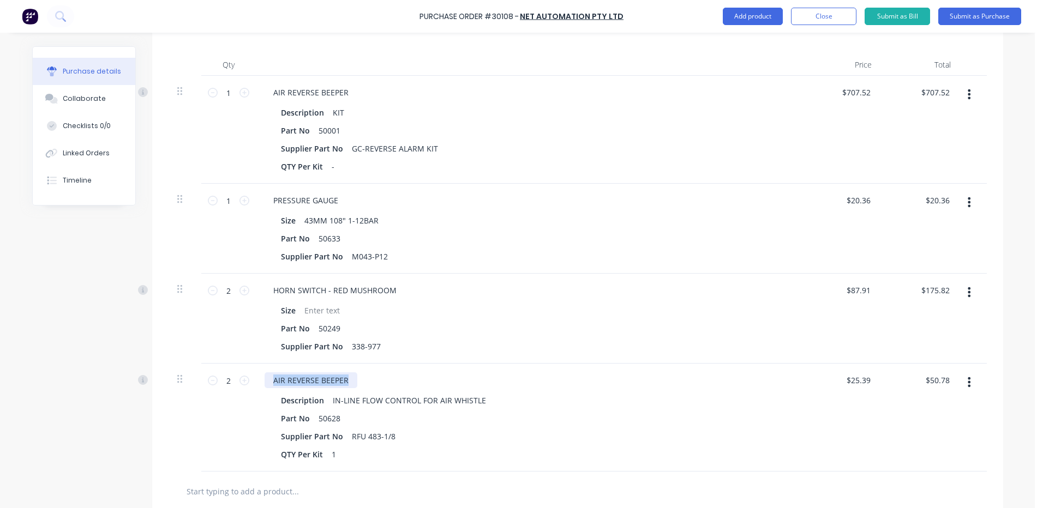
click at [244, 372] on div "2 2 AIR REVERSE BEEPER Description IN-LINE FLOW CONTROL FOR AIR WHISTLE Part No…" at bounding box center [578, 418] width 818 height 108
click at [338, 364] on div "AIR REVERSE BEEPER Description IN-LINE FLOW CONTROL FOR AIR WHISTLE Part No 506…" at bounding box center [528, 418] width 545 height 108
drag, startPoint x: 344, startPoint y: 380, endPoint x: 284, endPoint y: 380, distance: 60.5
click at [284, 380] on div "AIR REVERSE BEEPER" at bounding box center [311, 380] width 93 height 16
click at [621, 396] on div "Description IN-LINE FLOW CONTROL FOR AIR WHISTLE" at bounding box center [527, 401] width 500 height 16
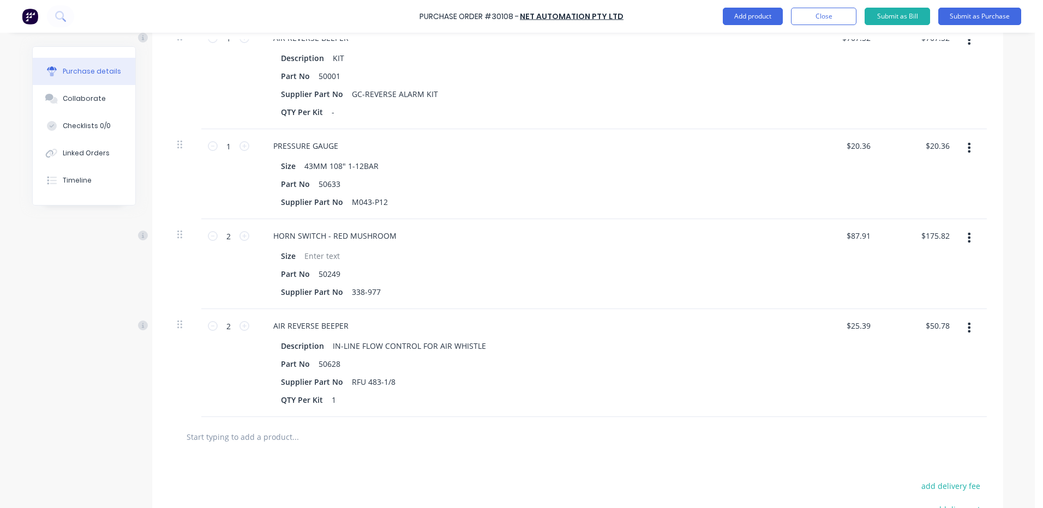
click at [427, 431] on div at bounding box center [340, 437] width 327 height 22
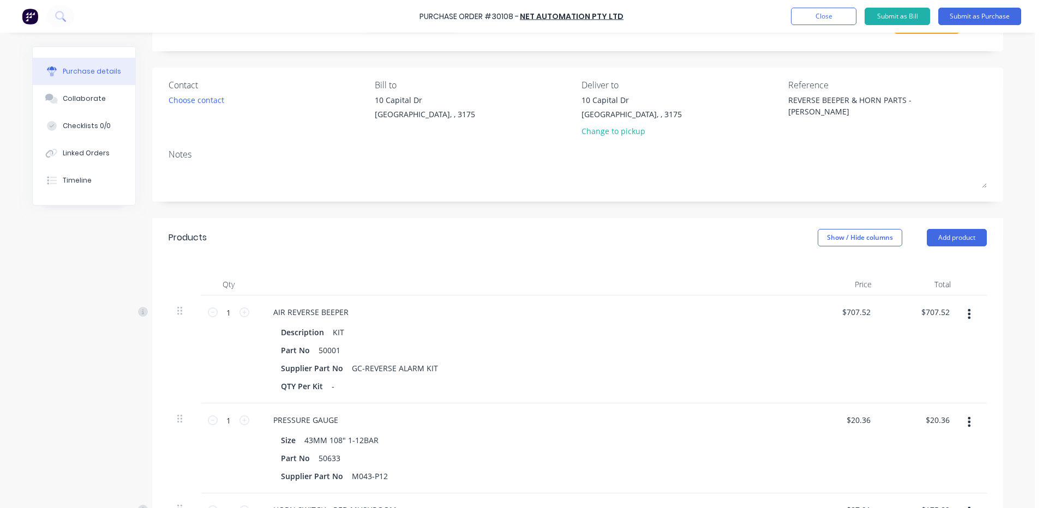
scroll to position [0, 0]
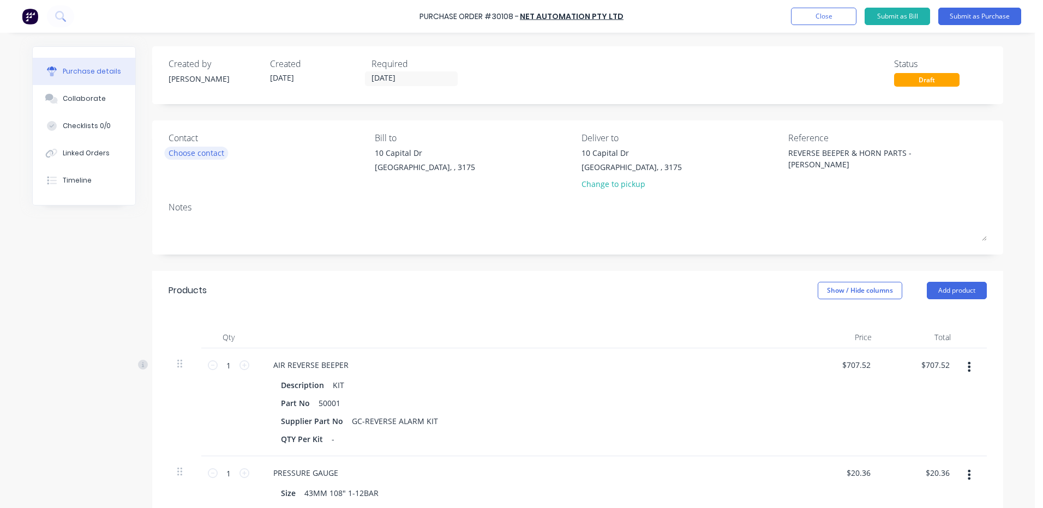
click at [201, 155] on div "Choose contact" at bounding box center [197, 152] width 56 height 11
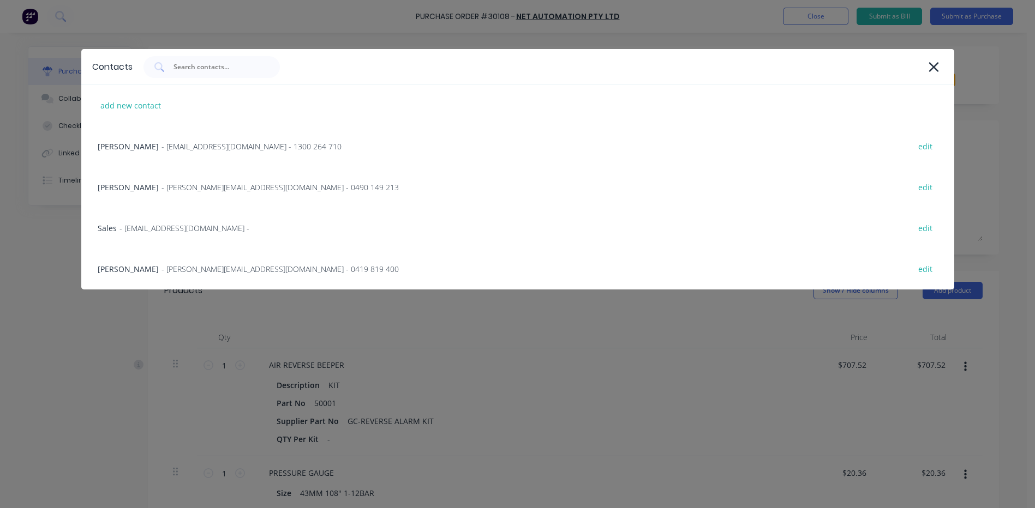
drag, startPoint x: 199, startPoint y: 265, endPoint x: 605, endPoint y: 172, distance: 416.1
click at [200, 265] on span "- [PERSON_NAME][EMAIL_ADDRESS][DOMAIN_NAME] - 0419 819 400" at bounding box center [279, 268] width 237 height 11
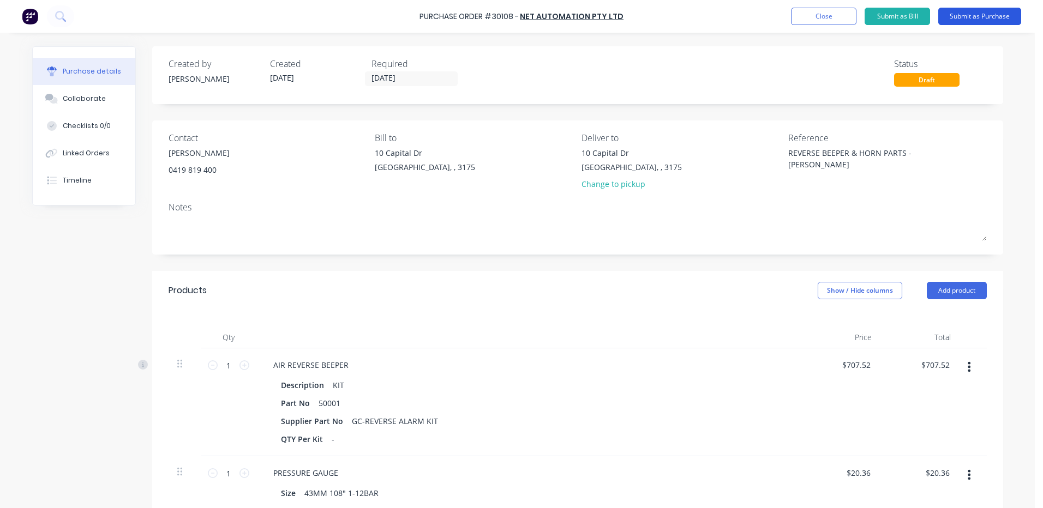
click at [1001, 14] on button "Submit as Purchase" at bounding box center [979, 16] width 83 height 17
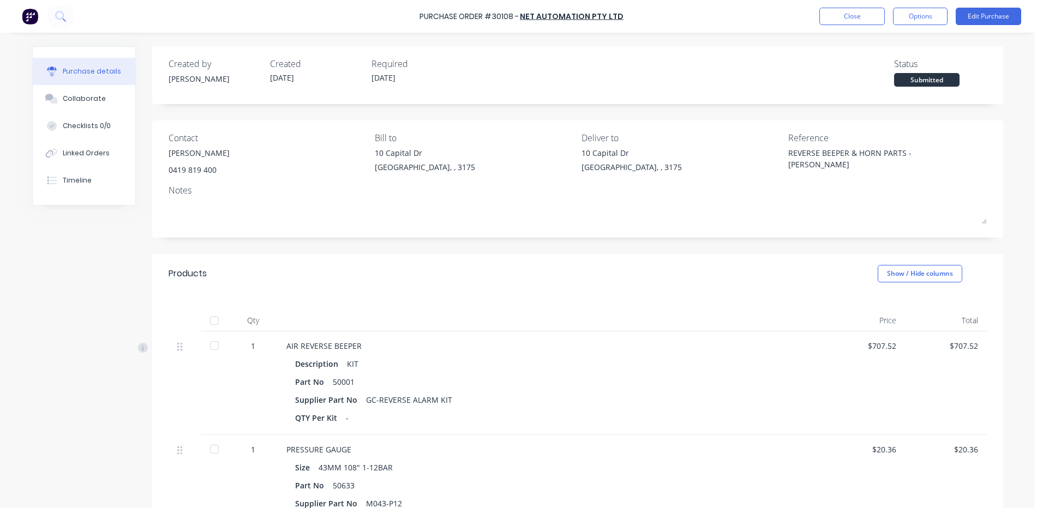
click at [905, 17] on button "Options" at bounding box center [920, 16] width 55 height 17
click at [892, 41] on div "Print / Email" at bounding box center [896, 45] width 84 height 16
click at [890, 68] on div "With pricing" at bounding box center [896, 66] width 84 height 16
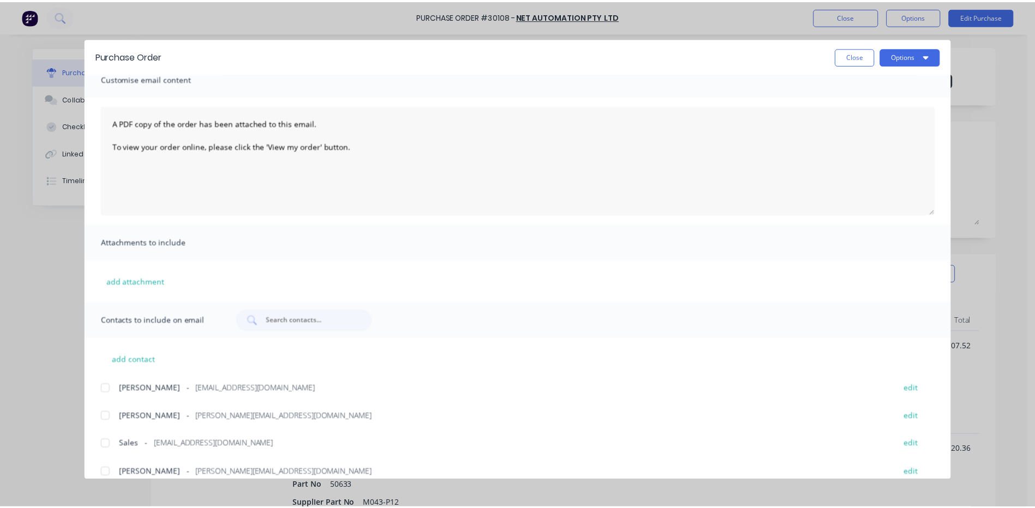
scroll to position [26, 0]
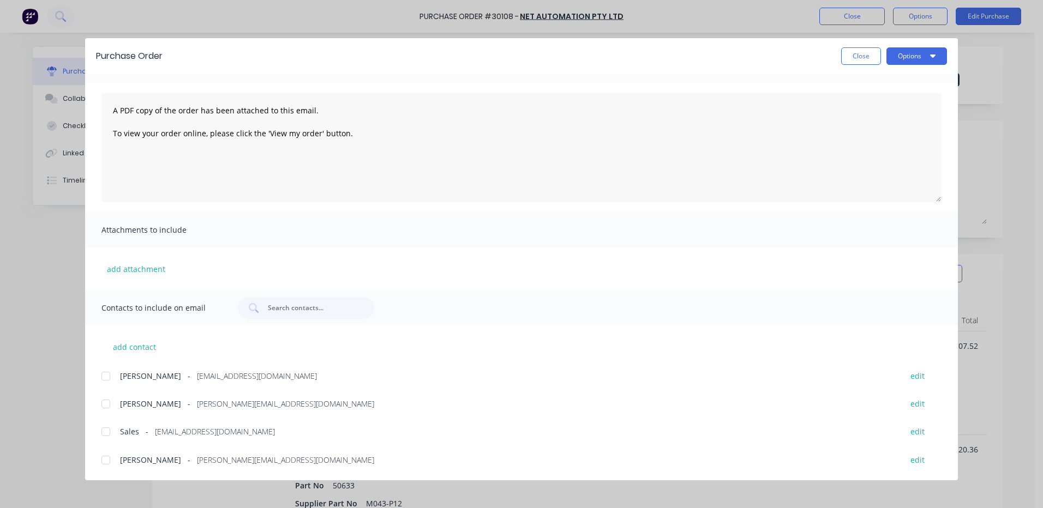
click at [104, 433] on div at bounding box center [106, 432] width 22 height 22
click at [102, 452] on div at bounding box center [106, 460] width 22 height 22
click at [915, 54] on button "Options" at bounding box center [916, 55] width 61 height 17
click at [873, 125] on div "Email" at bounding box center [895, 127] width 84 height 16
click at [853, 48] on button "Close" at bounding box center [861, 55] width 40 height 17
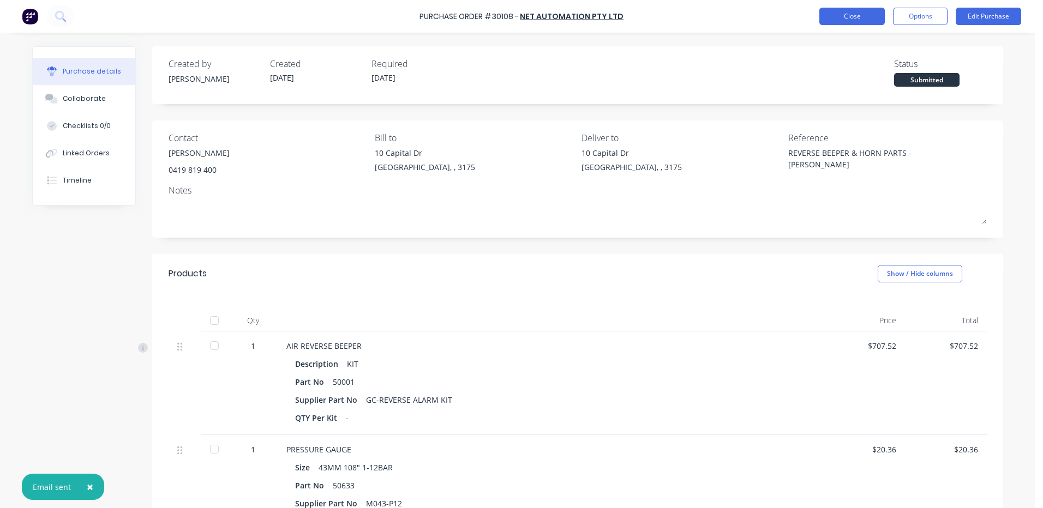
click at [848, 19] on button "Close" at bounding box center [851, 16] width 65 height 17
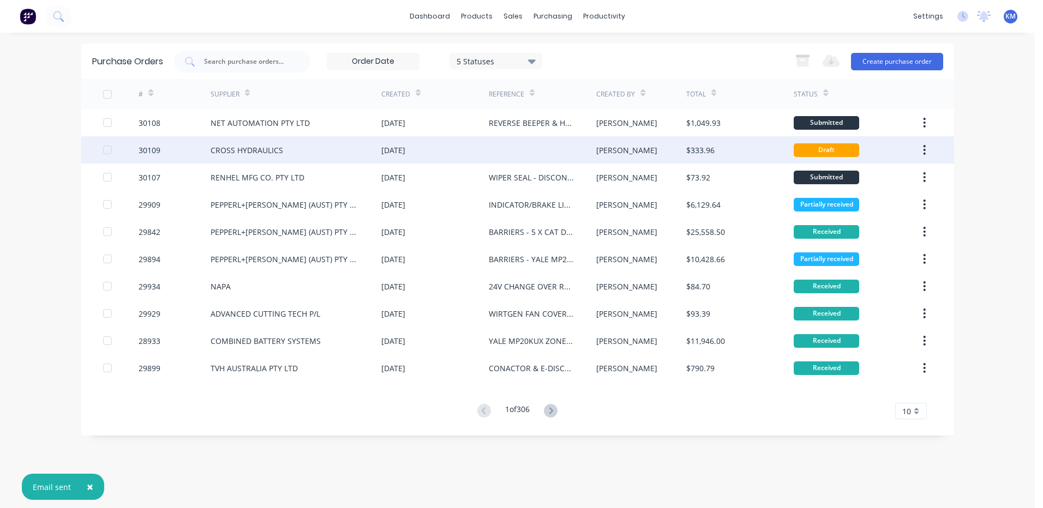
click at [517, 145] on div at bounding box center [542, 149] width 107 height 27
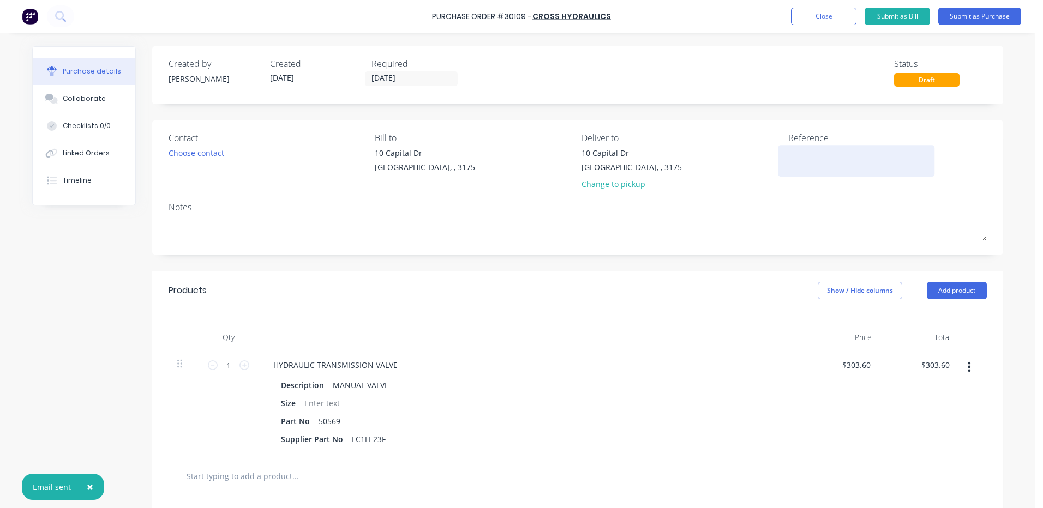
click at [822, 161] on textarea at bounding box center [856, 159] width 136 height 25
type textarea "x"
type textarea "H"
type textarea "x"
type textarea "HY"
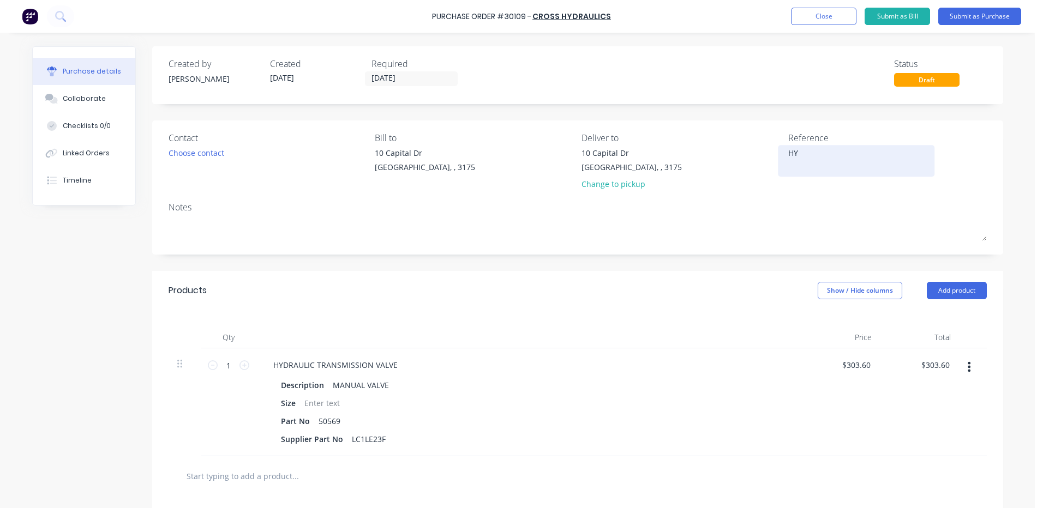
type textarea "x"
type textarea "HYD"
type textarea "x"
type textarea "HY"
type textarea "x"
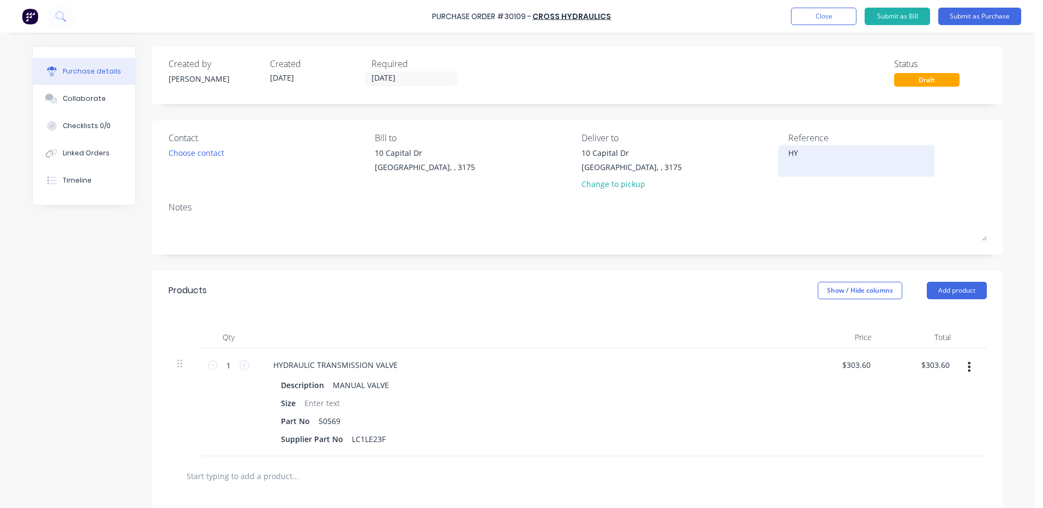
type textarea "HYD"
type textarea "x"
type textarea "HYDR"
type textarea "x"
type textarea "HYDRAULIC TRANSMISSION VALVE"
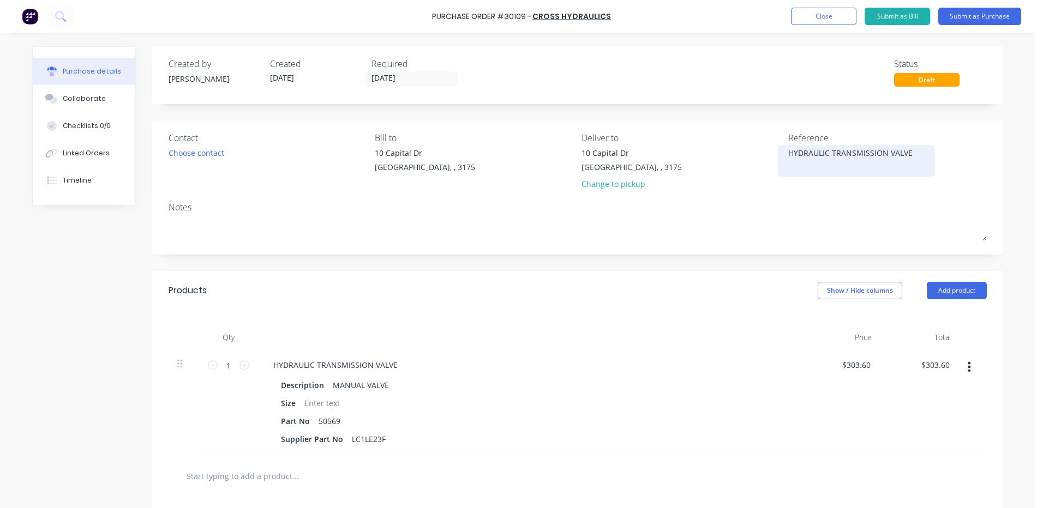
type textarea "x"
type textarea "HYDRAULIC TRANSMISSION VALVE -"
type textarea "x"
type textarea "HYDRAULIC TRANSMISSION VALVE -"
type textarea "x"
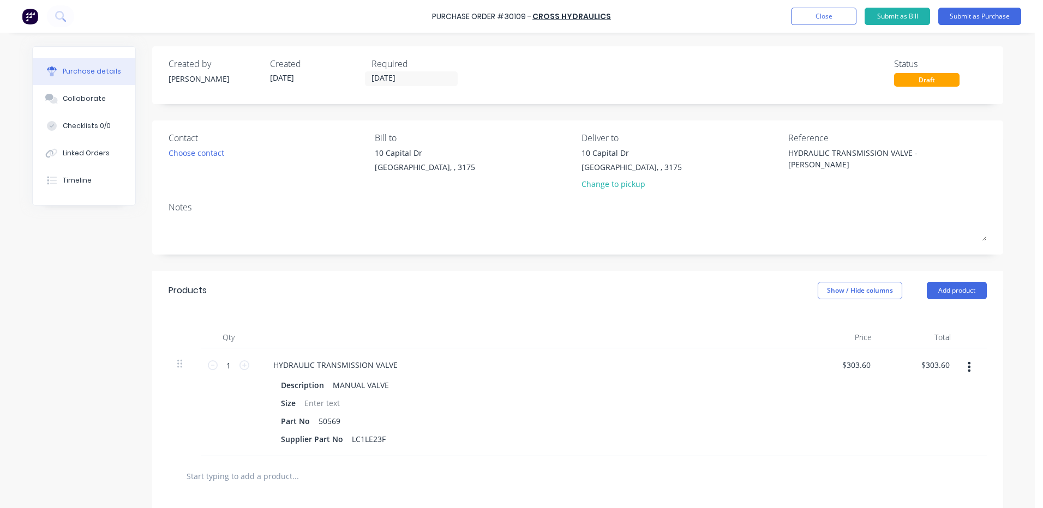
type textarea "HYDRAULIC TRANSMISSION VALVE - [PERSON_NAME]"
type textarea "x"
type textarea "HYDRAULIC TRANSMISSION VALVE - [PERSON_NAME]"
click at [188, 163] on div "Contact Choose contact" at bounding box center [268, 163] width 199 height 64
click at [191, 159] on div "Choose contact" at bounding box center [197, 152] width 56 height 11
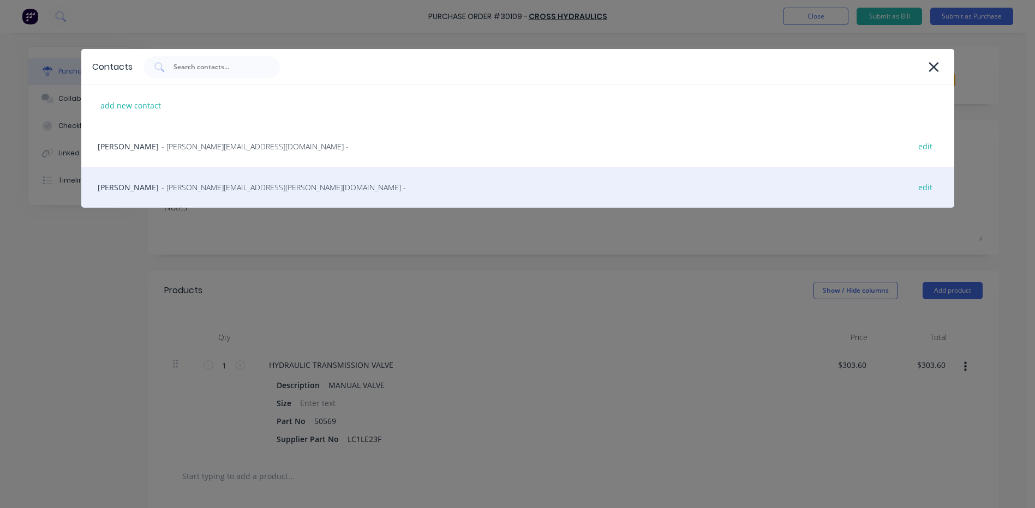
click at [250, 188] on span "- [PERSON_NAME][EMAIL_ADDRESS][PERSON_NAME][DOMAIN_NAME] -" at bounding box center [283, 187] width 244 height 11
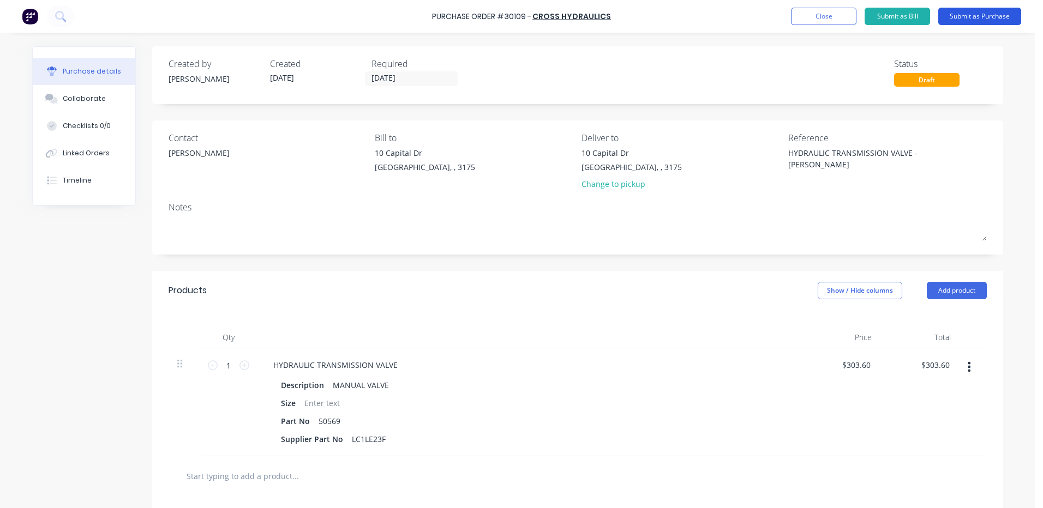
click at [1003, 17] on button "Submit as Purchase" at bounding box center [979, 16] width 83 height 17
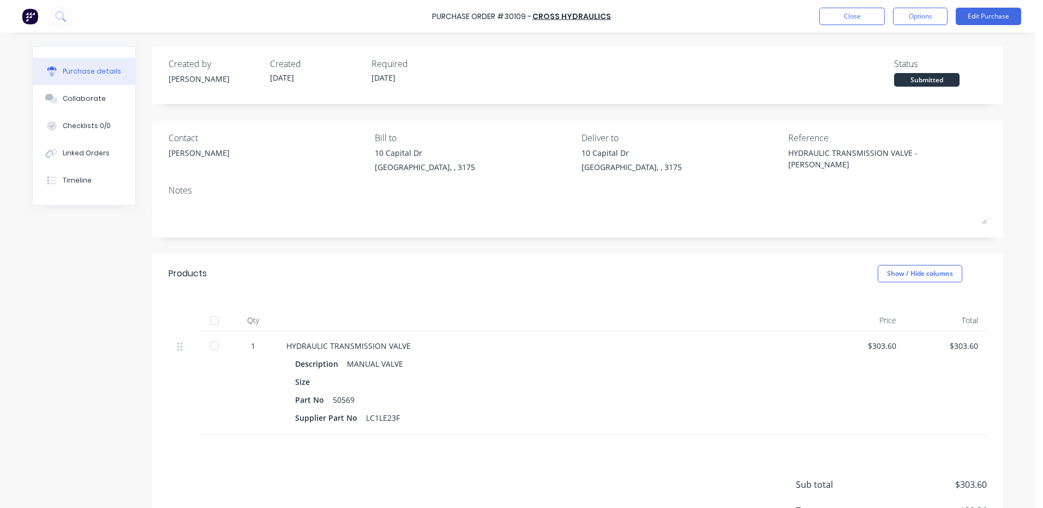
click at [918, 14] on button "Options" at bounding box center [920, 16] width 55 height 17
click at [905, 41] on div "Print / Email" at bounding box center [896, 45] width 84 height 16
click at [899, 73] on div "With pricing" at bounding box center [896, 66] width 84 height 16
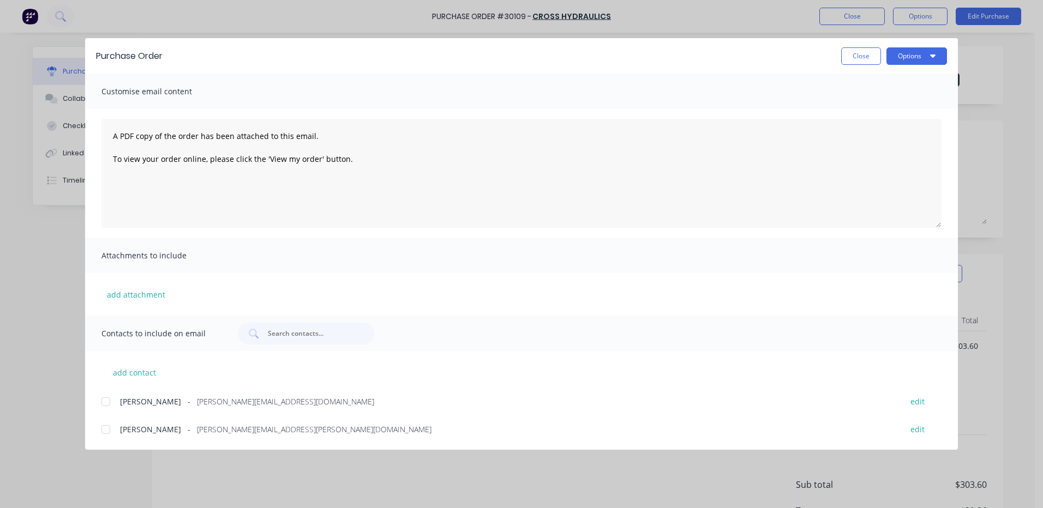
click at [103, 427] on div at bounding box center [106, 430] width 22 height 22
click at [899, 56] on button "Options" at bounding box center [916, 55] width 61 height 17
click at [868, 130] on div "Email" at bounding box center [895, 127] width 84 height 16
drag, startPoint x: 870, startPoint y: 56, endPoint x: 867, endPoint y: 50, distance: 6.7
click at [870, 56] on button "Close" at bounding box center [861, 55] width 40 height 17
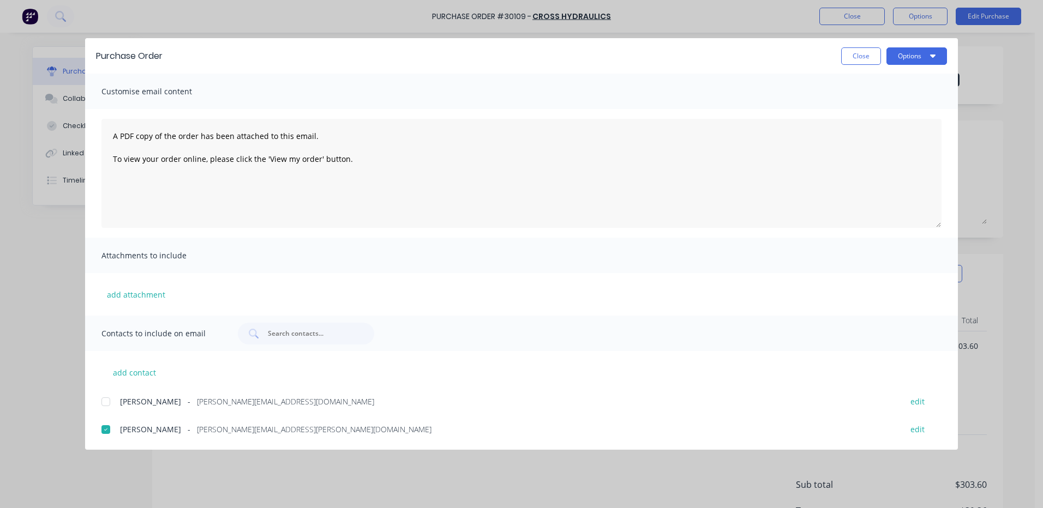
type textarea "x"
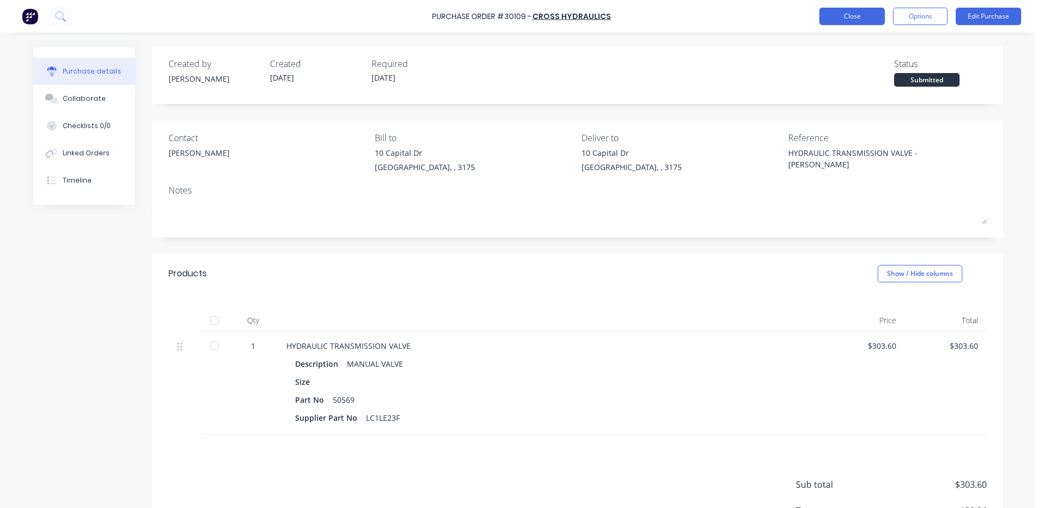
click at [845, 13] on button "Close" at bounding box center [851, 16] width 65 height 17
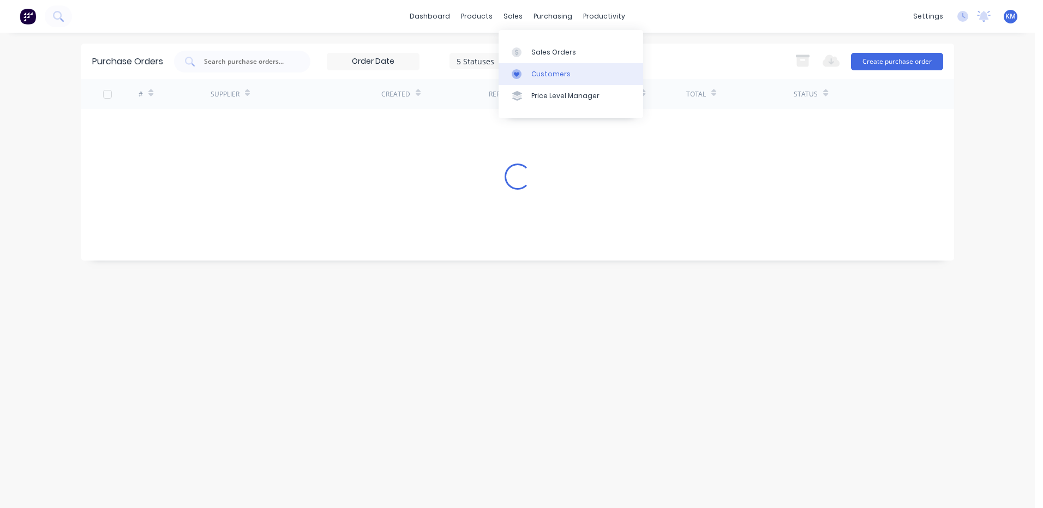
click at [539, 80] on link "Customers" at bounding box center [570, 74] width 145 height 22
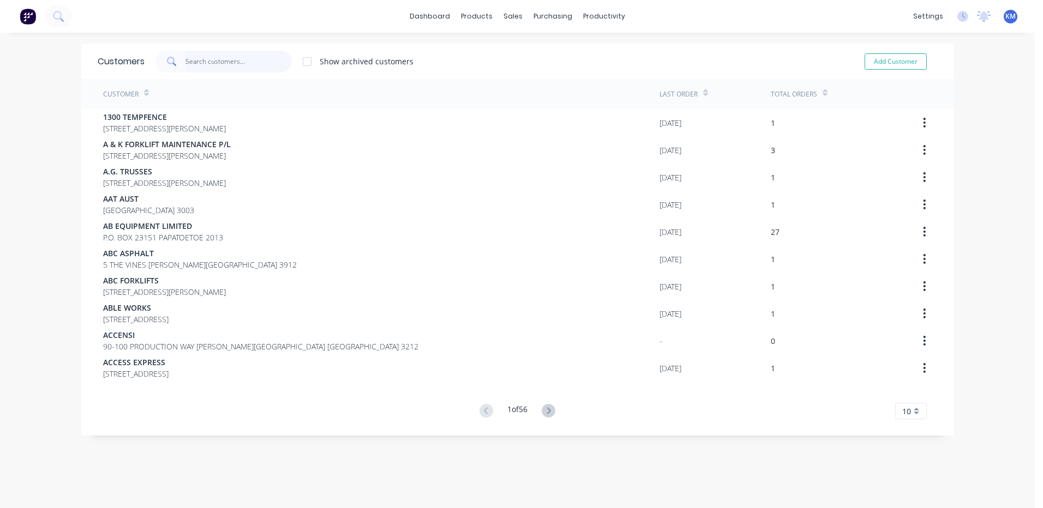
click at [208, 64] on input "text" at bounding box center [238, 62] width 106 height 22
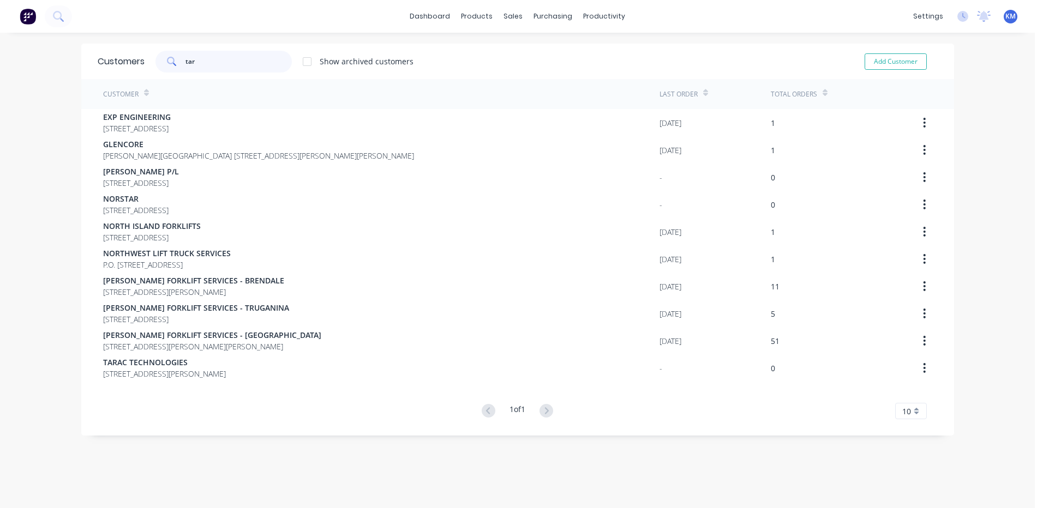
type input "[PERSON_NAME]"
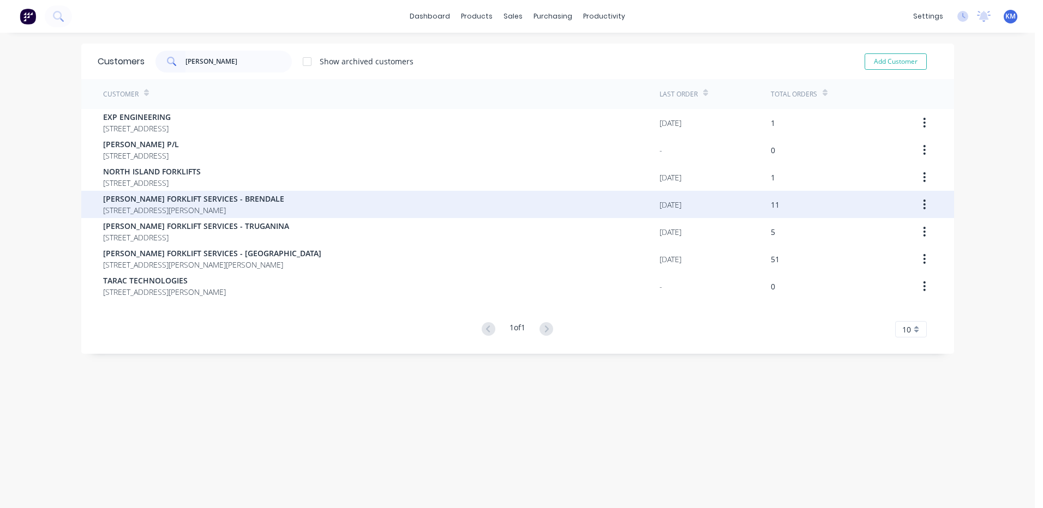
click at [312, 207] on div "[PERSON_NAME] FORKLIFT SERVICES - BRENDALE [STREET_ADDRESS][PERSON_NAME]" at bounding box center [381, 204] width 556 height 27
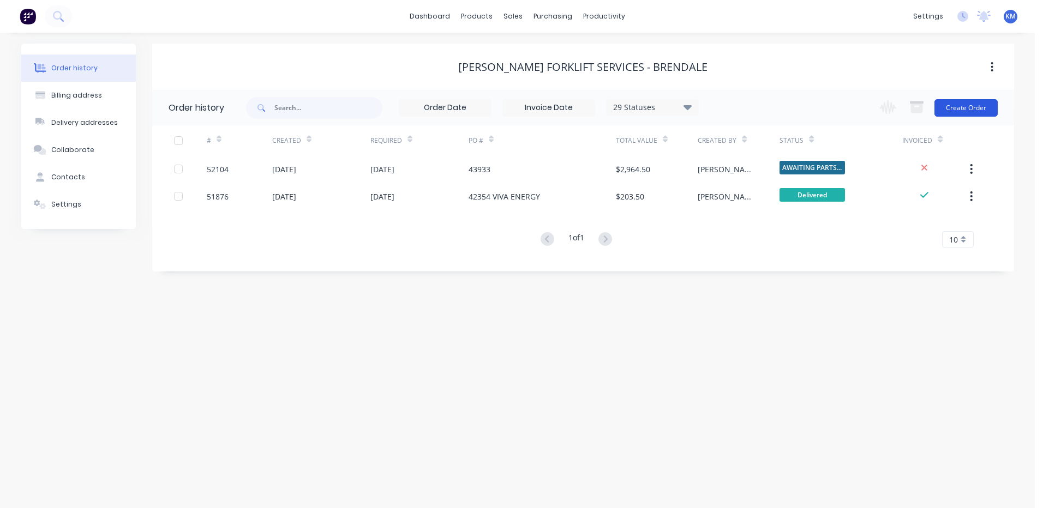
click at [965, 109] on button "Create Order" at bounding box center [965, 107] width 63 height 17
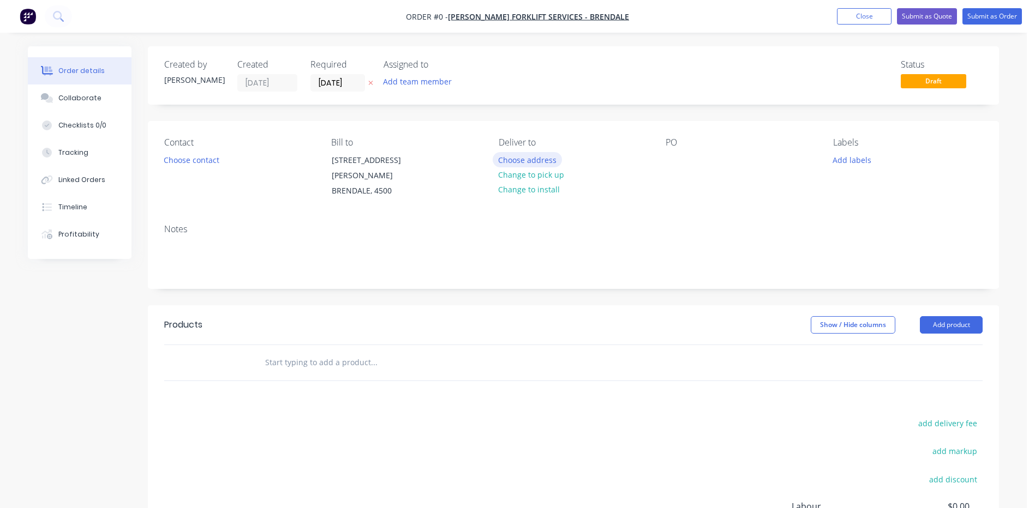
click at [545, 162] on button "Choose address" at bounding box center [527, 159] width 70 height 15
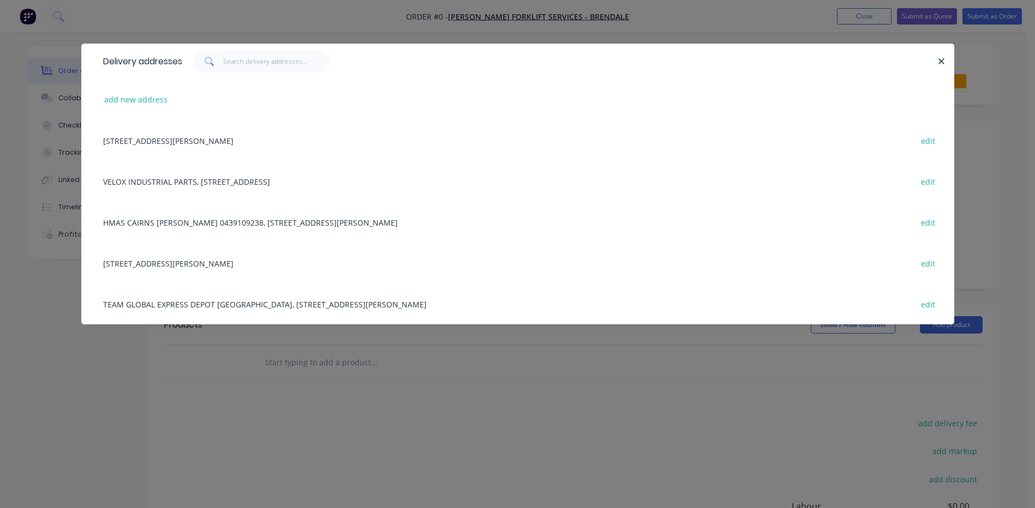
click at [374, 135] on div "[STREET_ADDRESS][PERSON_NAME] edit" at bounding box center [518, 140] width 840 height 41
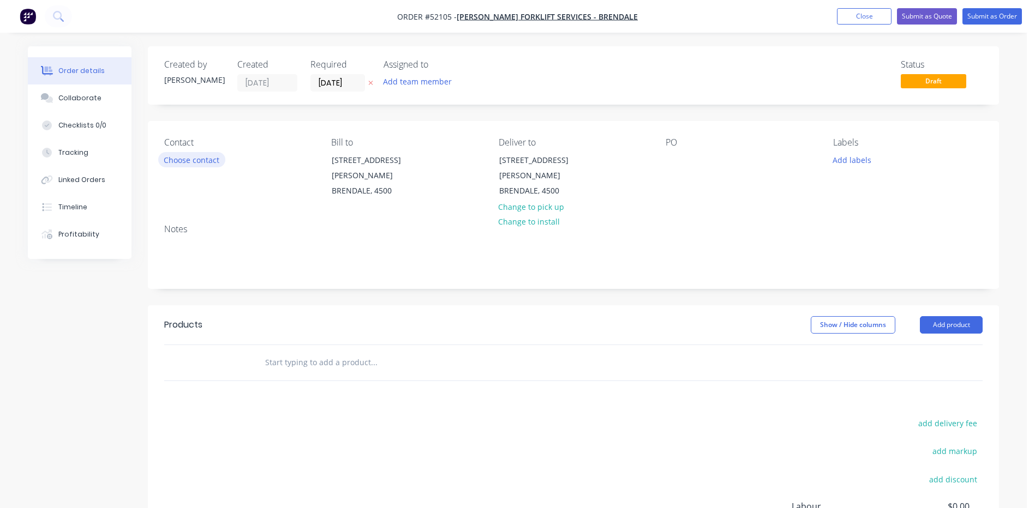
click at [214, 158] on button "Choose contact" at bounding box center [191, 159] width 67 height 15
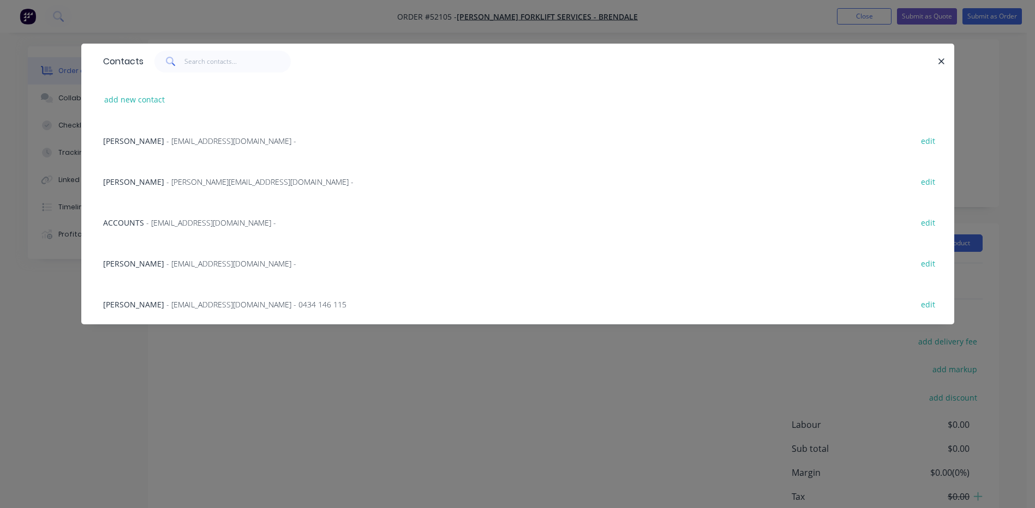
scroll to position [139, 0]
click at [211, 297] on div "[PERSON_NAME] - [EMAIL_ADDRESS][DOMAIN_NAME] - 0434 146 115 edit" at bounding box center [518, 304] width 840 height 41
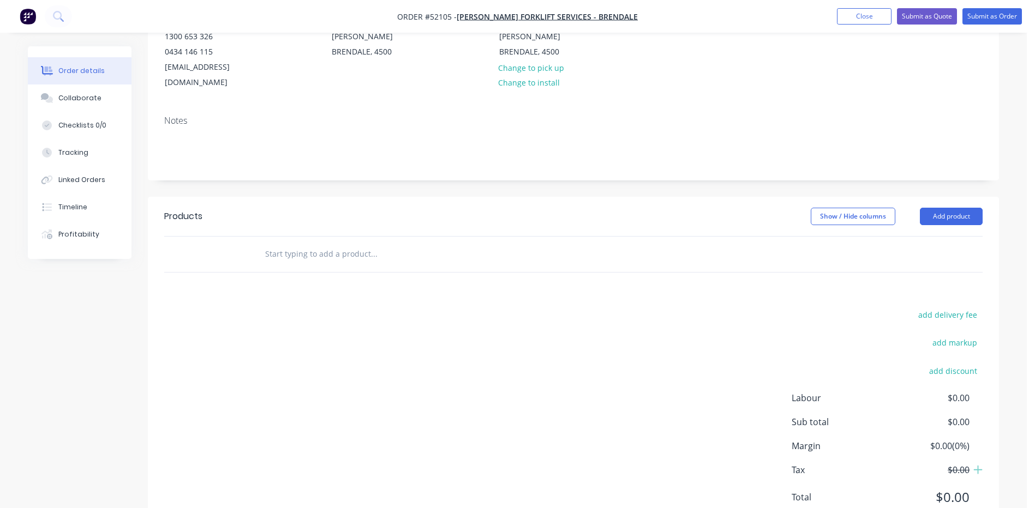
scroll to position [0, 0]
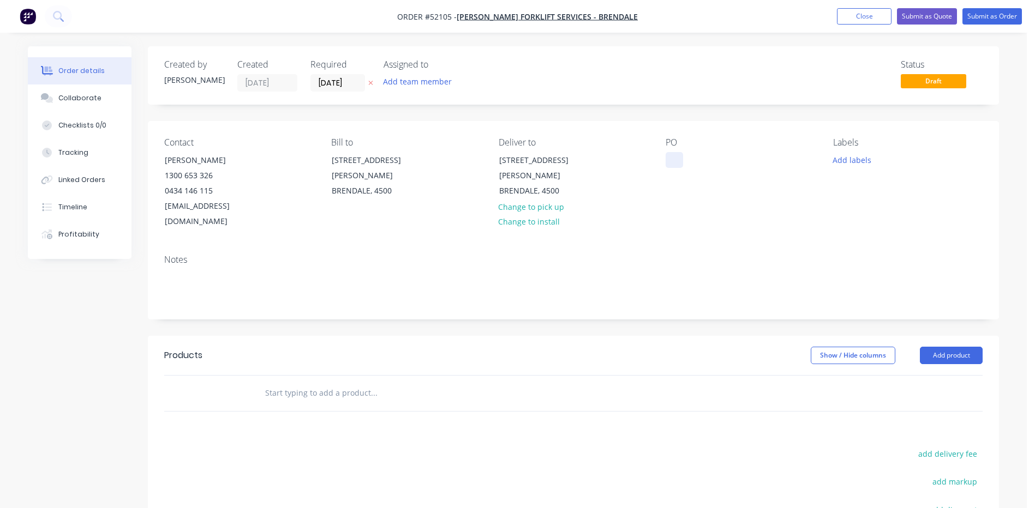
click at [672, 160] on div at bounding box center [673, 160] width 17 height 16
click at [675, 336] on header "Products Show / Hide columns Add product" at bounding box center [573, 355] width 851 height 39
click at [967, 347] on button "Add product" at bounding box center [950, 355] width 63 height 17
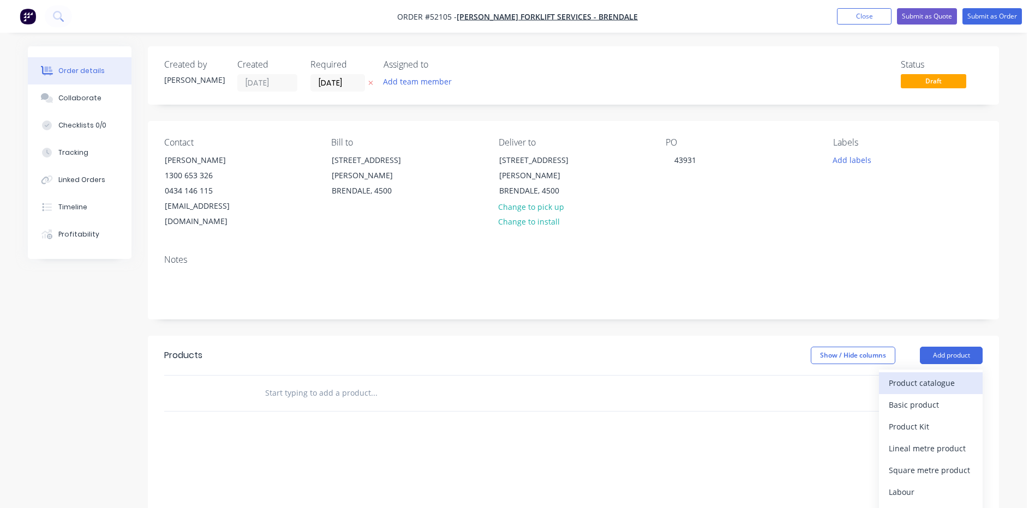
click at [951, 375] on div "Product catalogue" at bounding box center [930, 383] width 84 height 16
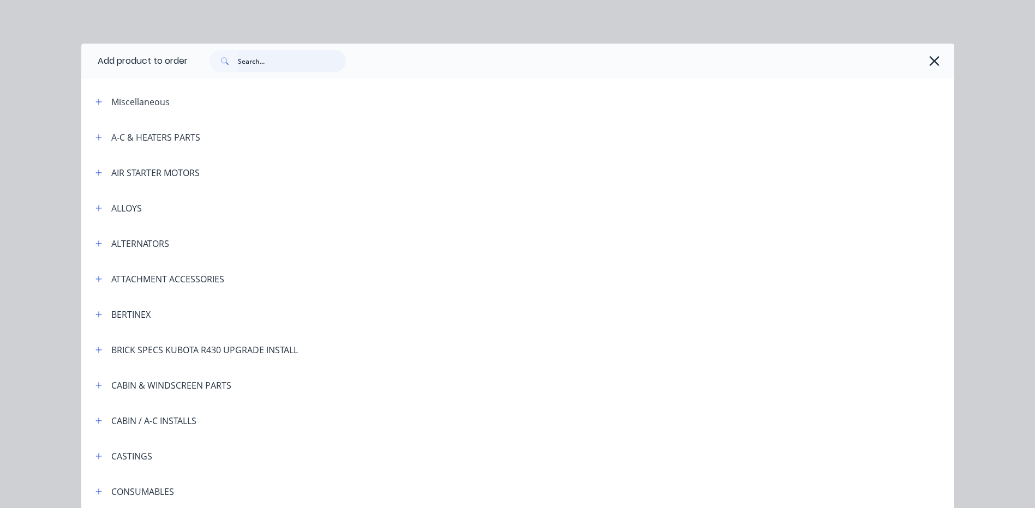
click at [259, 57] on input "text" at bounding box center [292, 61] width 108 height 22
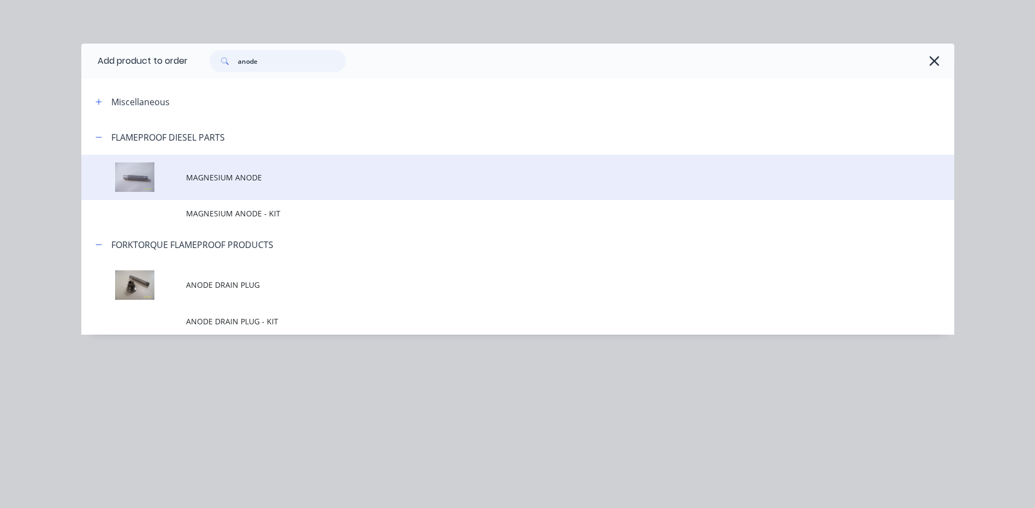
type input "anode"
click at [285, 179] on span "MAGNESIUM ANODE" at bounding box center [493, 177] width 614 height 11
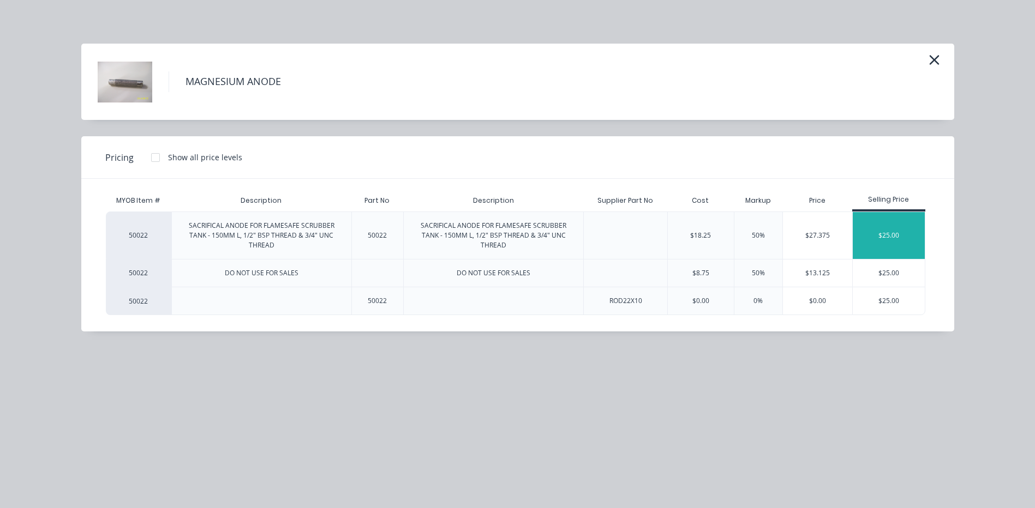
click at [906, 237] on div "$25.00" at bounding box center [888, 235] width 73 height 47
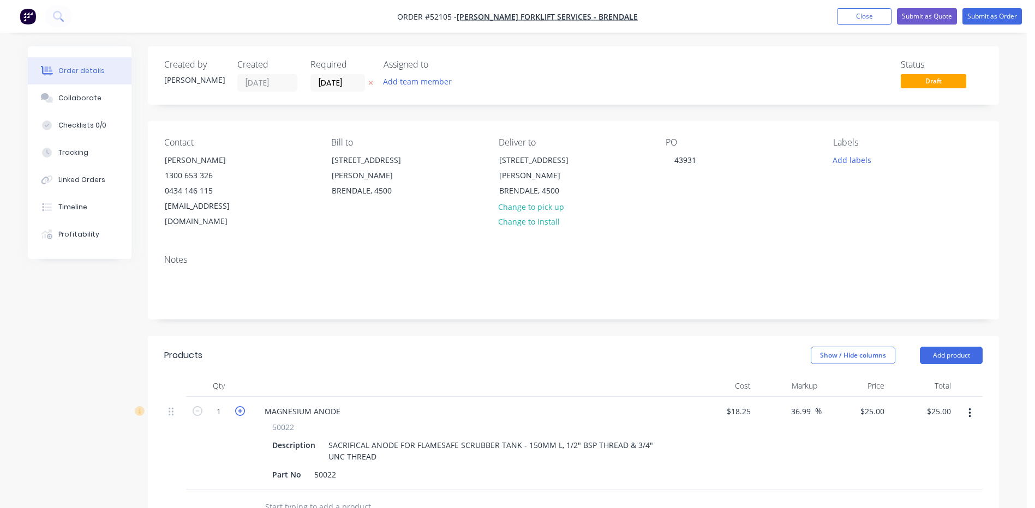
click at [239, 406] on icon "button" at bounding box center [240, 411] width 10 height 10
type input "2"
type input "$50.00"
click at [239, 406] on icon "button" at bounding box center [240, 411] width 10 height 10
type input "3"
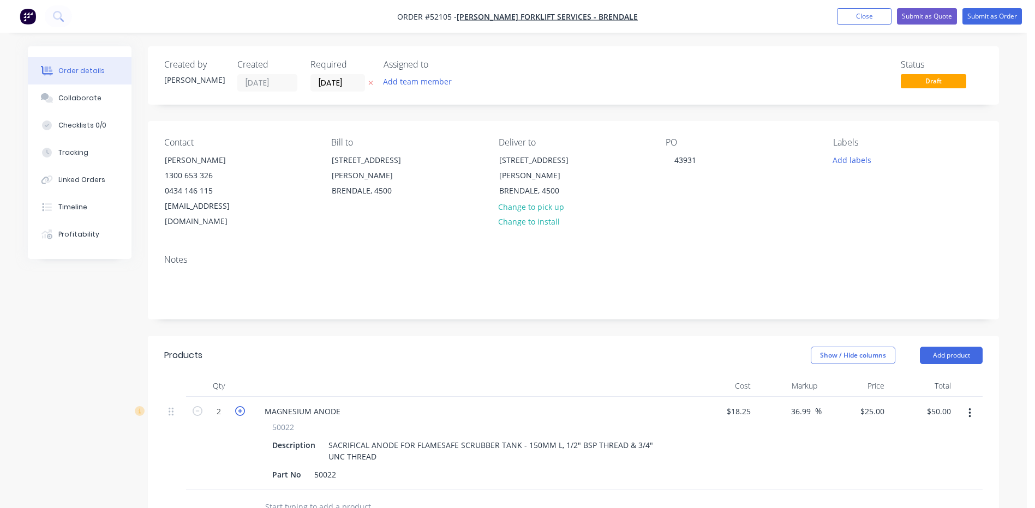
type input "$75.00"
click at [988, 16] on button "Submit as Order" at bounding box center [991, 16] width 59 height 16
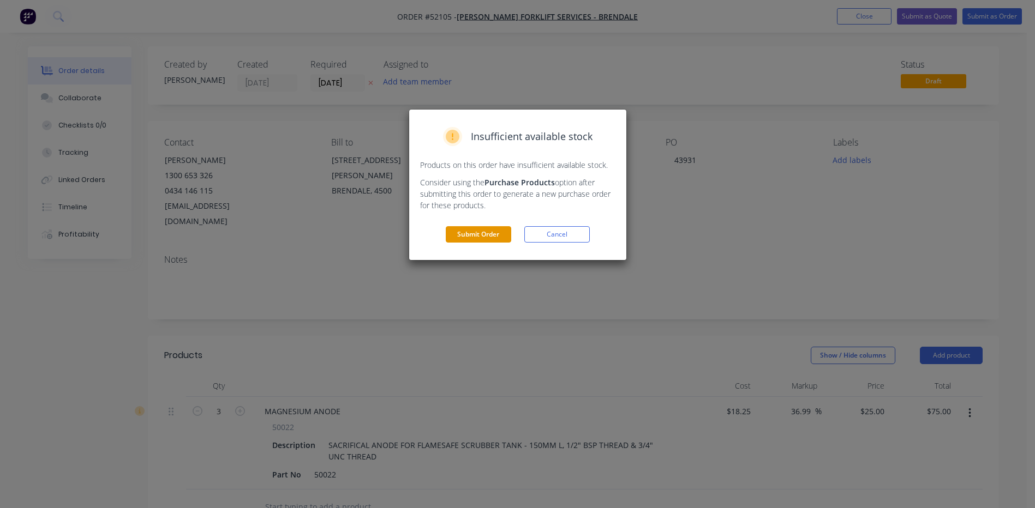
click at [494, 229] on button "Submit Order" at bounding box center [478, 234] width 65 height 16
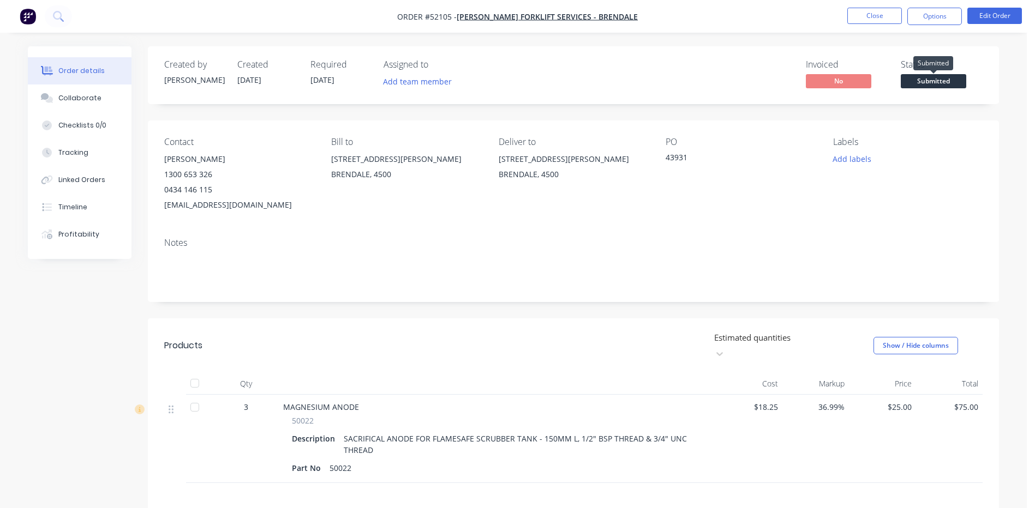
click at [941, 80] on span "Submitted" at bounding box center [932, 81] width 65 height 14
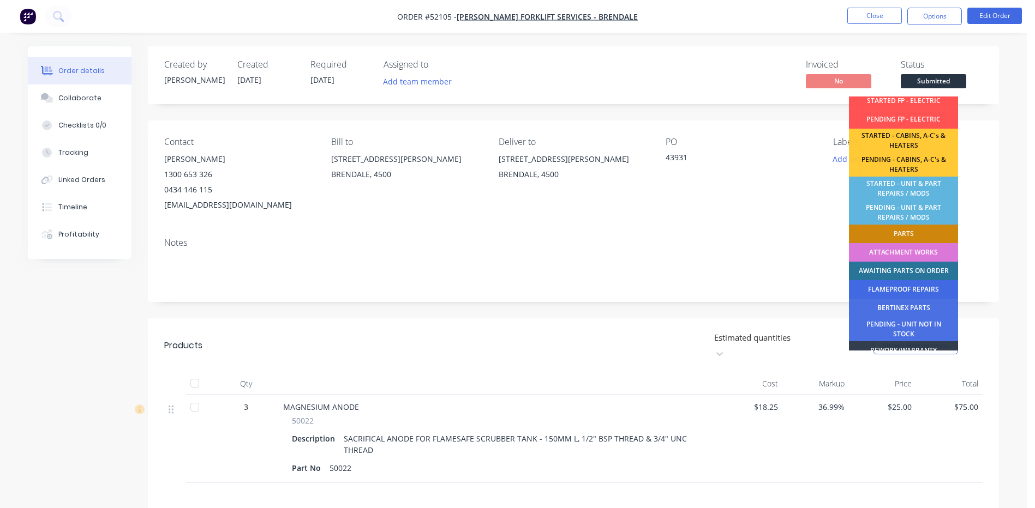
scroll to position [216, 0]
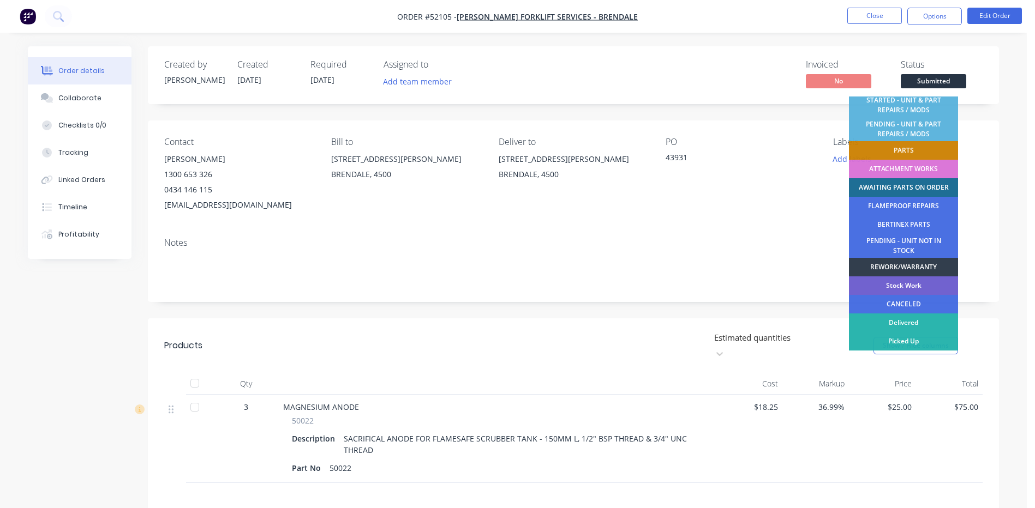
click at [906, 190] on div "AWAITING PARTS ON ORDER" at bounding box center [903, 187] width 109 height 19
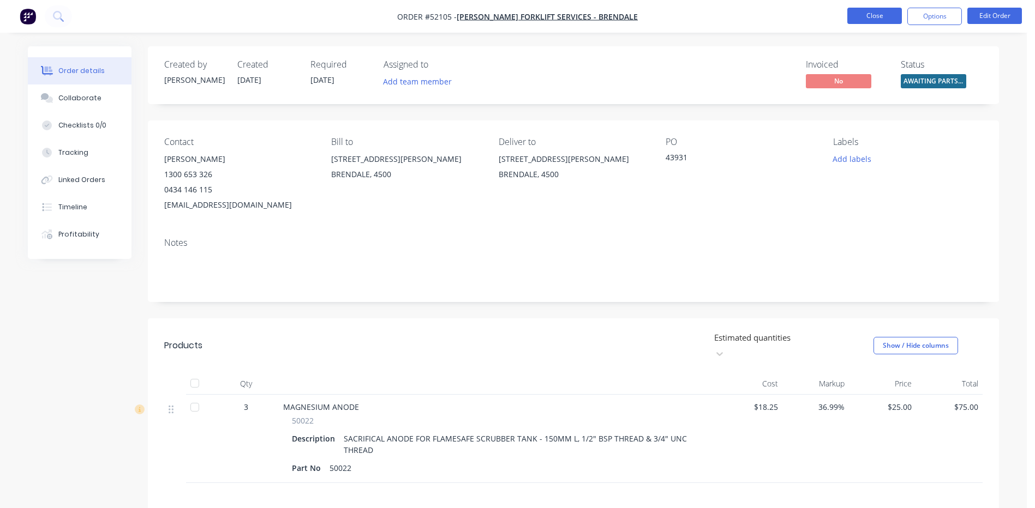
click at [886, 10] on button "Close" at bounding box center [874, 16] width 55 height 16
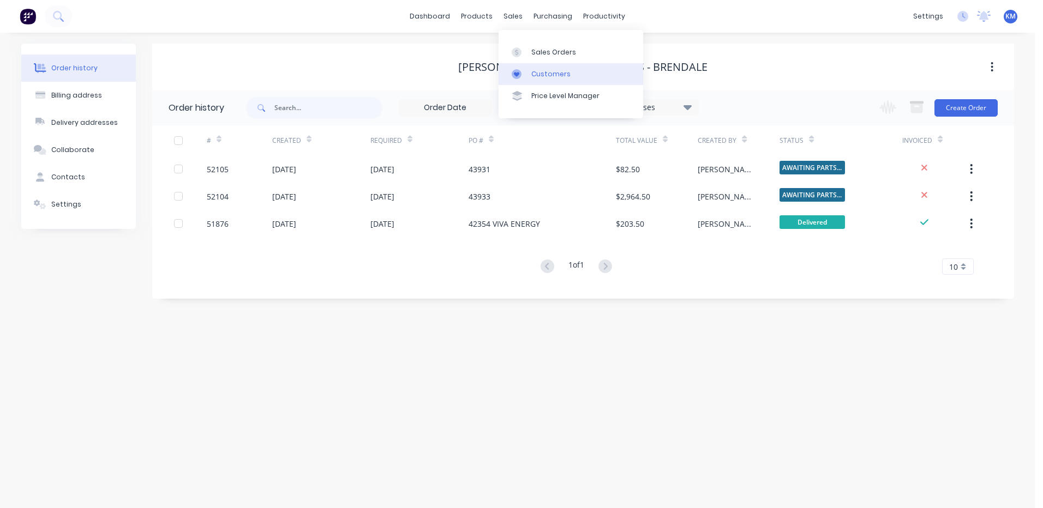
click at [522, 78] on div at bounding box center [520, 74] width 16 height 10
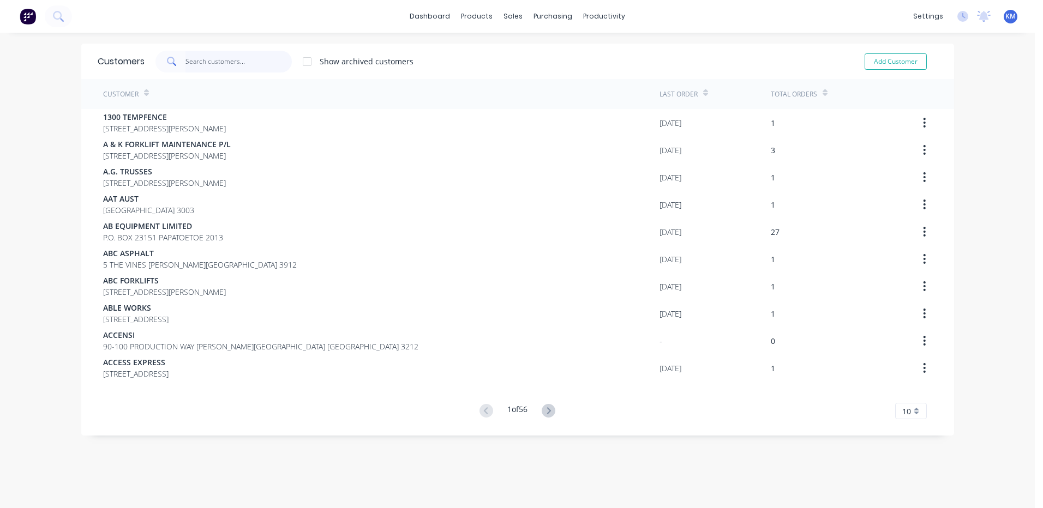
click at [262, 55] on input "text" at bounding box center [238, 62] width 106 height 22
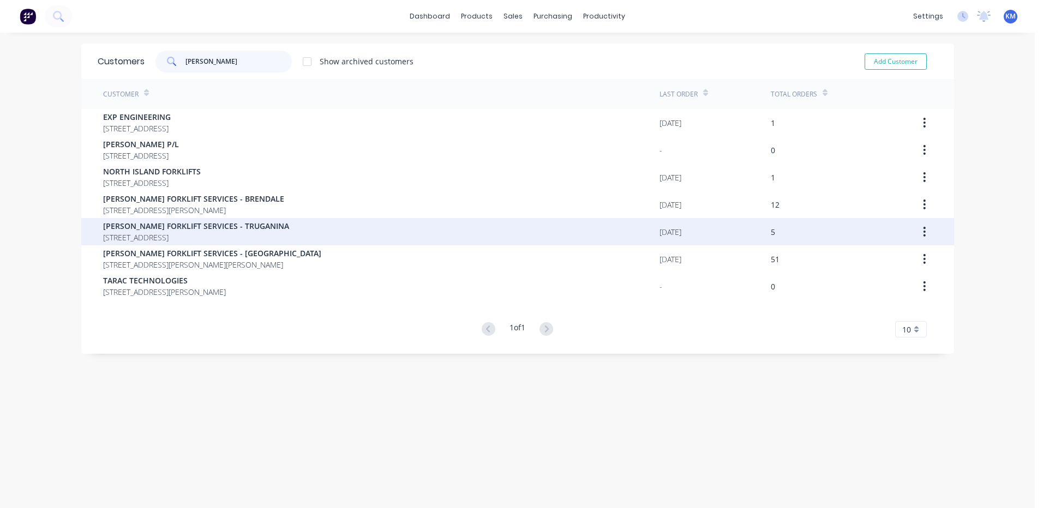
type input "[PERSON_NAME]"
click at [301, 236] on div "[PERSON_NAME] FORKLIFT SERVICES - TRUGANINA [STREET_ADDRESS]" at bounding box center [381, 231] width 556 height 27
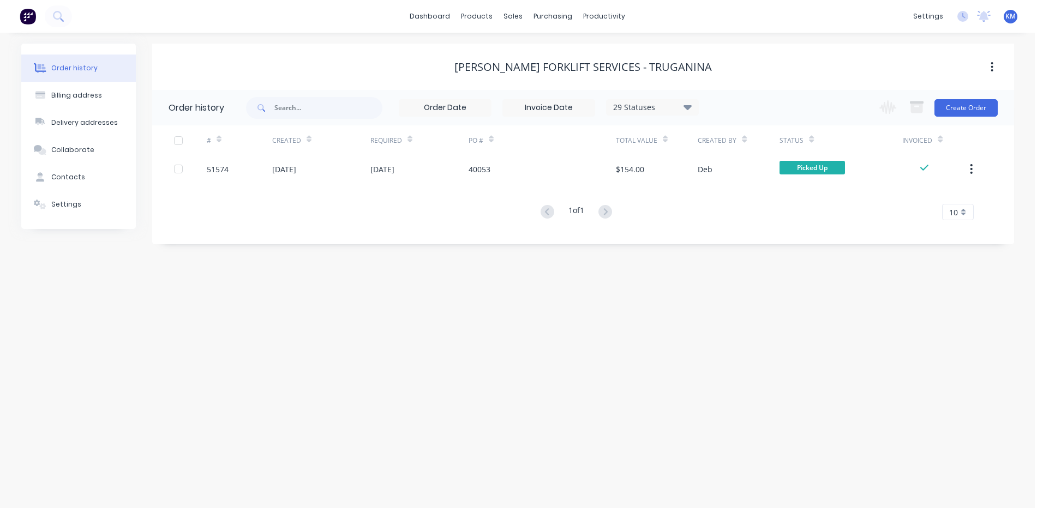
drag, startPoint x: 430, startPoint y: 166, endPoint x: 514, endPoint y: 239, distance: 110.9
click at [505, 249] on div "Order history Billing address Delivery addresses Collaborate Contacts Settings …" at bounding box center [517, 271] width 1035 height 476
click at [962, 99] on button "Create Order" at bounding box center [965, 107] width 63 height 17
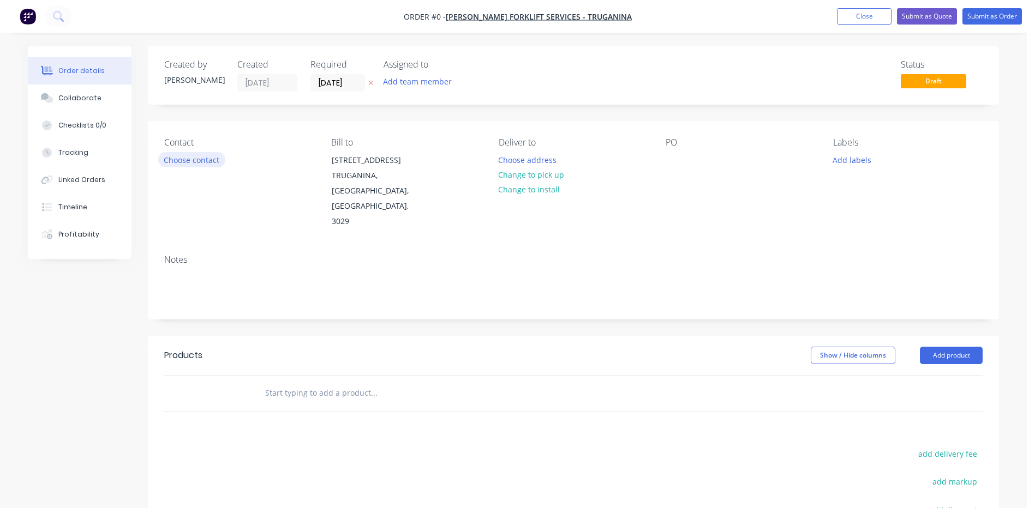
click at [206, 158] on button "Choose contact" at bounding box center [191, 159] width 67 height 15
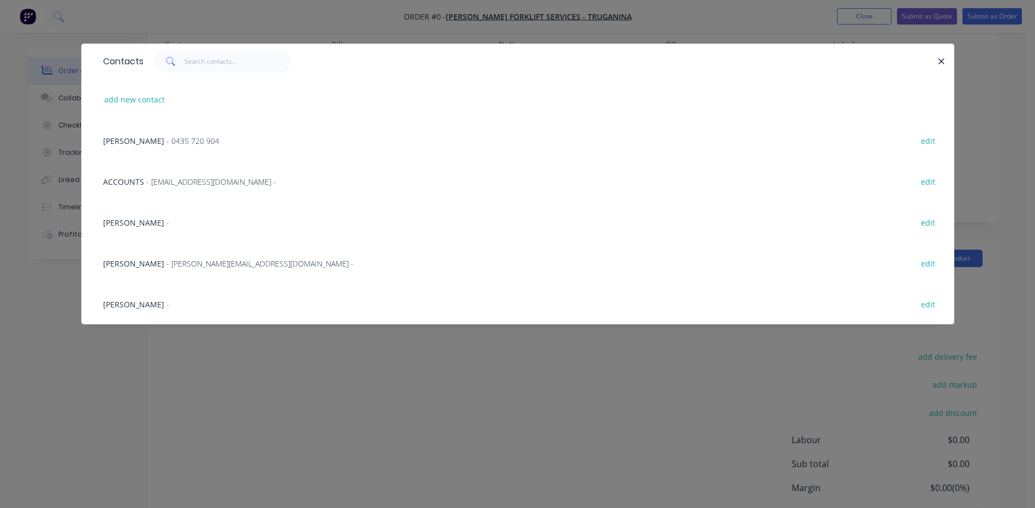
scroll to position [97, 0]
click at [155, 98] on button "add new contact" at bounding box center [135, 99] width 72 height 15
select select "AU"
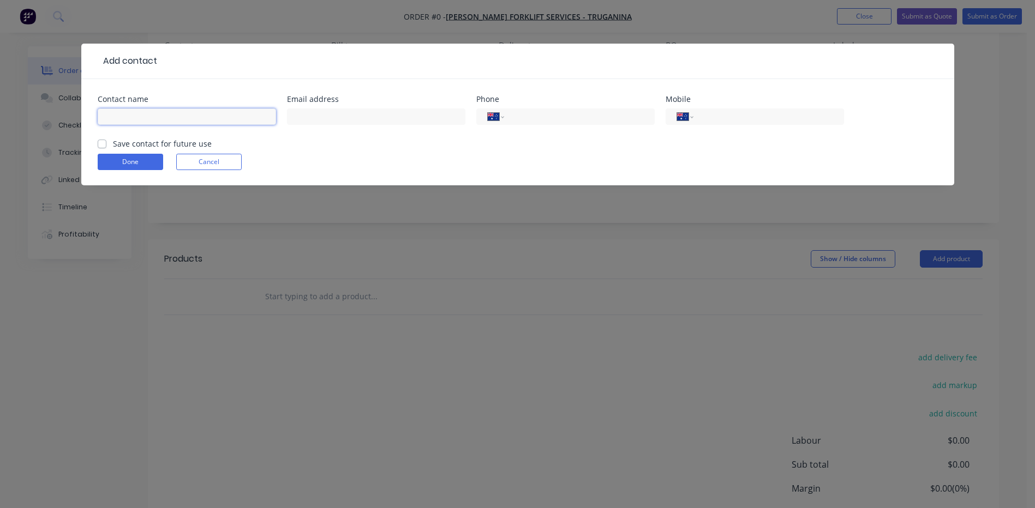
click at [132, 111] on input "text" at bounding box center [187, 117] width 178 height 16
type input "[PERSON_NAME]"
type input "[EMAIL_ADDRESS][DOMAIN_NAME]"
type input "1300 653 326"
click at [98, 152] on form "Contact name [PERSON_NAME] Email address [EMAIL_ADDRESS][DOMAIN_NAME] Phone Int…" at bounding box center [518, 140] width 840 height 90
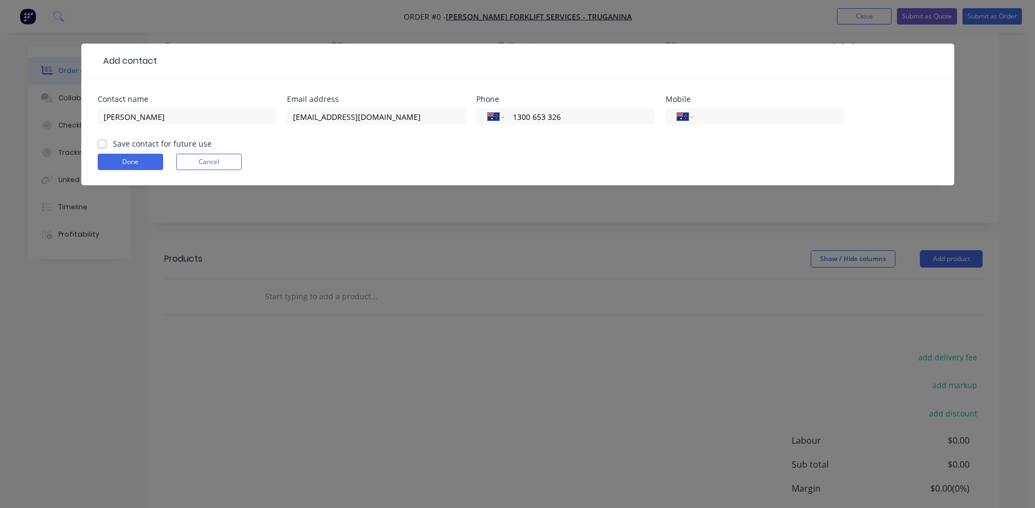
click at [113, 145] on label "Save contact for future use" at bounding box center [162, 143] width 99 height 11
click at [104, 145] on input "Save contact for future use" at bounding box center [102, 143] width 9 height 10
checkbox input "true"
click at [113, 162] on button "Done" at bounding box center [130, 162] width 65 height 16
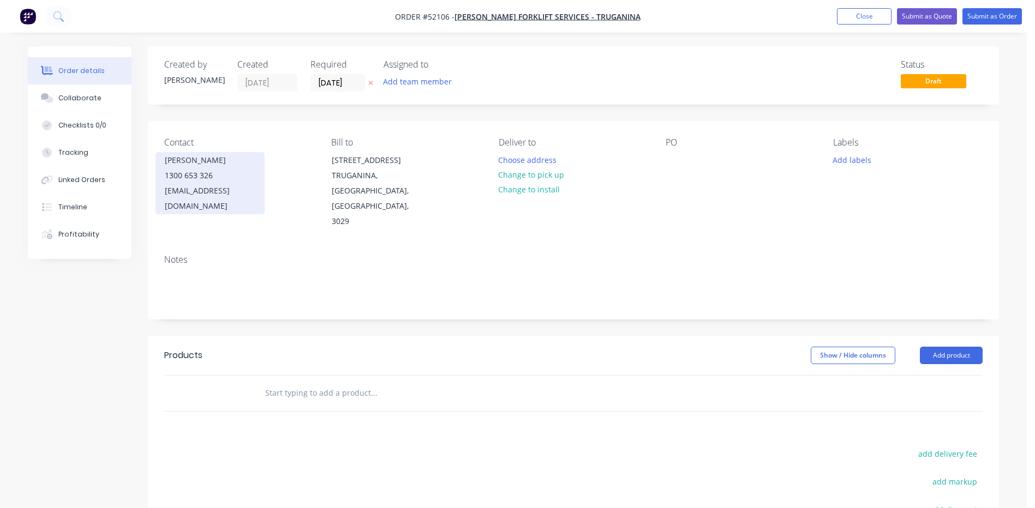
click at [198, 176] on div "1300 653 326" at bounding box center [210, 175] width 91 height 15
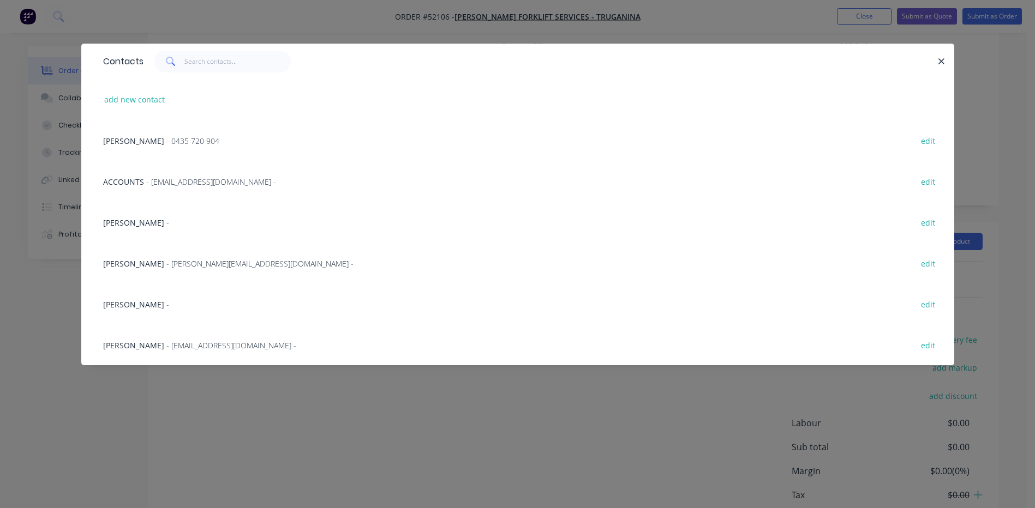
scroll to position [151, 0]
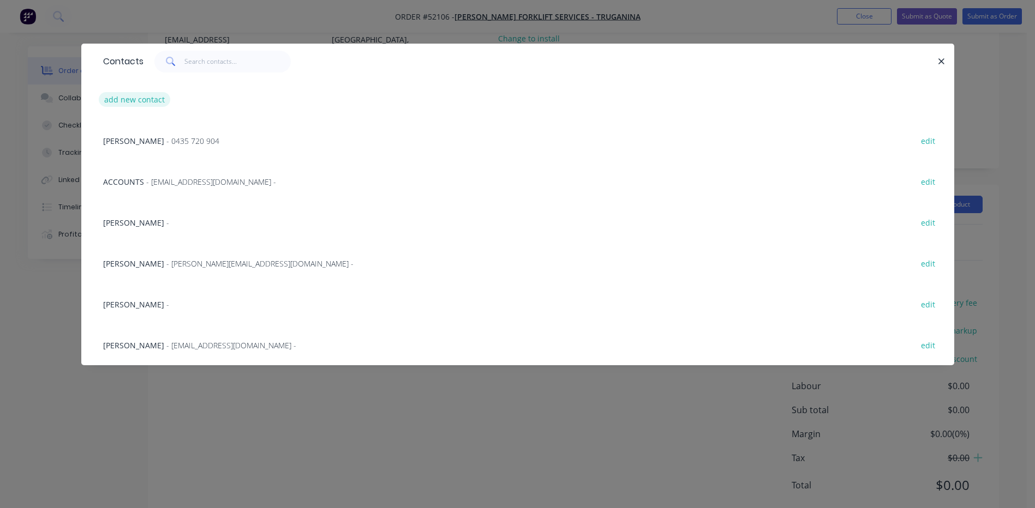
click at [156, 104] on button "add new contact" at bounding box center [135, 99] width 72 height 15
select select "AU"
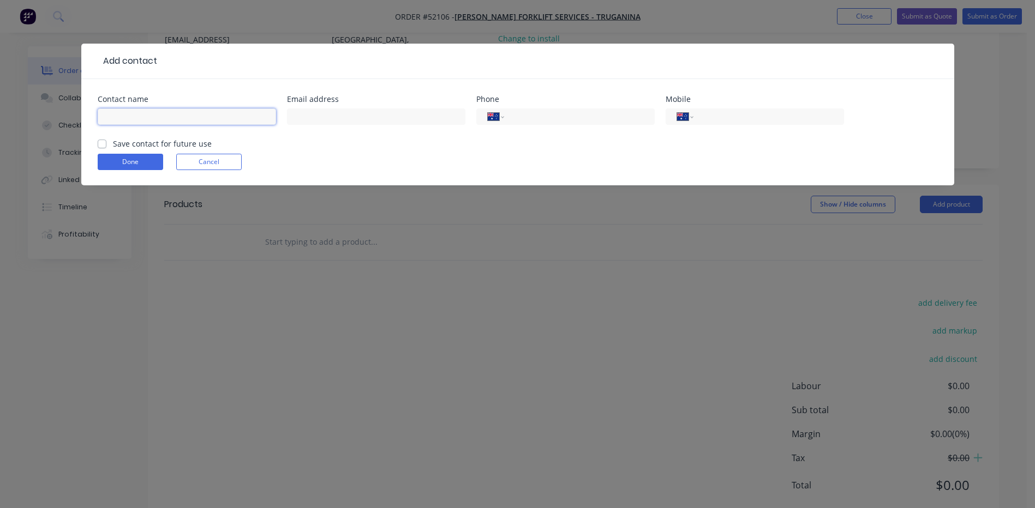
click at [192, 121] on input "text" at bounding box center [187, 117] width 178 height 16
type input "[PERSON_NAME]"
type input "0402 153 744"
click at [109, 141] on div "Save contact for future use" at bounding box center [155, 143] width 114 height 11
click at [113, 145] on label "Save contact for future use" at bounding box center [162, 143] width 99 height 11
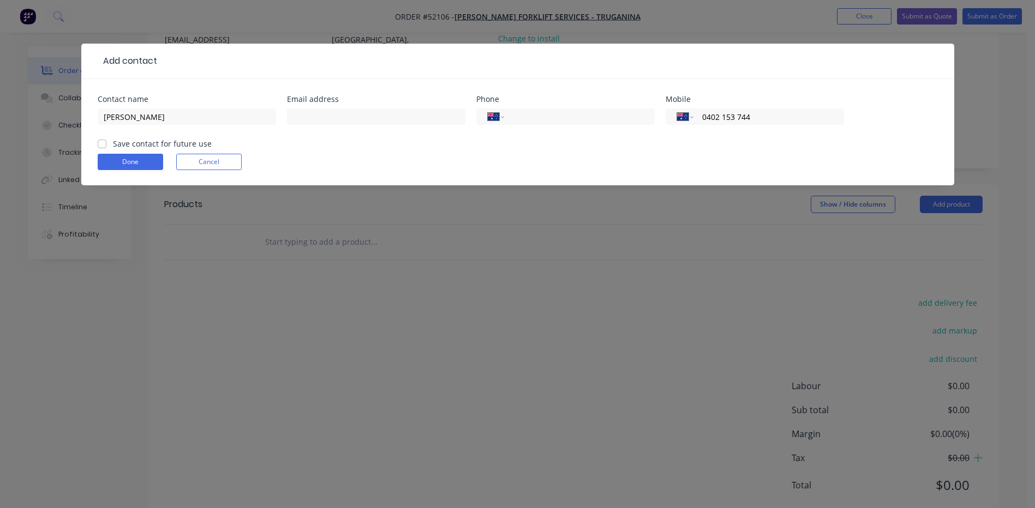
click at [104, 145] on input "Save contact for future use" at bounding box center [102, 143] width 9 height 10
checkbox input "true"
click at [104, 157] on button "Done" at bounding box center [130, 162] width 65 height 16
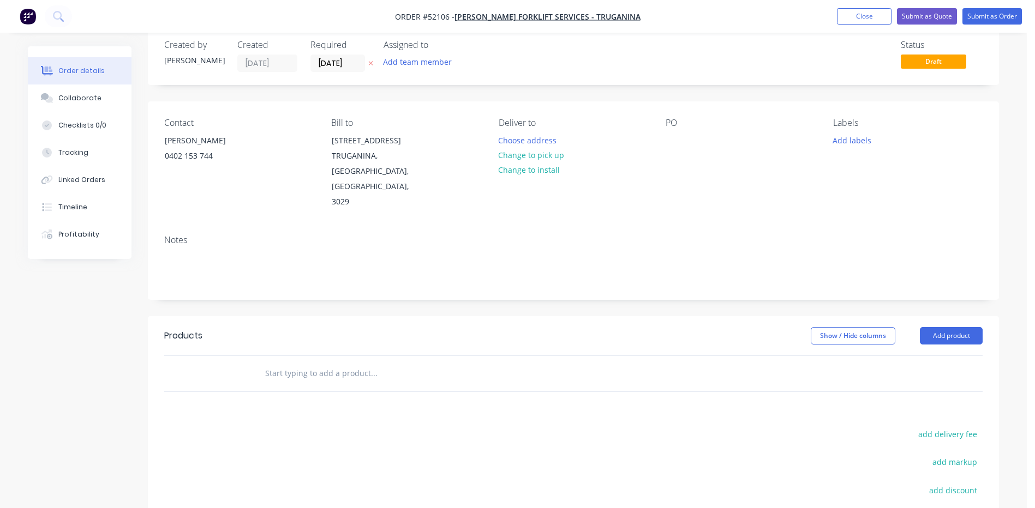
scroll to position [0, 0]
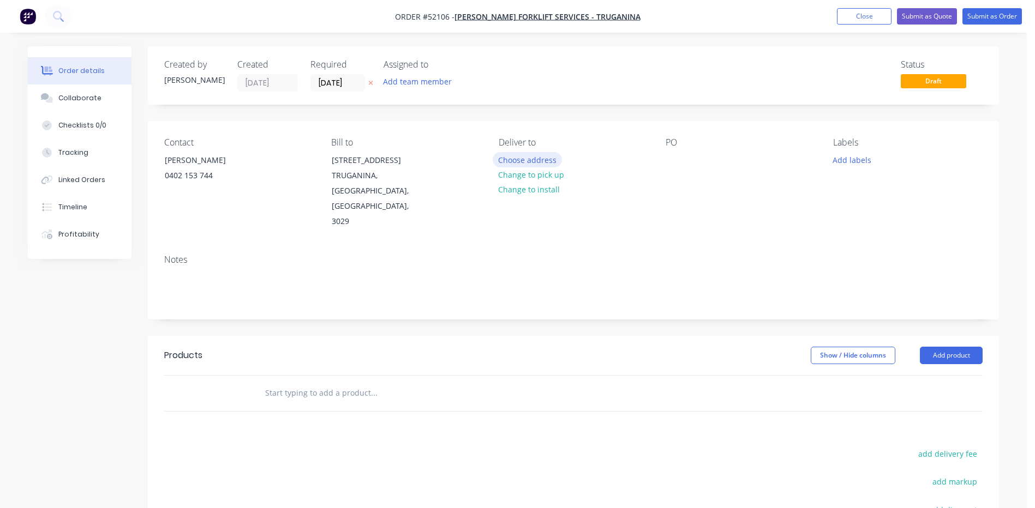
click at [554, 165] on button "Choose address" at bounding box center [527, 159] width 70 height 15
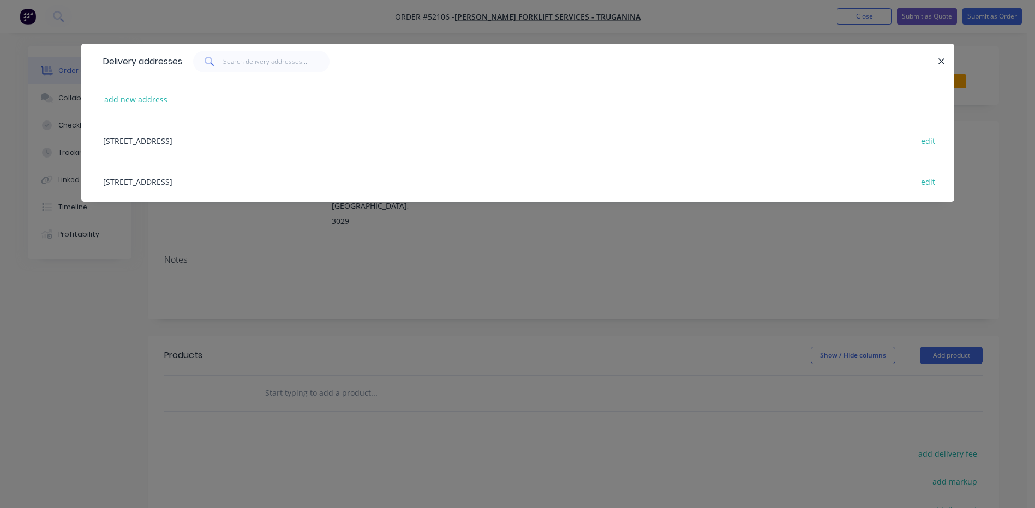
click at [342, 142] on div "[STREET_ADDRESS] edit" at bounding box center [518, 140] width 840 height 41
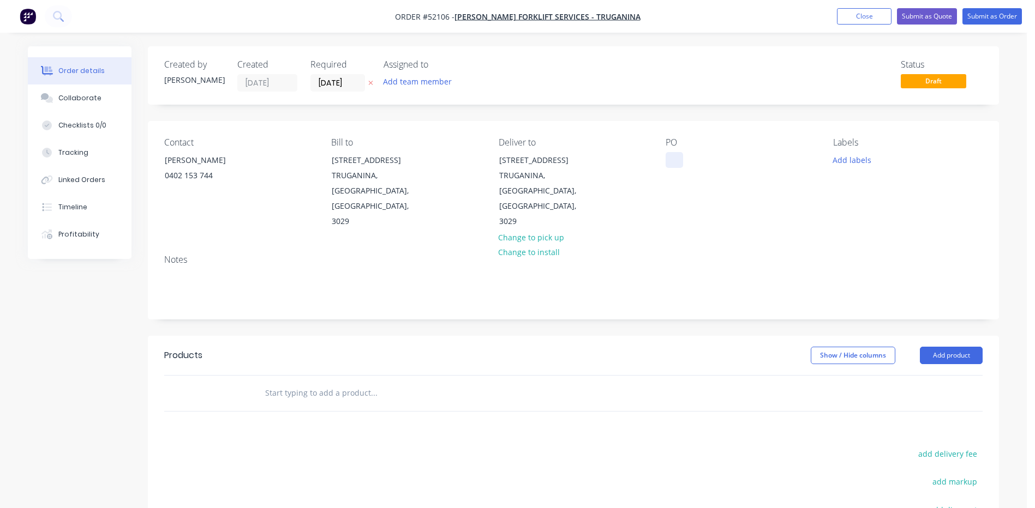
click at [680, 161] on div at bounding box center [673, 160] width 17 height 16
click at [357, 382] on input "text" at bounding box center [374, 393] width 218 height 22
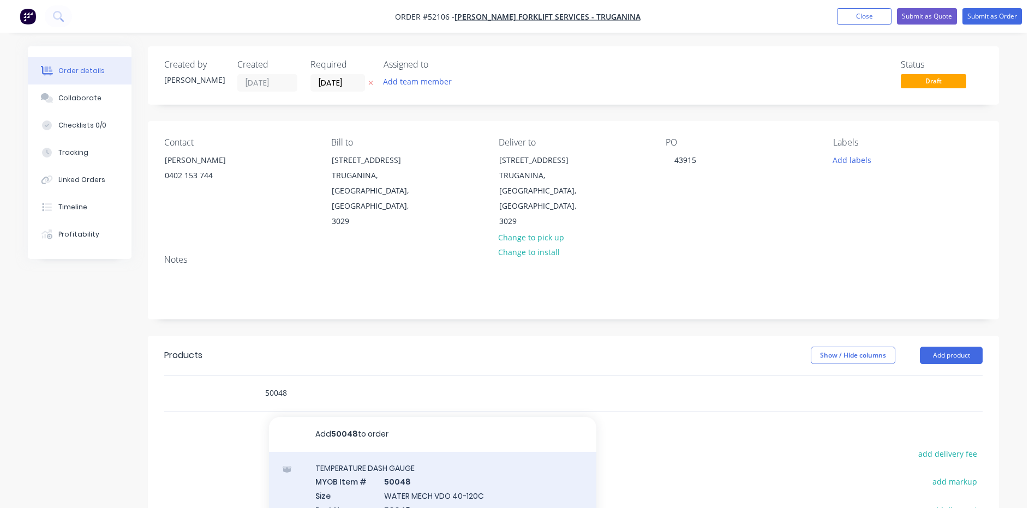
type input "50048"
click at [419, 452] on div "TEMPERATURE DASH GAUGE MYOB Item # 50048 Size WATER MECH VDO 40-120C Part No 50…" at bounding box center [432, 508] width 327 height 113
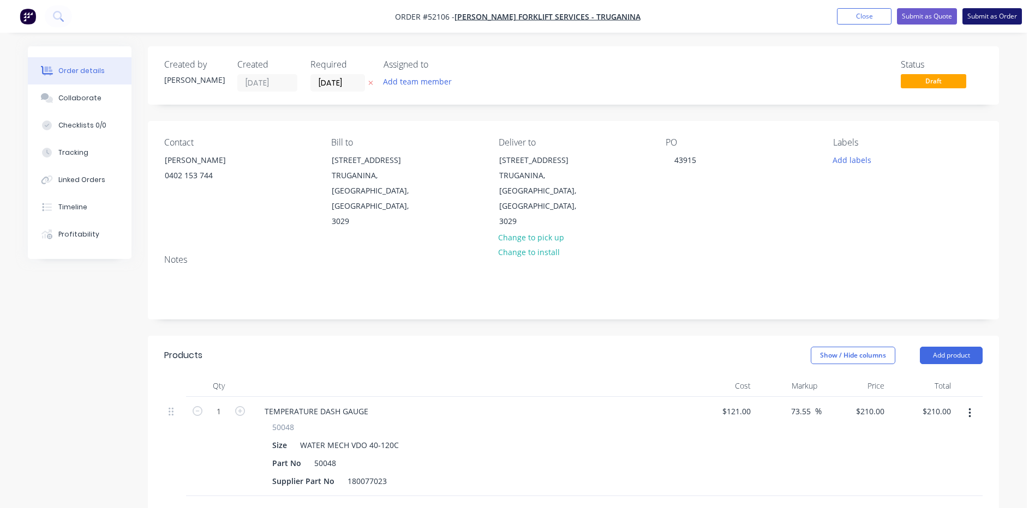
click at [983, 14] on button "Submit as Order" at bounding box center [991, 16] width 59 height 16
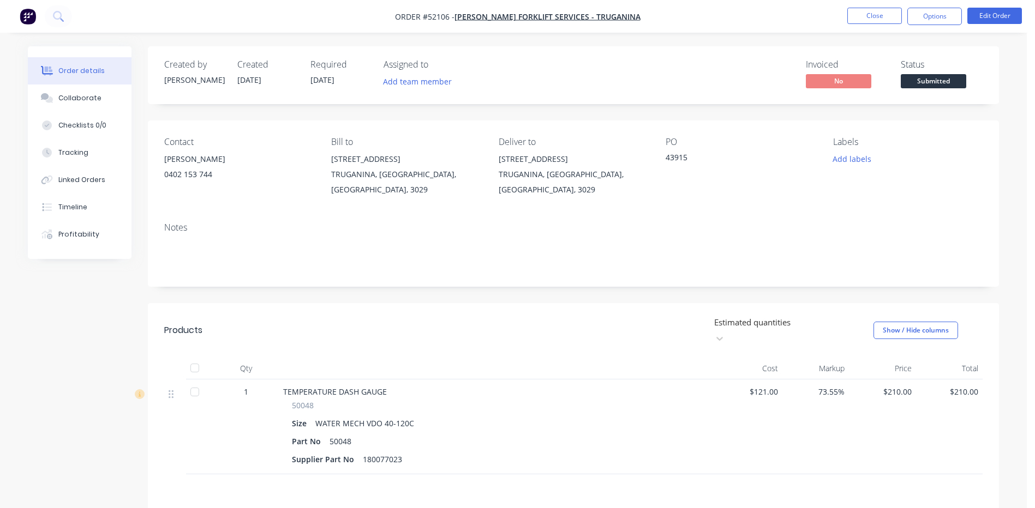
click at [923, 85] on span "Submitted" at bounding box center [932, 81] width 65 height 14
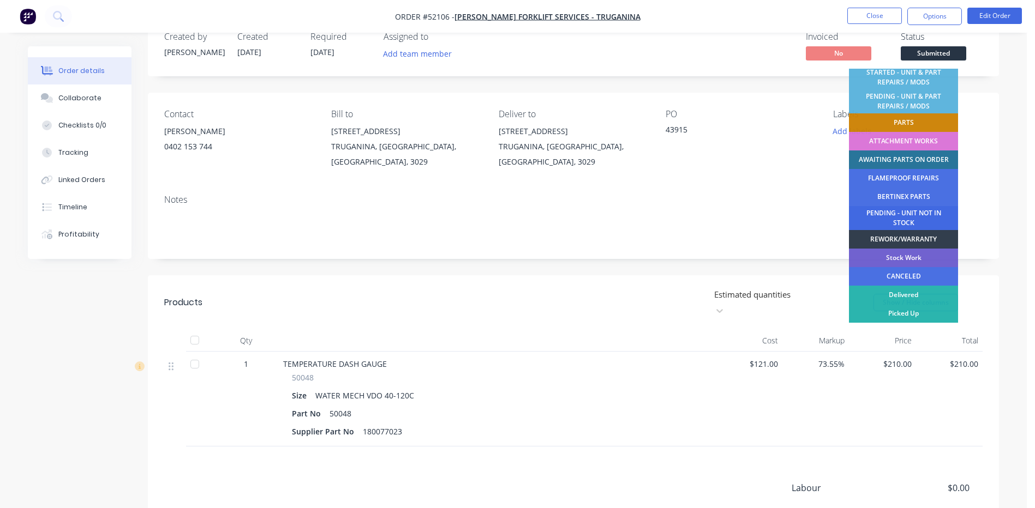
scroll to position [55, 0]
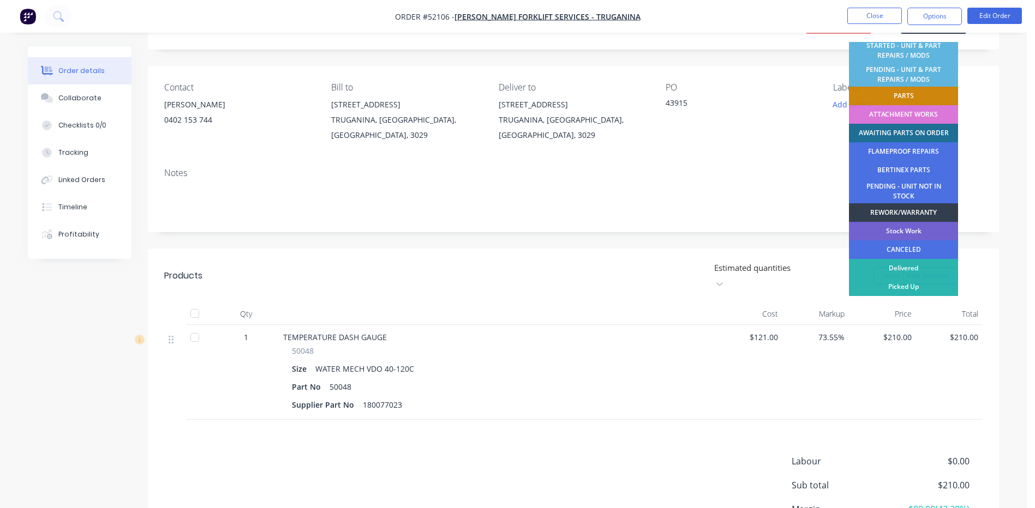
click at [910, 131] on div "AWAITING PARTS ON ORDER" at bounding box center [903, 133] width 109 height 19
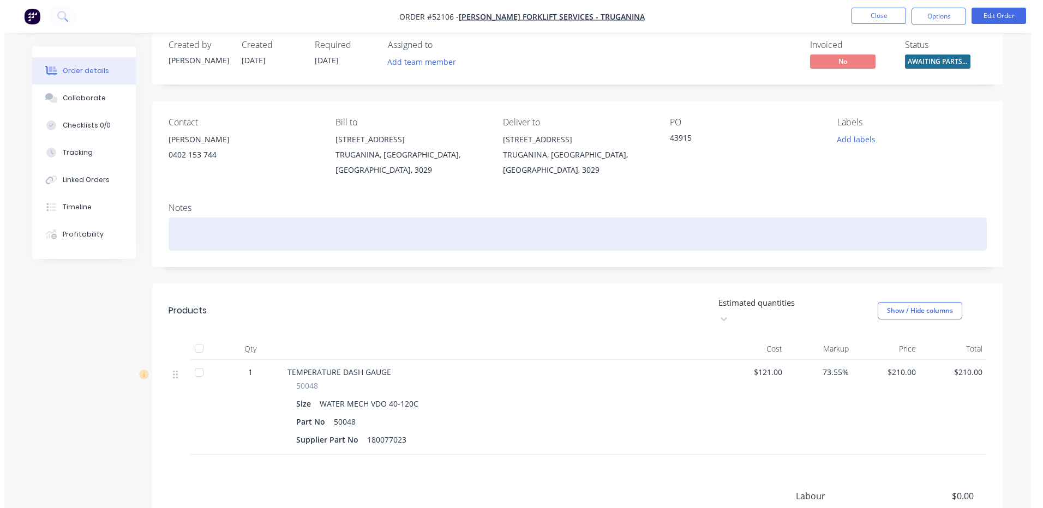
scroll to position [0, 0]
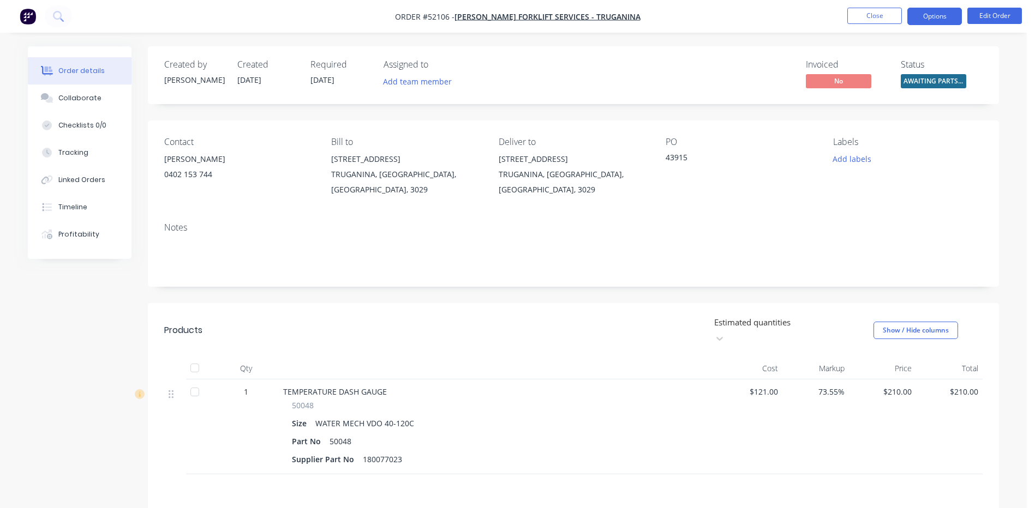
click at [930, 17] on button "Options" at bounding box center [934, 16] width 55 height 17
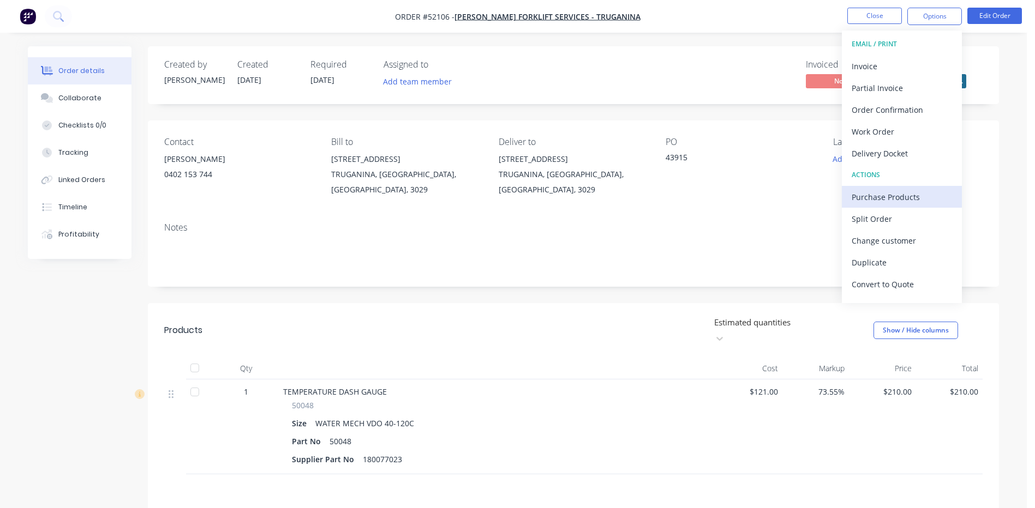
click at [899, 197] on div "Purchase Products" at bounding box center [901, 197] width 100 height 16
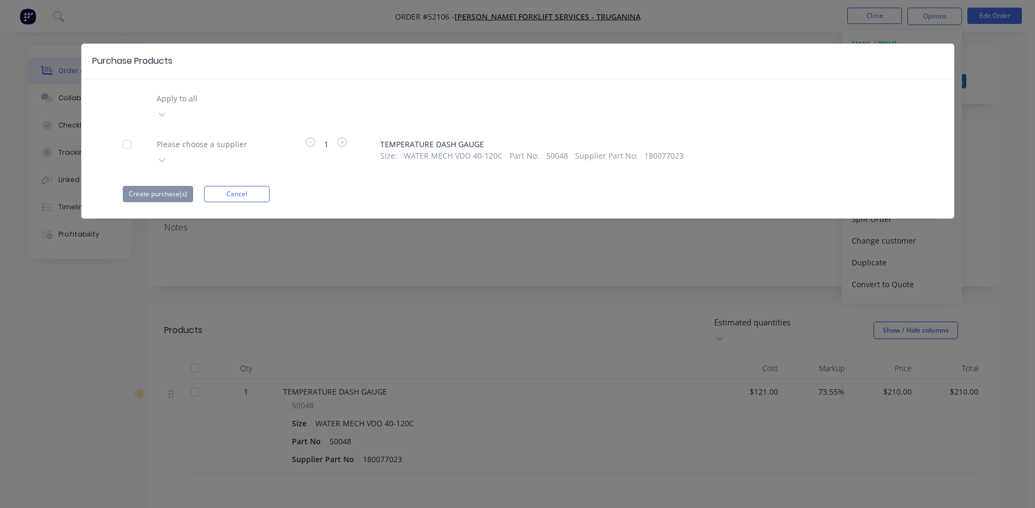
click at [179, 137] on div at bounding box center [233, 144] width 157 height 14
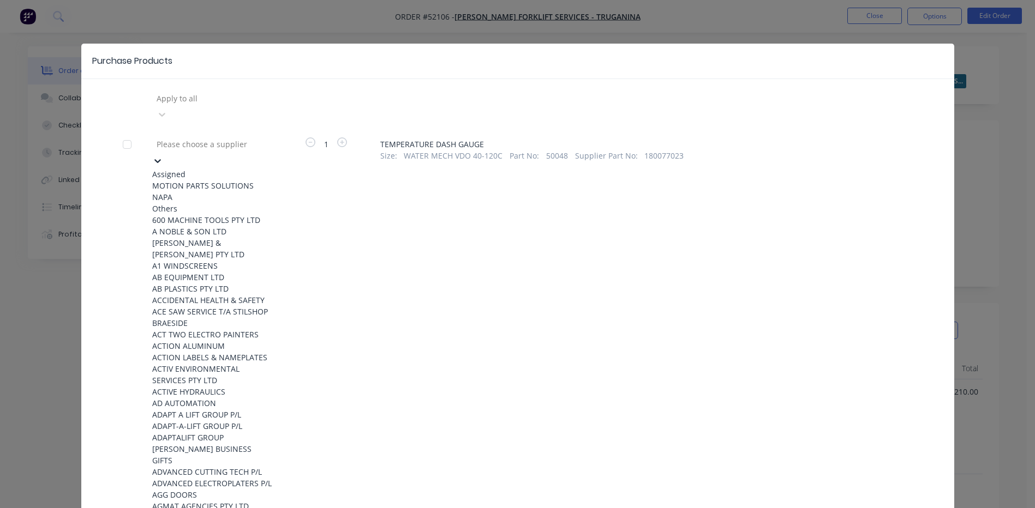
click at [202, 191] on div "NAPA" at bounding box center [212, 196] width 120 height 11
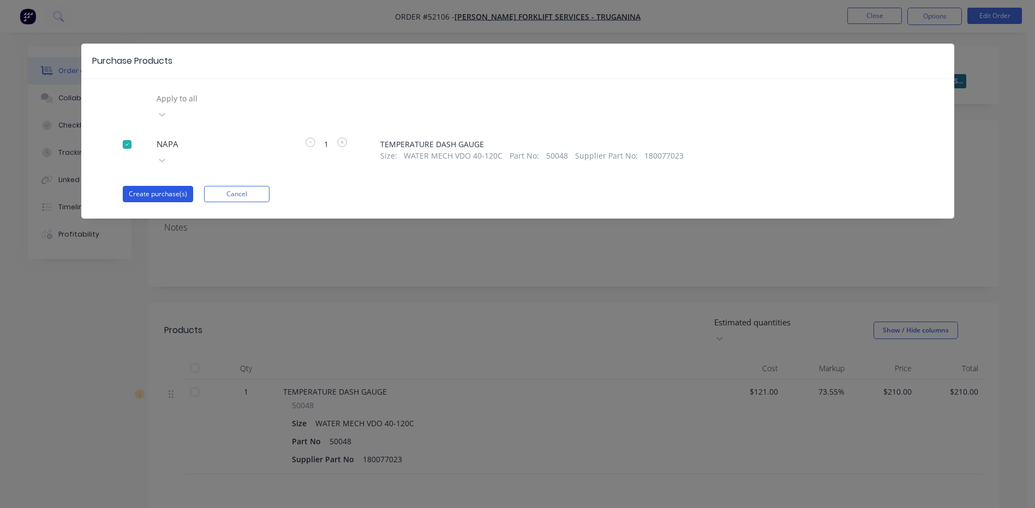
click at [165, 186] on button "Create purchase(s)" at bounding box center [158, 194] width 70 height 16
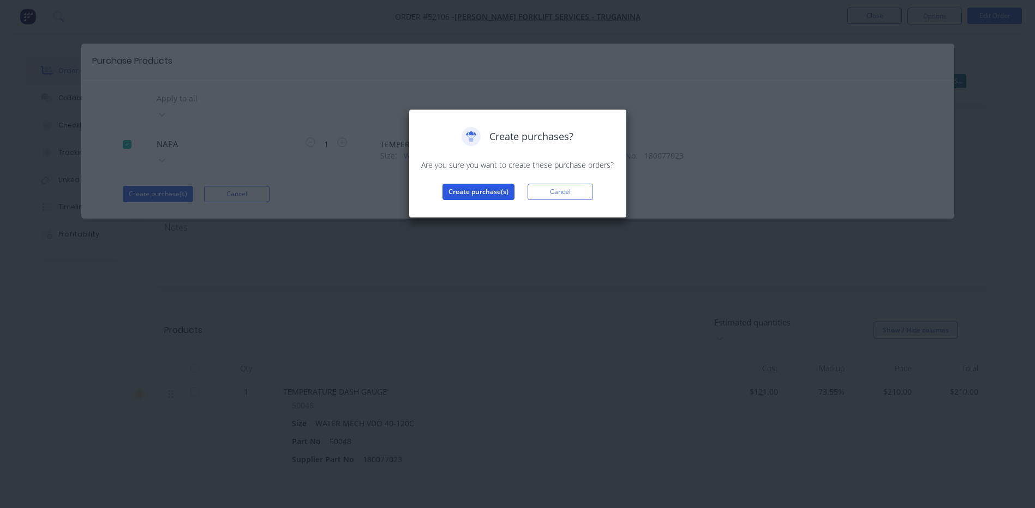
click at [483, 197] on button "Create purchase(s)" at bounding box center [478, 192] width 72 height 16
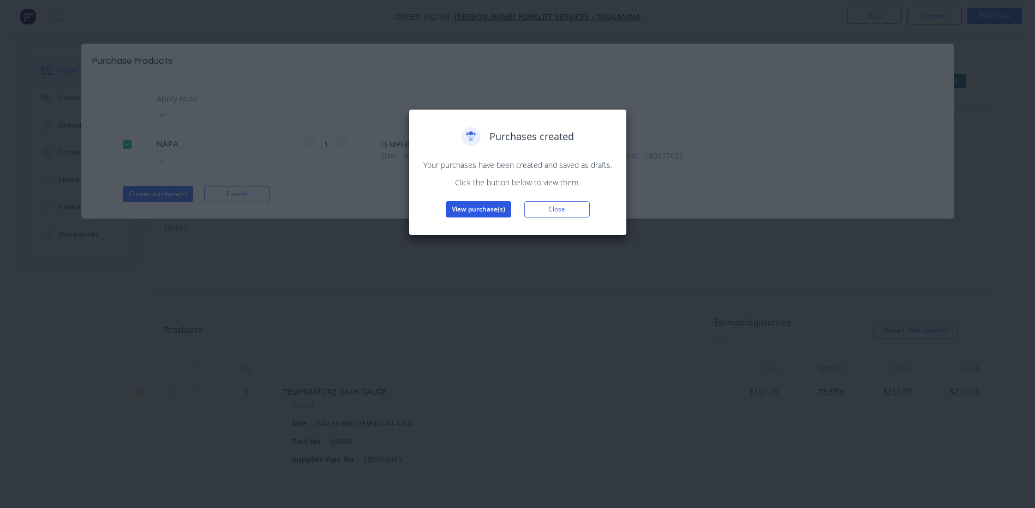
click at [446, 211] on button "View purchase(s)" at bounding box center [478, 209] width 65 height 16
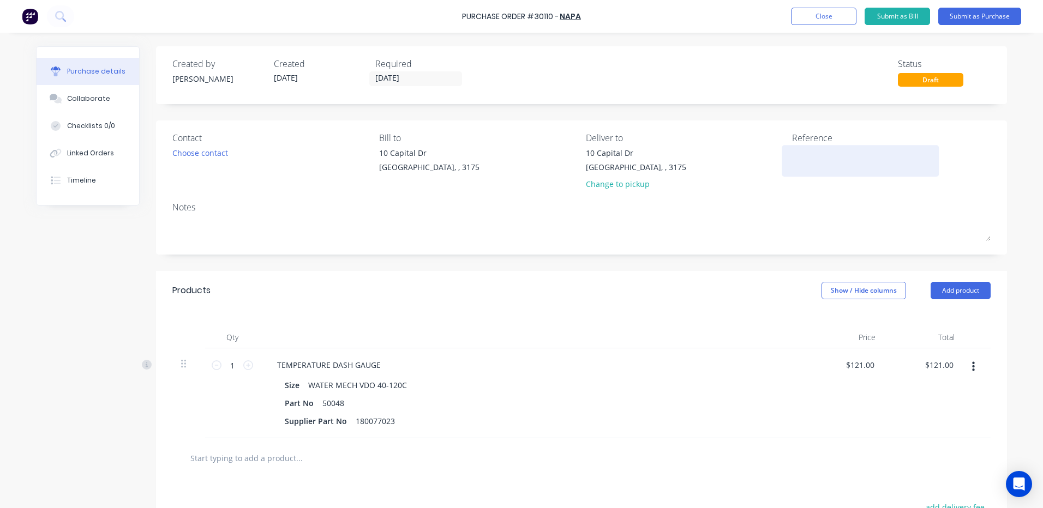
click at [804, 157] on textarea at bounding box center [860, 159] width 136 height 25
type textarea "V"
type textarea "x"
type textarea "VD"
type textarea "x"
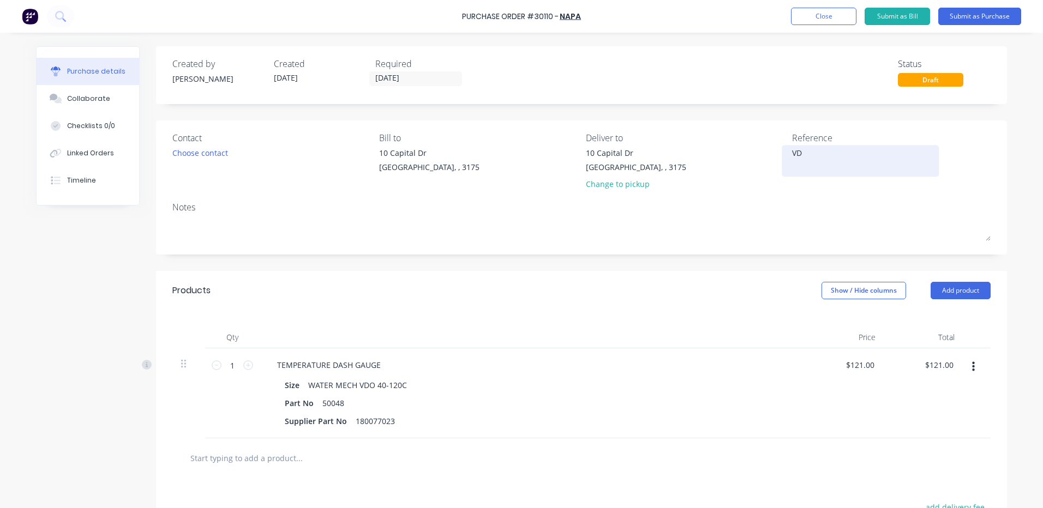
type textarea "VDO"
type textarea "x"
type textarea "VDO"
type textarea "x"
type textarea "VDO T"
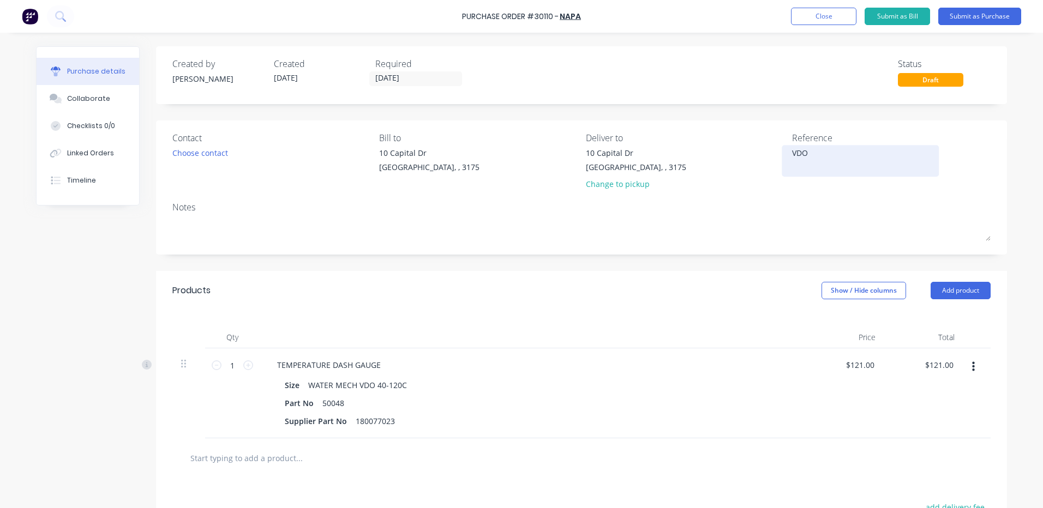
type textarea "x"
type textarea "VDO TE"
type textarea "x"
type textarea "VDO TEM"
type textarea "x"
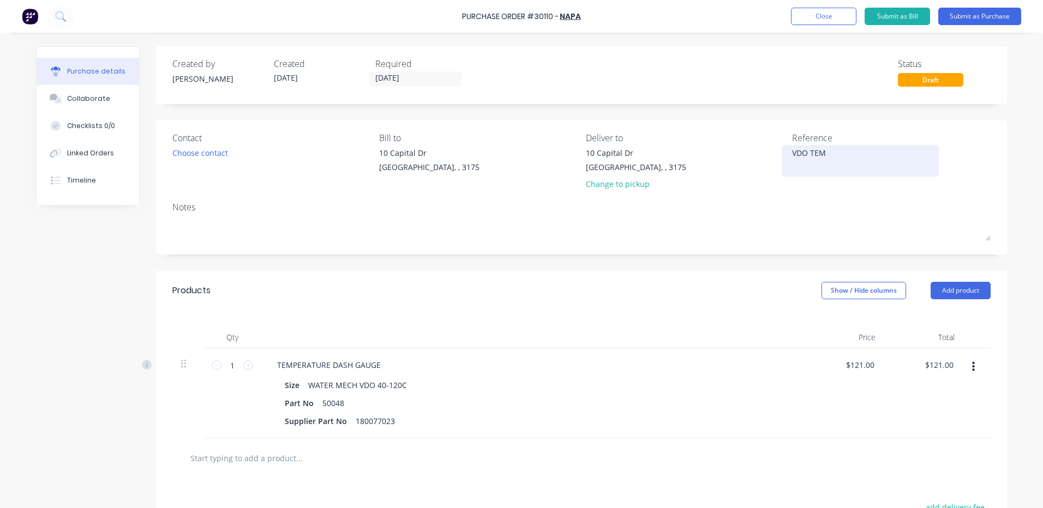
type textarea "VDO TEMP"
type textarea "x"
type textarea "VDO TEMP"
type textarea "x"
type textarea "VDO TEMP G"
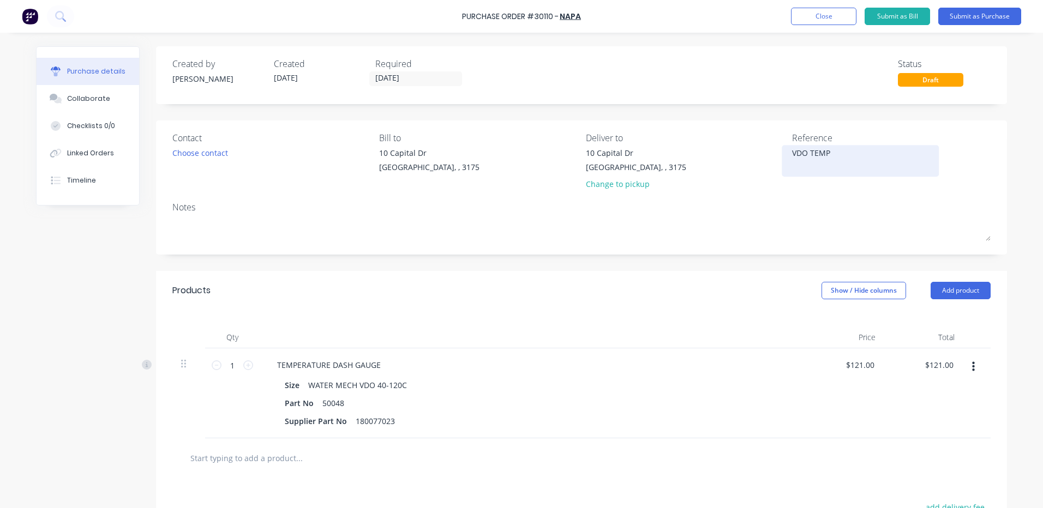
type textarea "x"
type textarea "VDO TEMP GA"
type textarea "x"
type textarea "VDO TEMP GAU"
type textarea "x"
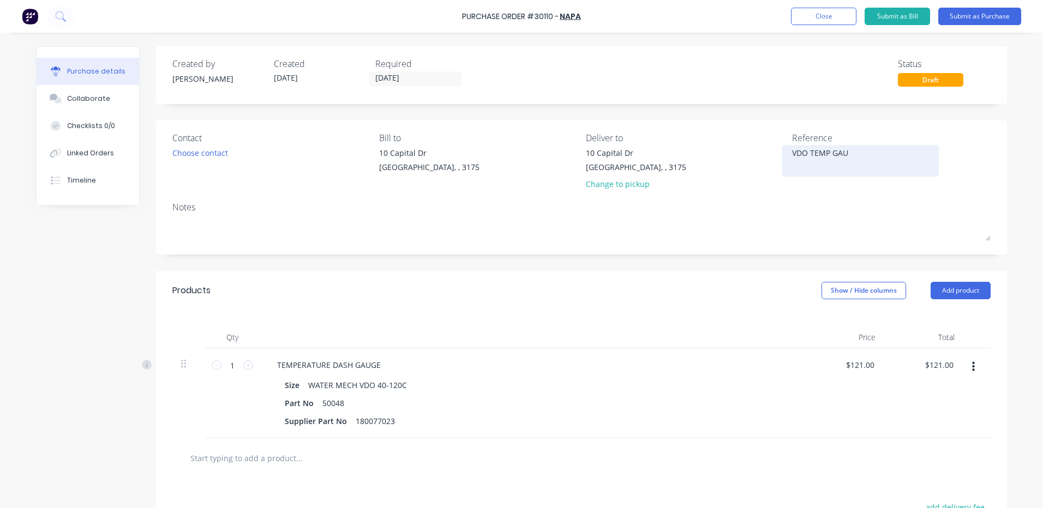
type textarea "VDO TEMP GAUG"
type textarea "x"
type textarea "VDO TEMP GAUGE"
type textarea "x"
type textarea "VDO TEMP GAUGE"
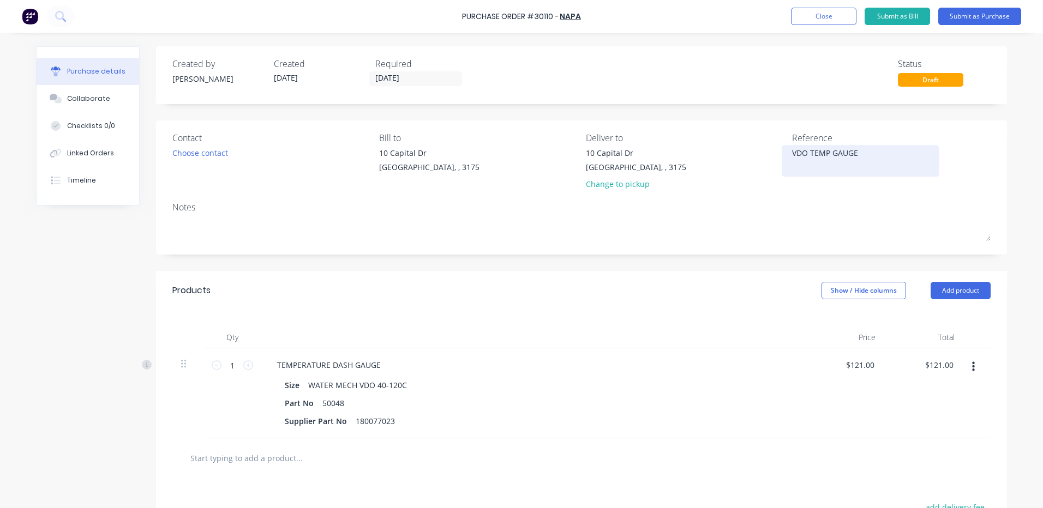
type textarea "x"
type textarea "VDO TEMP GAUGE -"
type textarea "x"
type textarea "VDO TEMP GAUGE -"
type textarea "x"
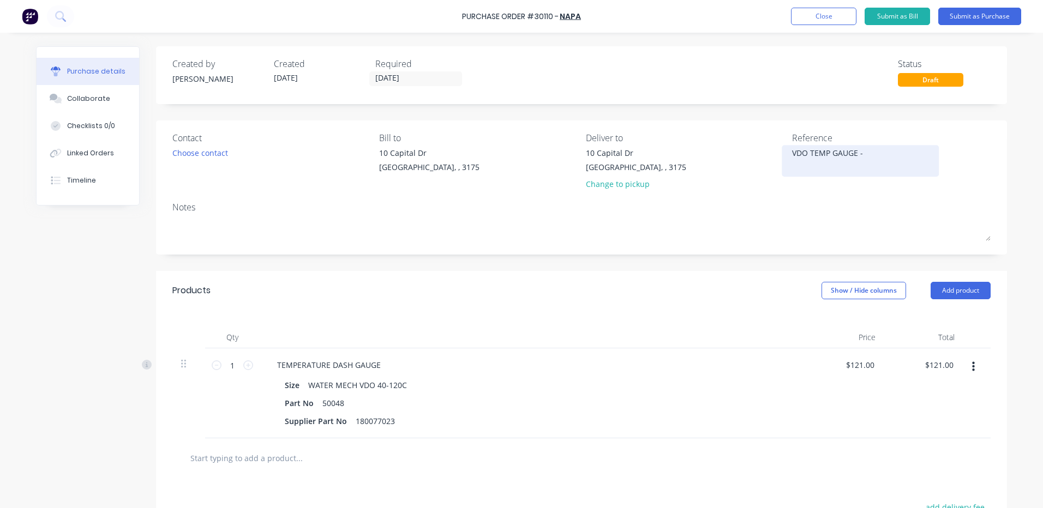
type textarea "VDO TEMP GAUGE - T"
type textarea "x"
type textarea "VDO TEMP GAUGE - TA"
type textarea "x"
type textarea "VDO TEMP GAUGE - TAR"
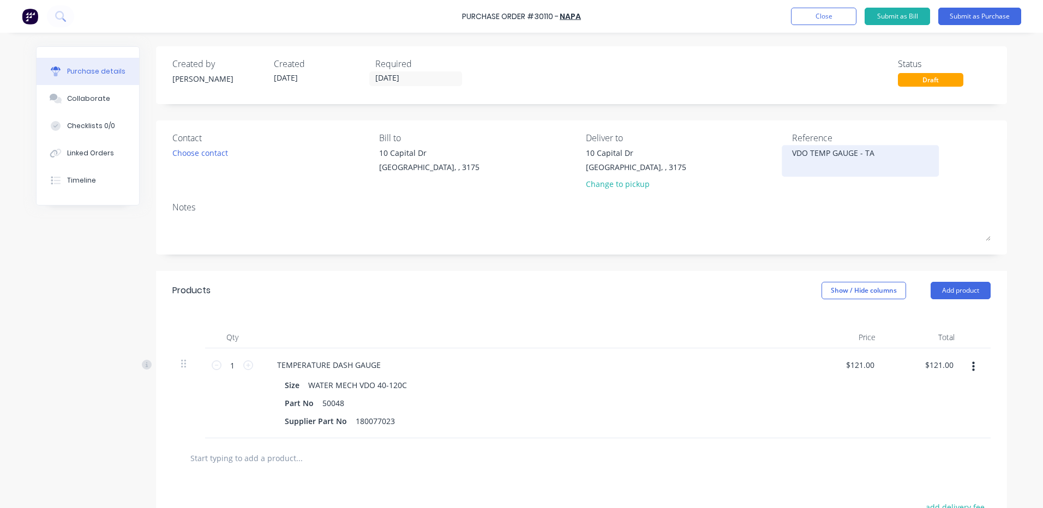
type textarea "x"
type textarea "VDO TEMP GAUGE - TARA"
type textarea "x"
type textarea "VDO TEMP GAUGE - TARA"
click at [215, 152] on div "Choose contact" at bounding box center [200, 152] width 56 height 11
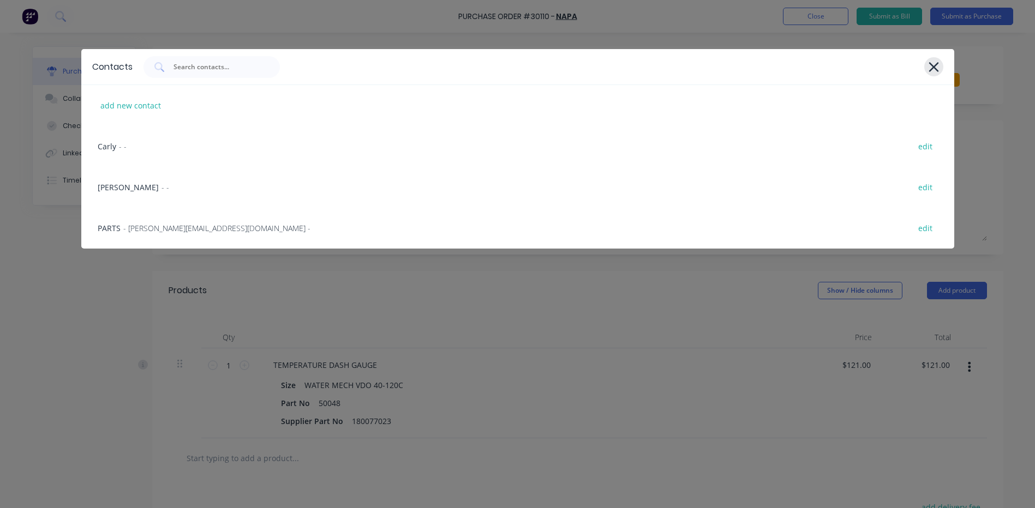
click at [936, 62] on icon at bounding box center [933, 66] width 11 height 15
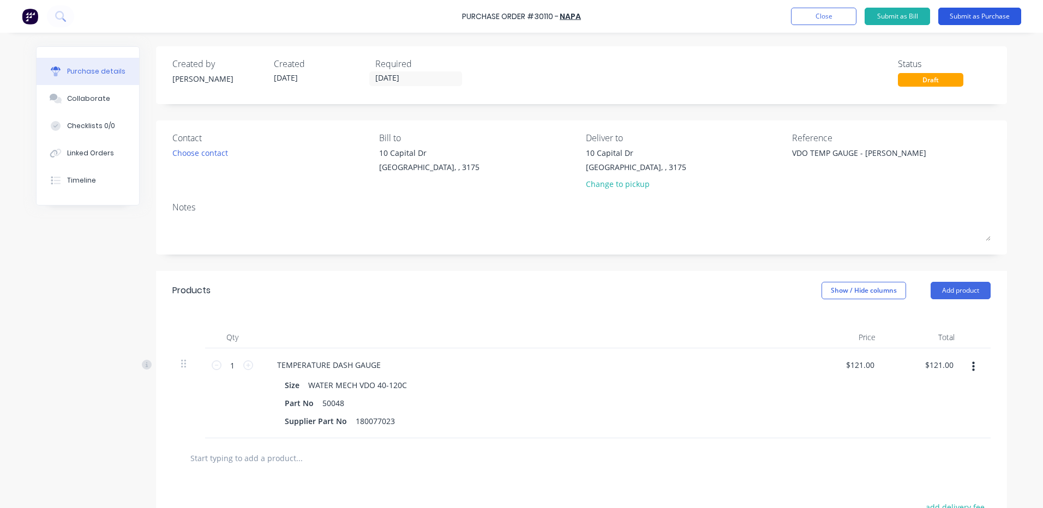
click at [965, 8] on button "Submit as Purchase" at bounding box center [979, 16] width 83 height 17
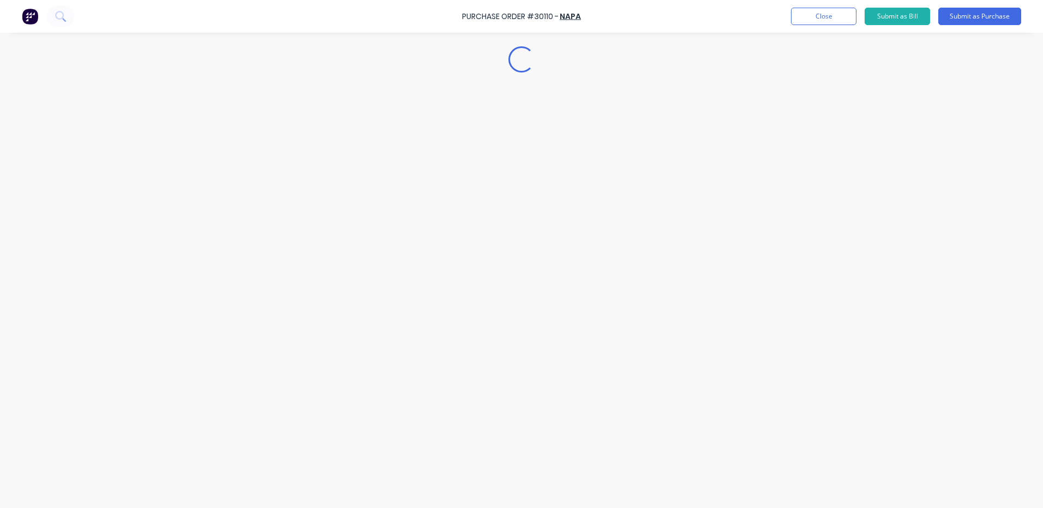
type textarea "x"
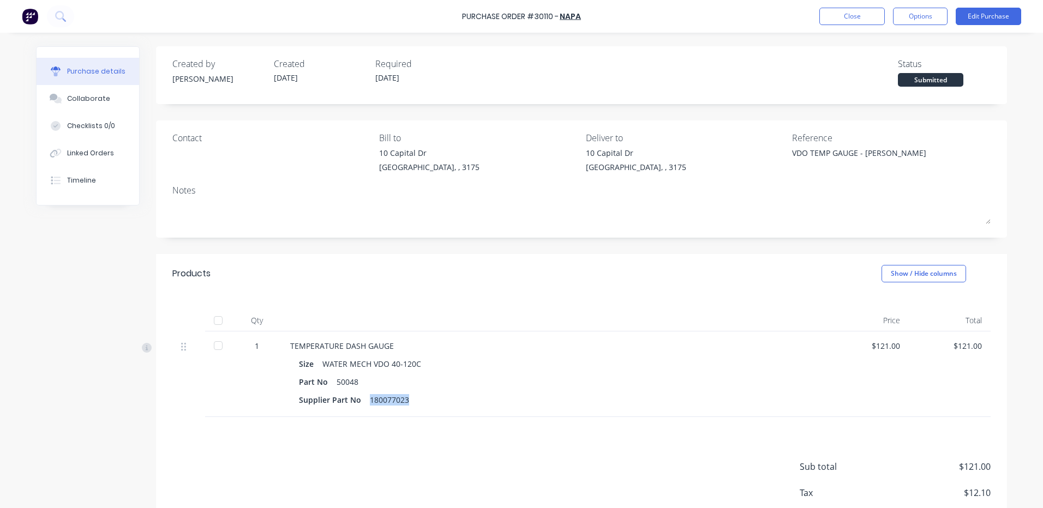
drag, startPoint x: 374, startPoint y: 398, endPoint x: 362, endPoint y: 398, distance: 12.0
click at [362, 398] on div "Supplier Part No 180077023" at bounding box center [554, 400] width 510 height 16
copy div "180077023"
